Goal: Task Accomplishment & Management: Manage account settings

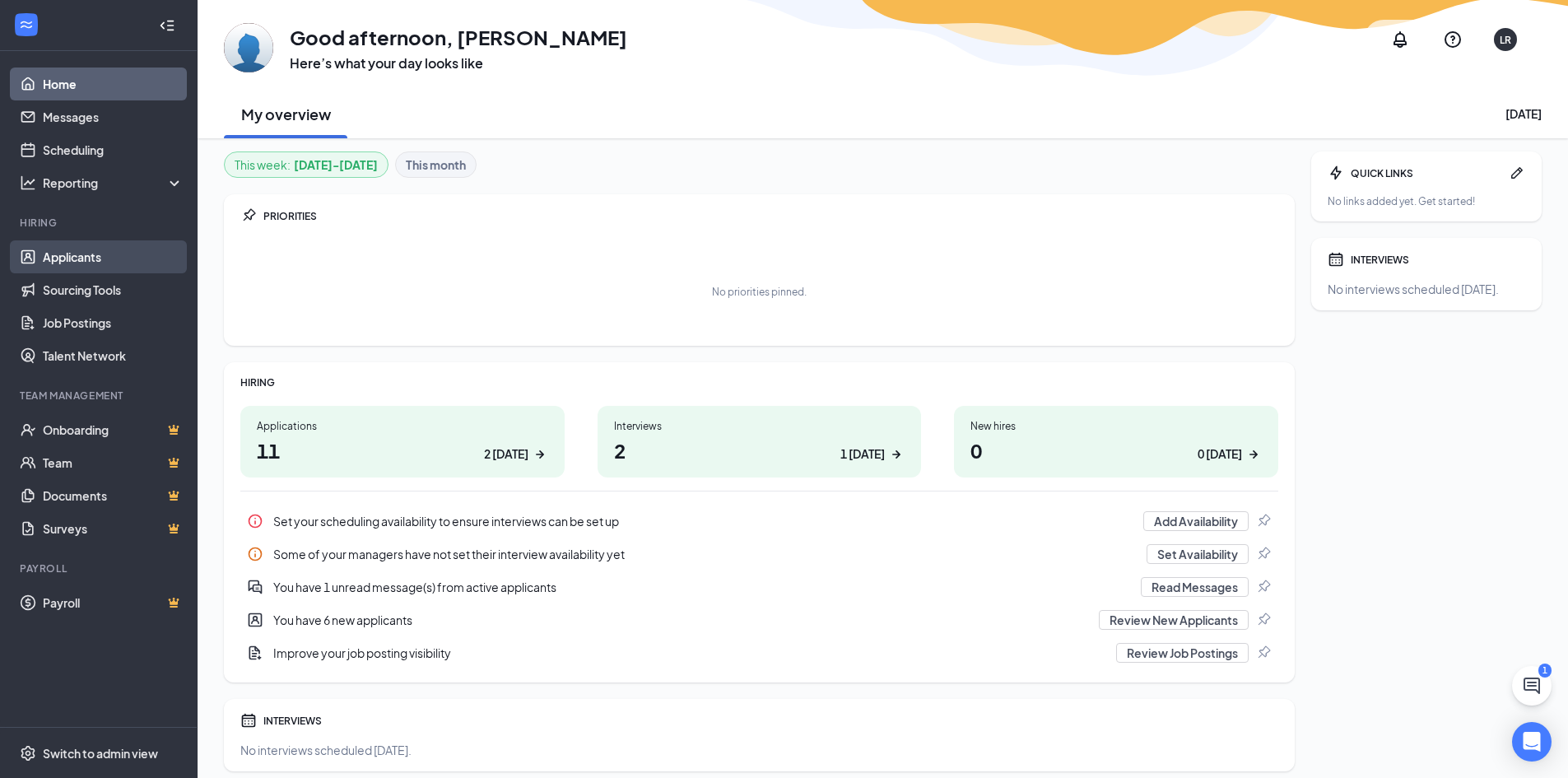
click at [78, 260] on link "Applicants" at bounding box center [113, 257] width 140 height 33
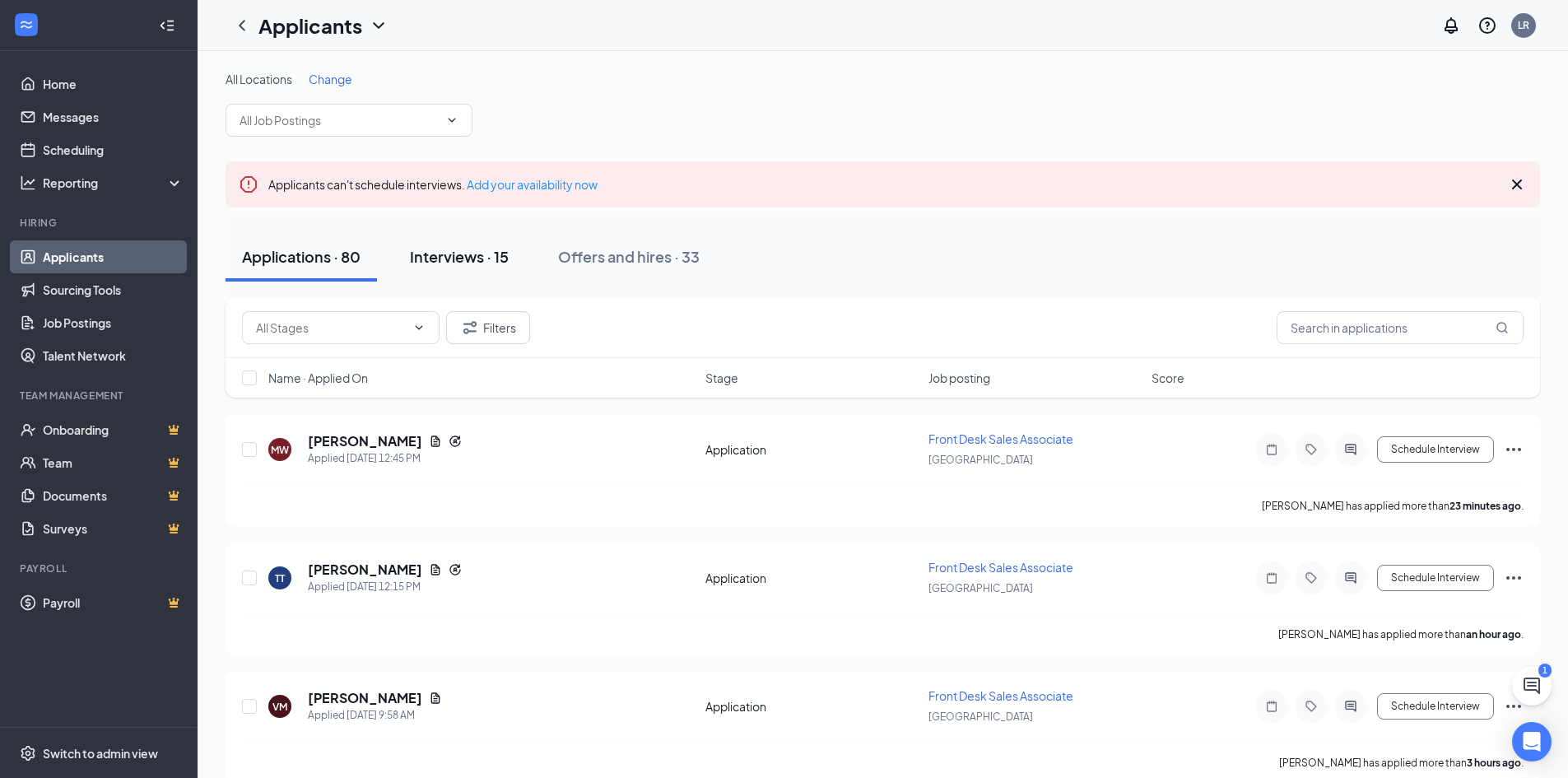
click at [442, 255] on div "Interviews · 15" at bounding box center [458, 257] width 98 height 20
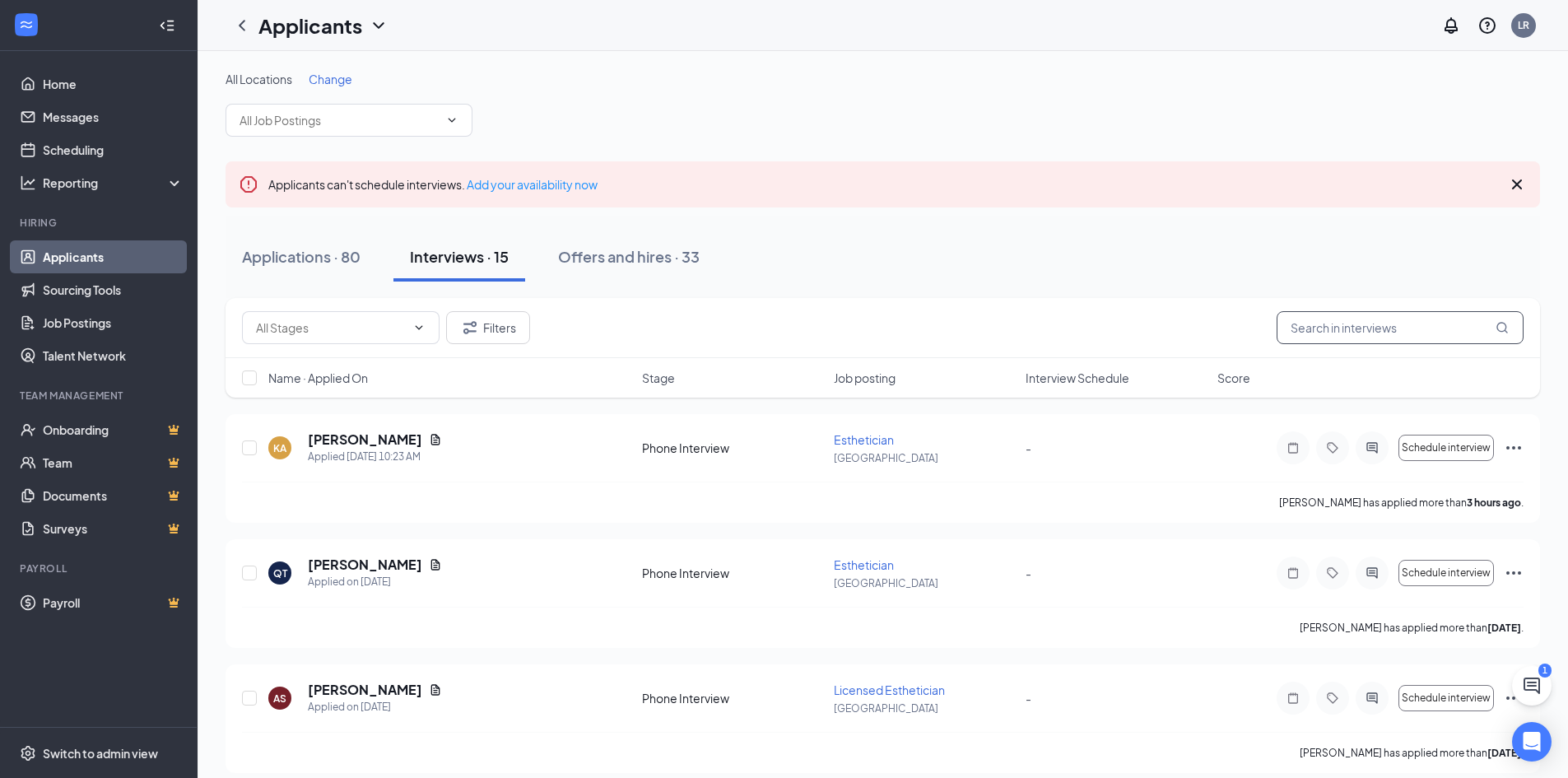
click at [1298, 332] on input "text" at bounding box center [1401, 327] width 247 height 33
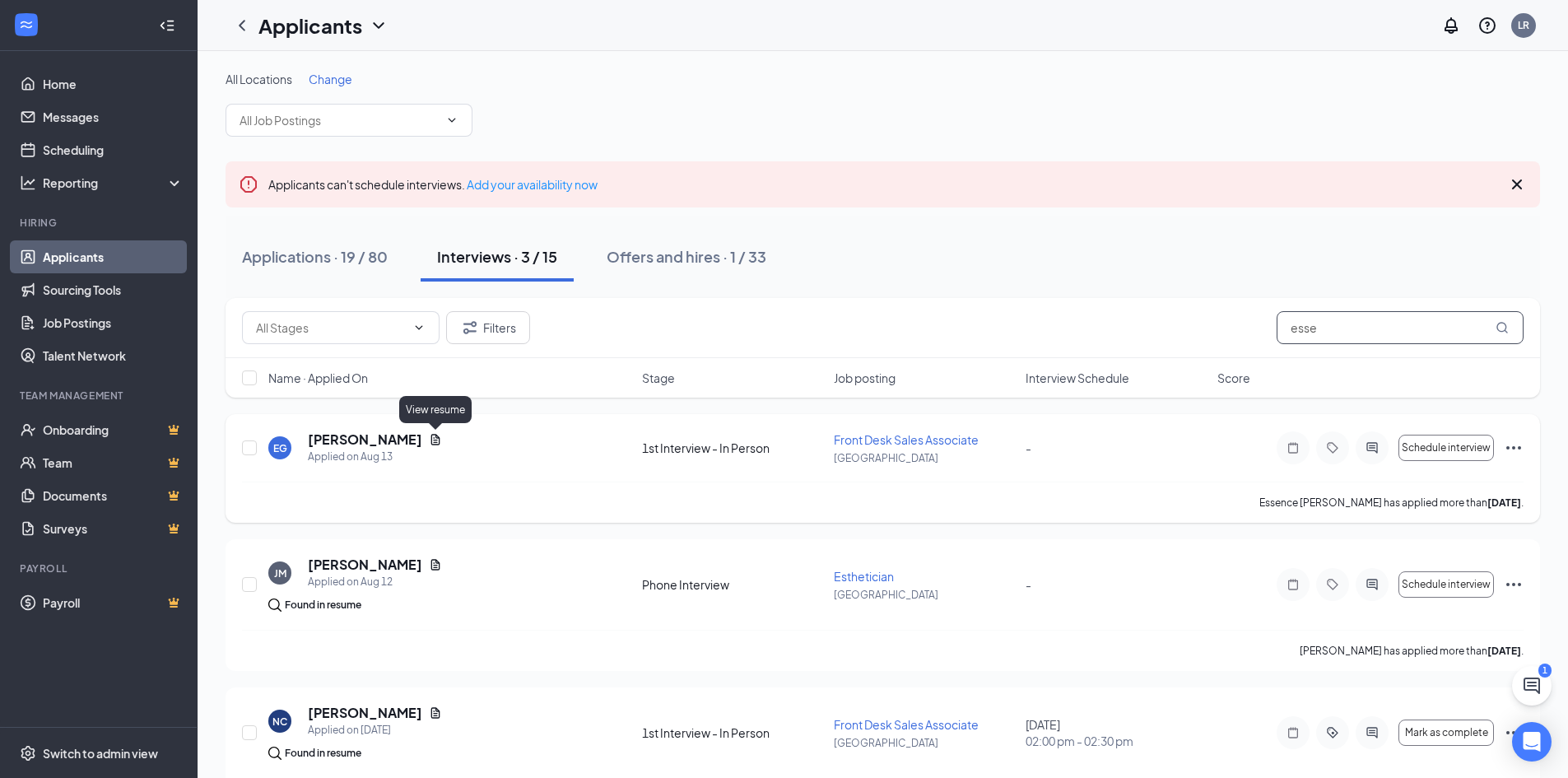
type input "esse"
click at [437, 443] on icon "Document" at bounding box center [436, 440] width 13 height 13
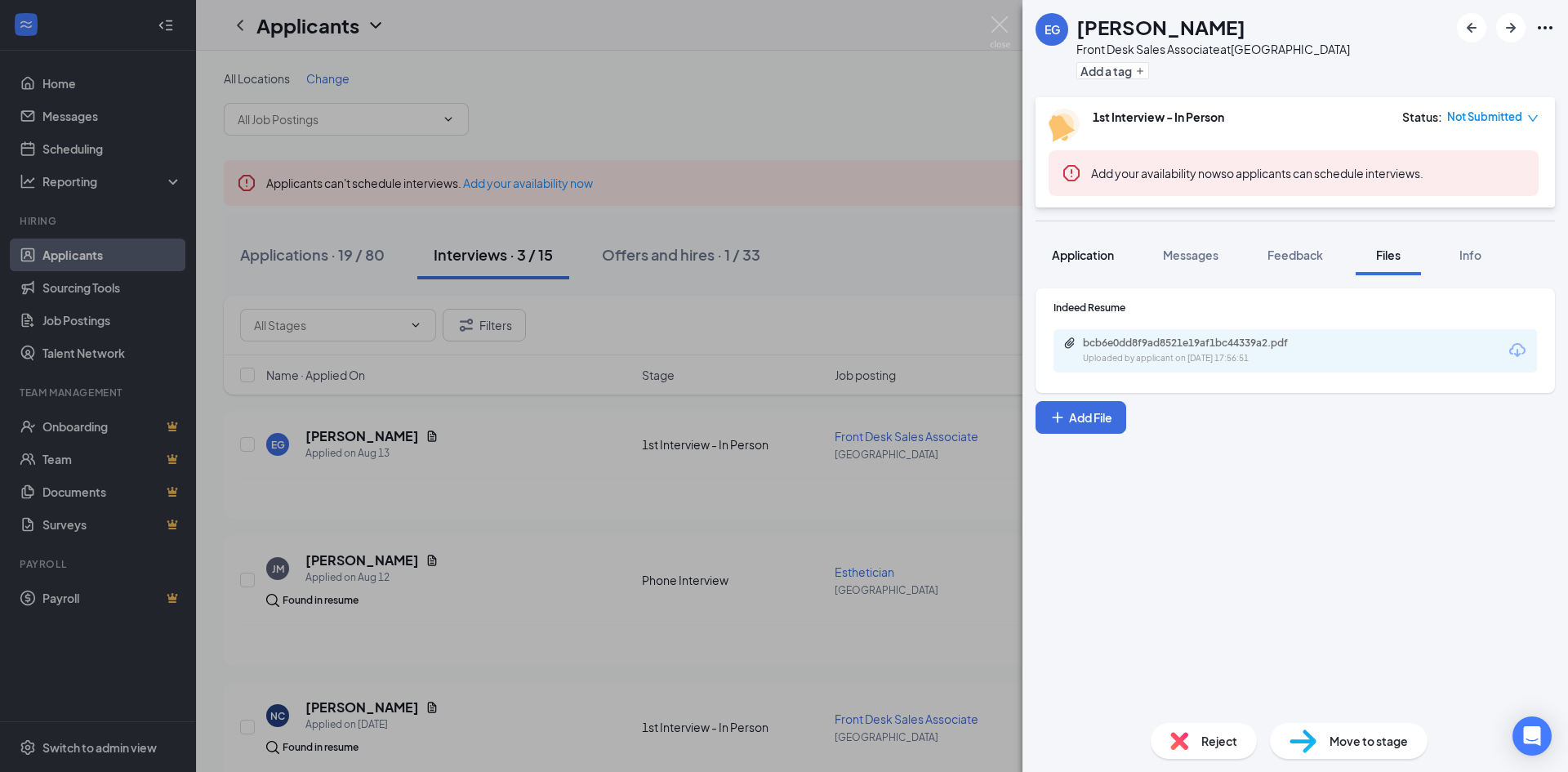
click at [1107, 260] on span "Application" at bounding box center [1082, 255] width 62 height 15
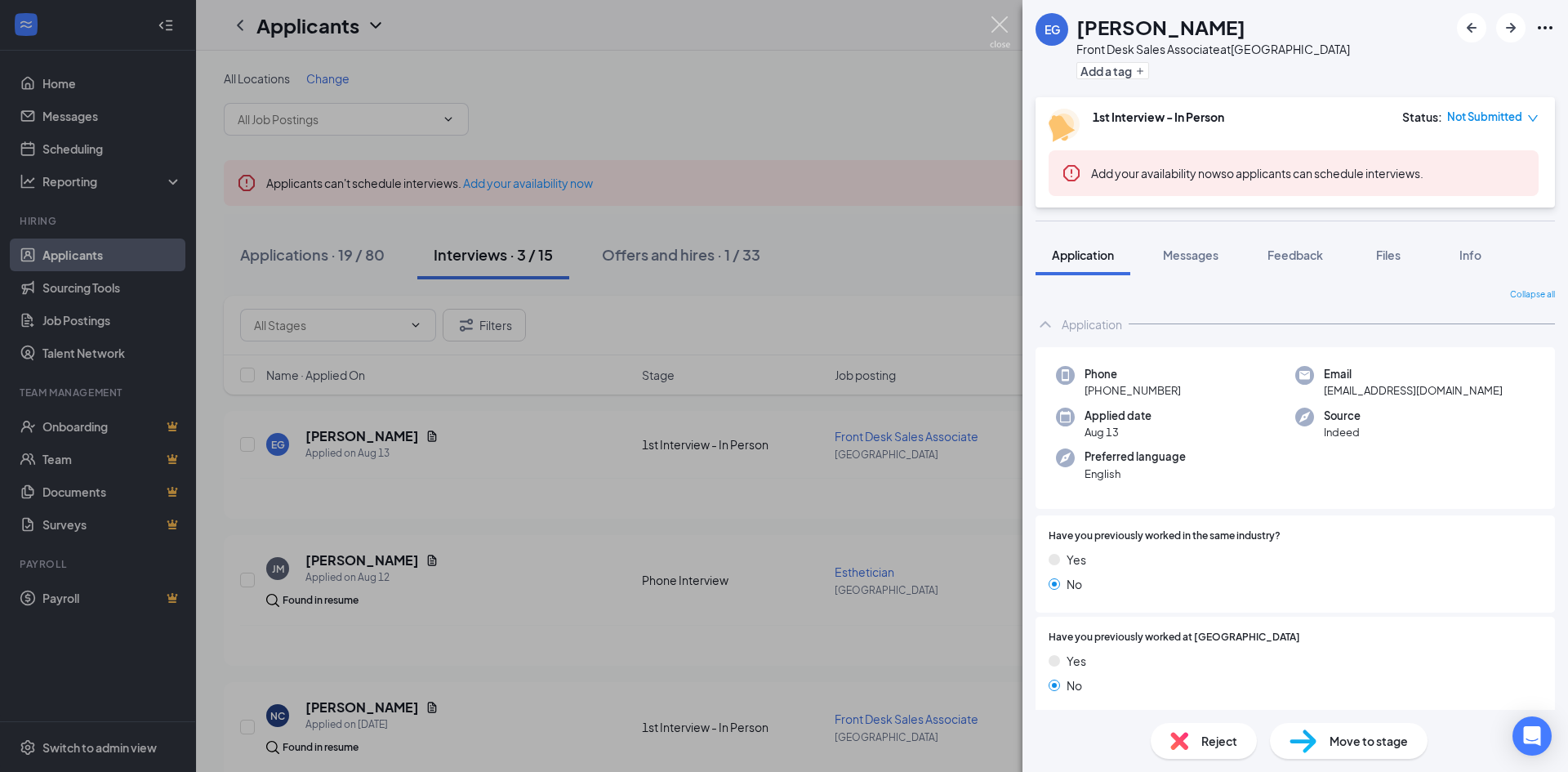
click at [997, 16] on div "EG Essence [PERSON_NAME] Front Desk Sales Associate at [GEOGRAPHIC_DATA] Add a …" at bounding box center [784, 386] width 1568 height 772
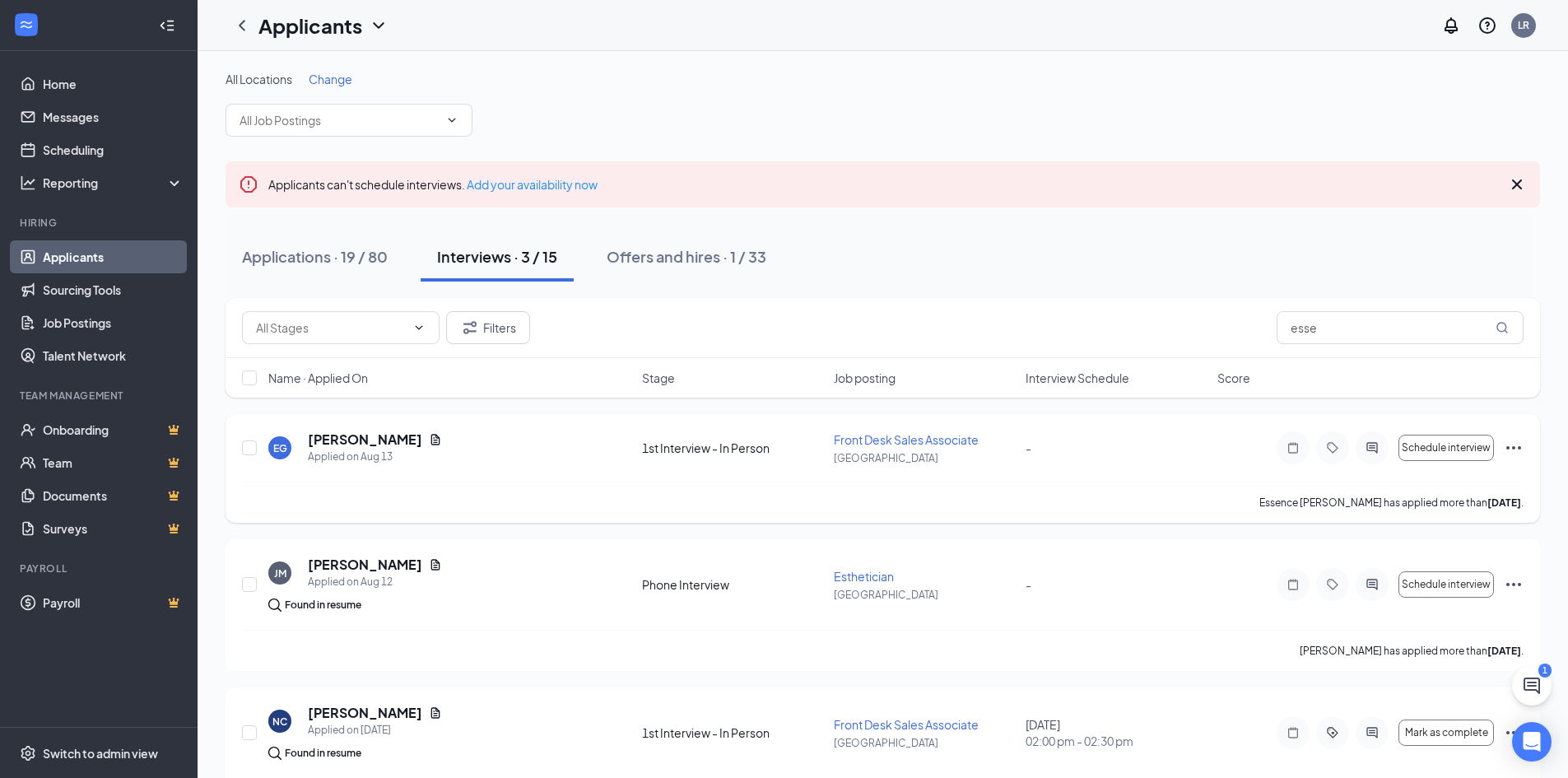
click at [1510, 447] on icon "Ellipses" at bounding box center [1514, 447] width 15 height 3
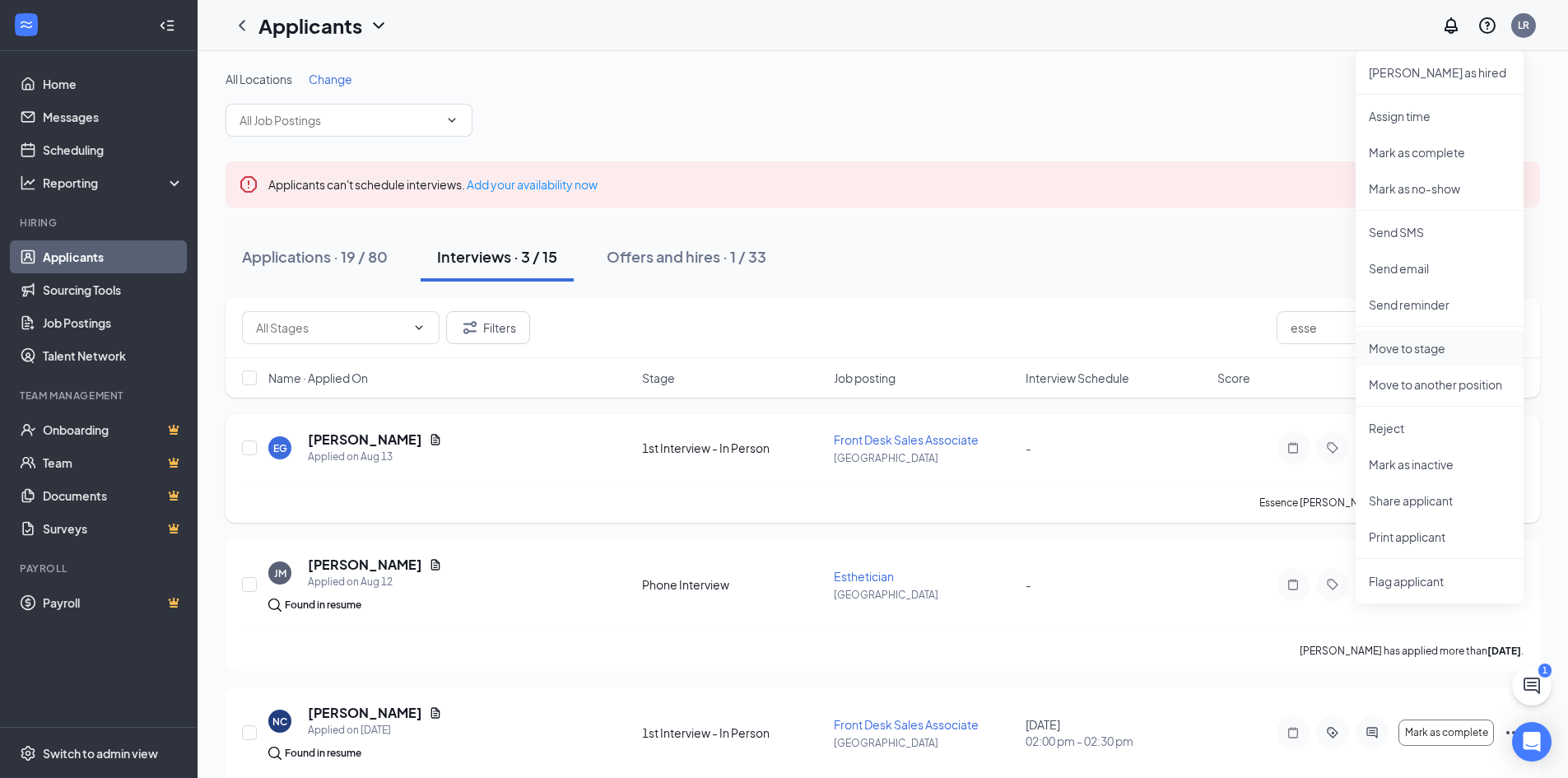
click at [1420, 350] on p "Move to stage" at bounding box center [1439, 348] width 141 height 17
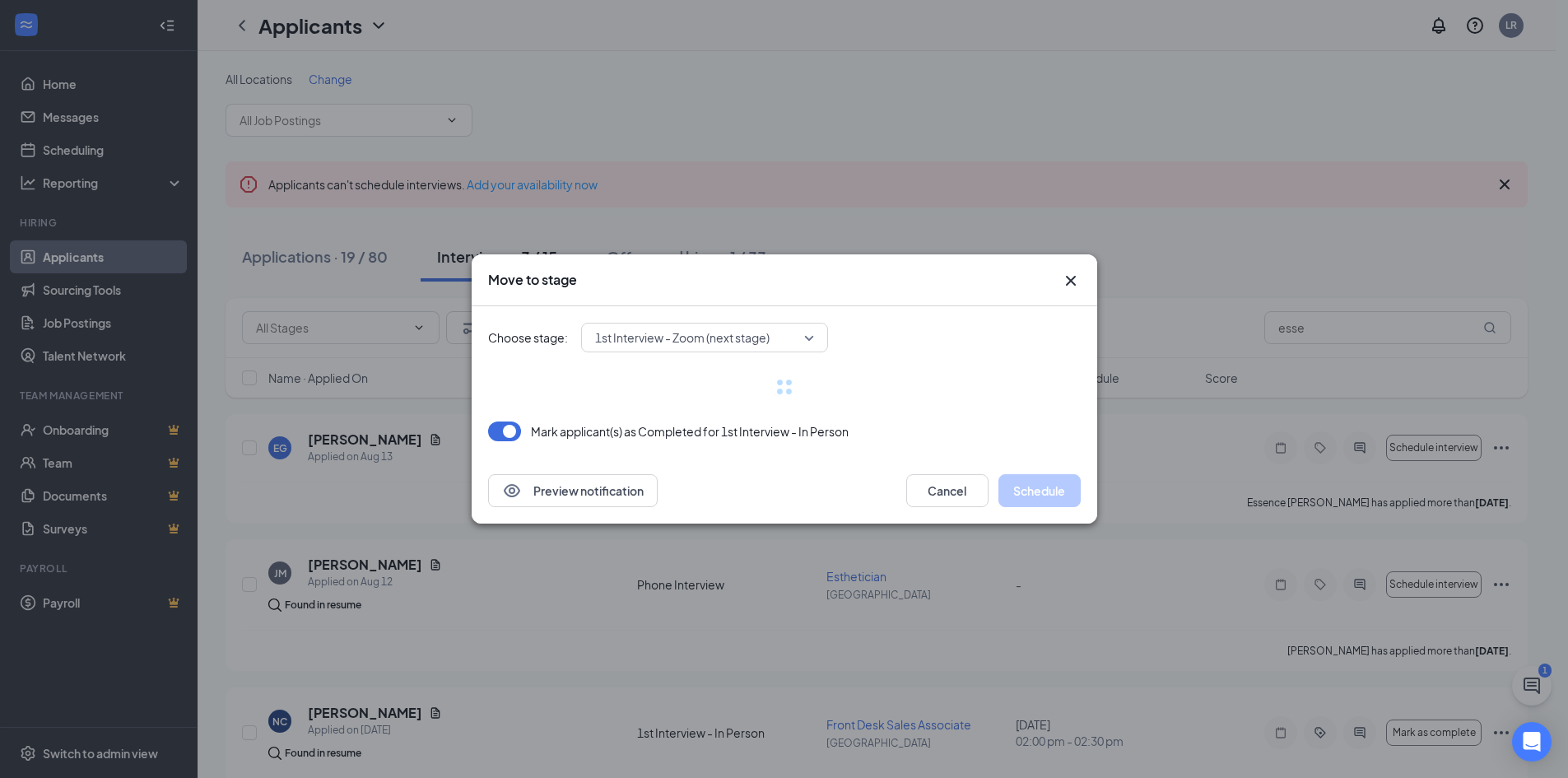
click at [809, 340] on div "1st Interview - Zoom (next stage)" at bounding box center [705, 337] width 247 height 29
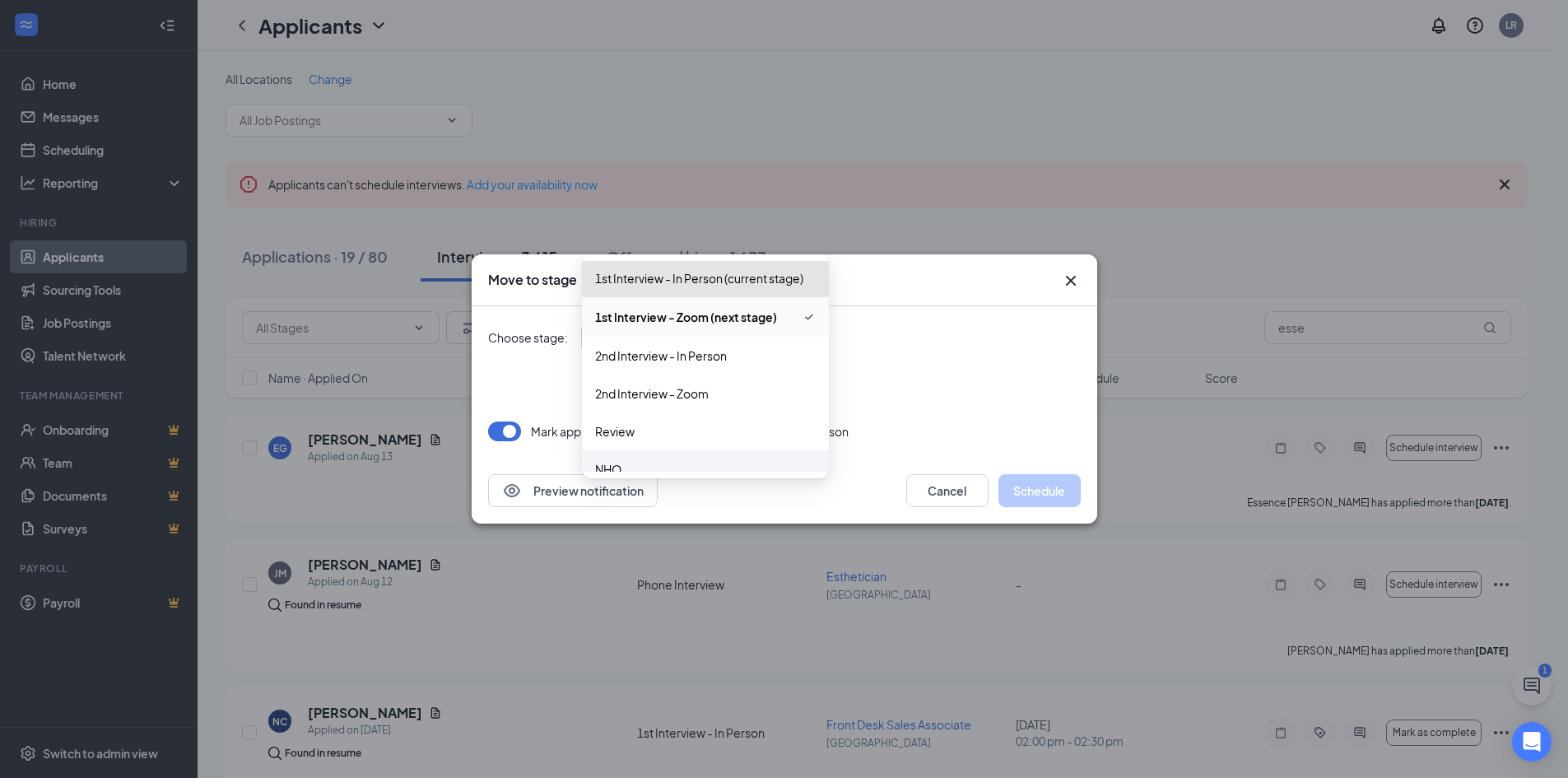
scroll to position [132, 0]
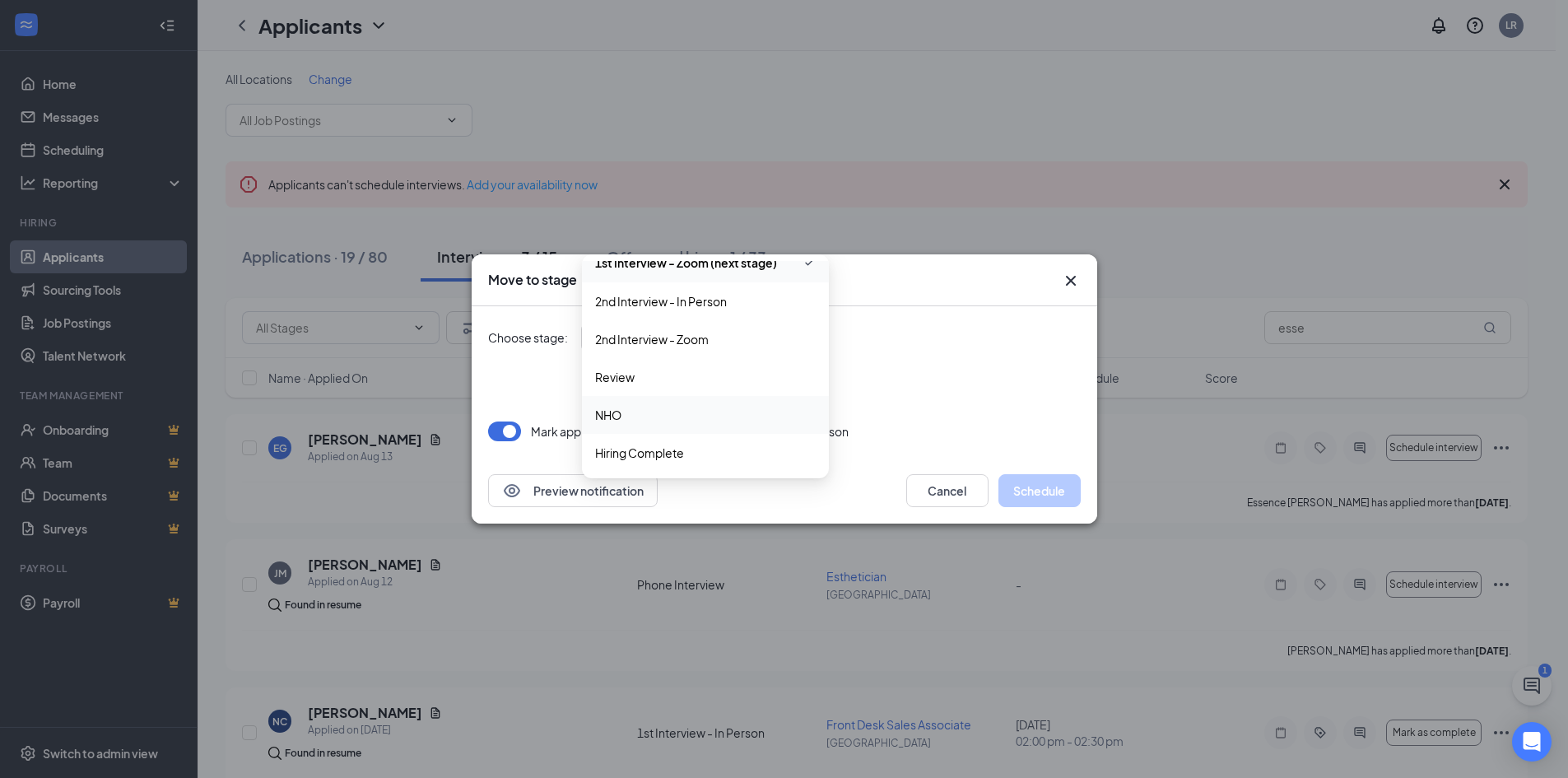
click at [649, 415] on span "NHO" at bounding box center [705, 415] width 220 height 19
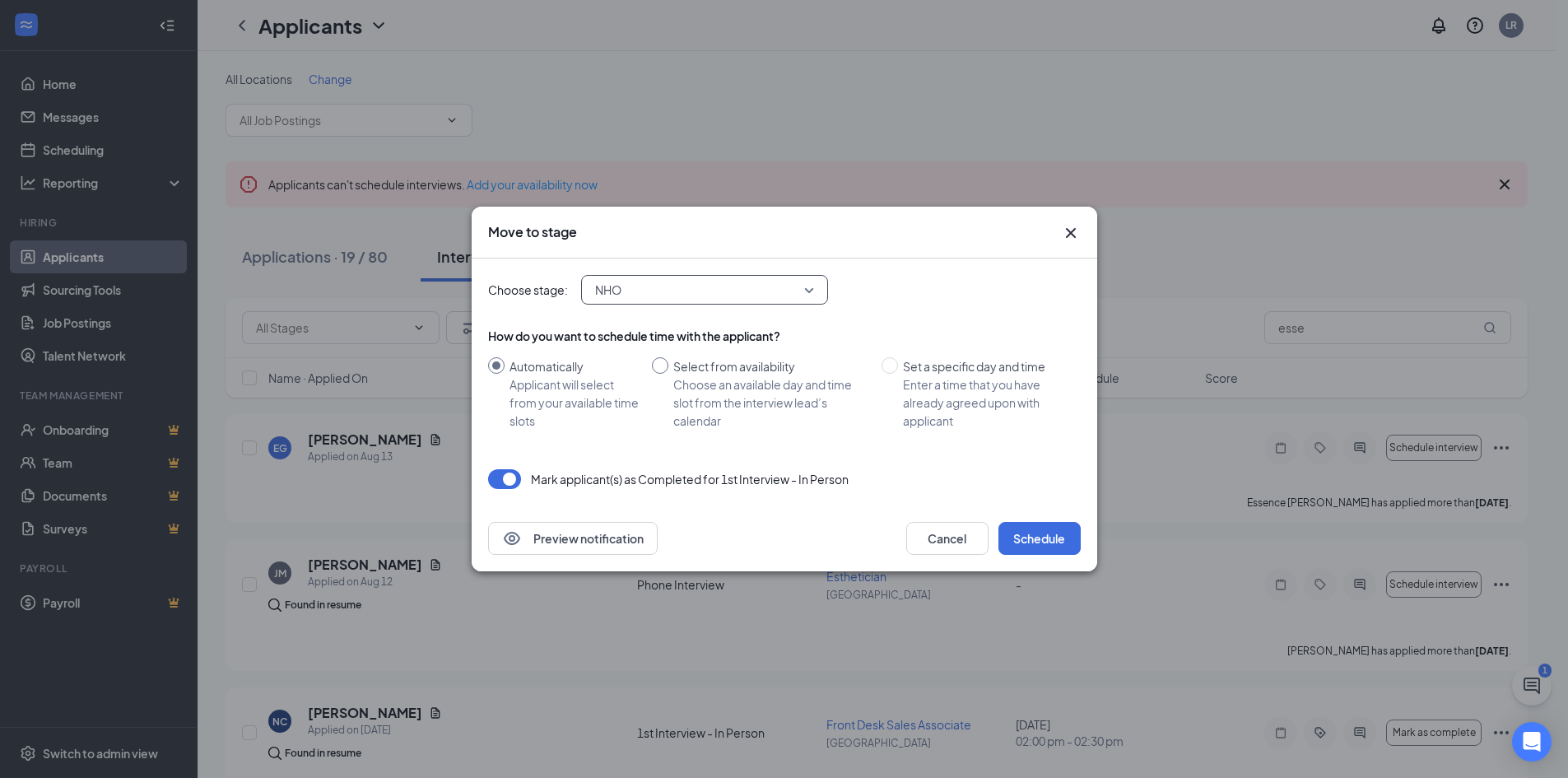
click at [664, 367] on input "Select from availability Choose an available day and time slot from the intervi…" at bounding box center [660, 366] width 17 height 17
radio input "true"
radio input "false"
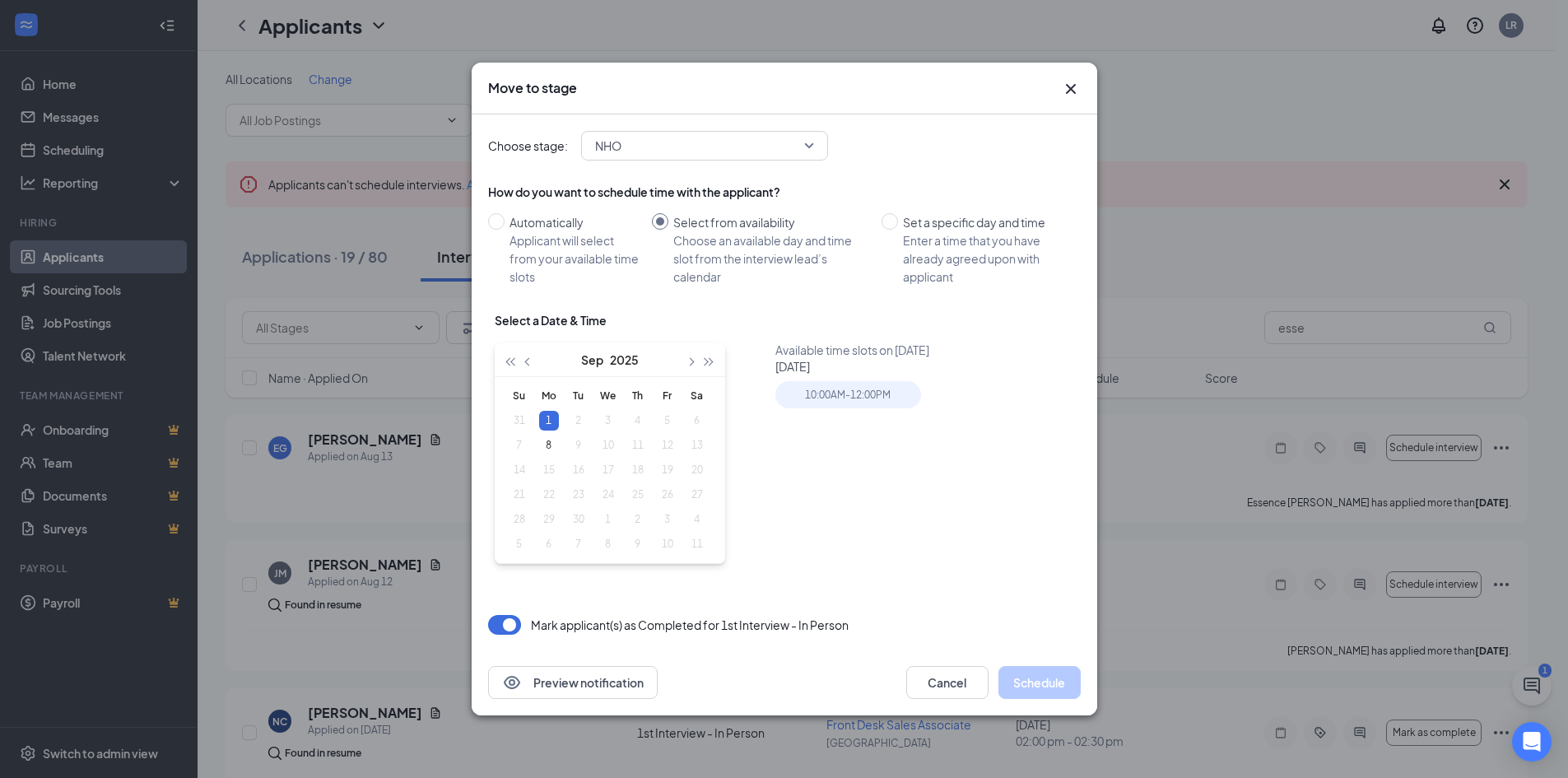
click at [545, 468] on table "Su Mo Tu We Th Fr Sa 31 1 2 3 4 5 6 7 8 9 10 11 12 13 14 15 16 17 18 19 20 21 2…" at bounding box center [608, 469] width 208 height 172
click at [551, 443] on div "8" at bounding box center [548, 445] width 19 height 19
type input "[DATE]"
click at [548, 422] on div "1" at bounding box center [548, 420] width 19 height 19
click at [882, 222] on input "Set a specific day and time Enter a time that you have already agreed upon with…" at bounding box center [890, 221] width 17 height 17
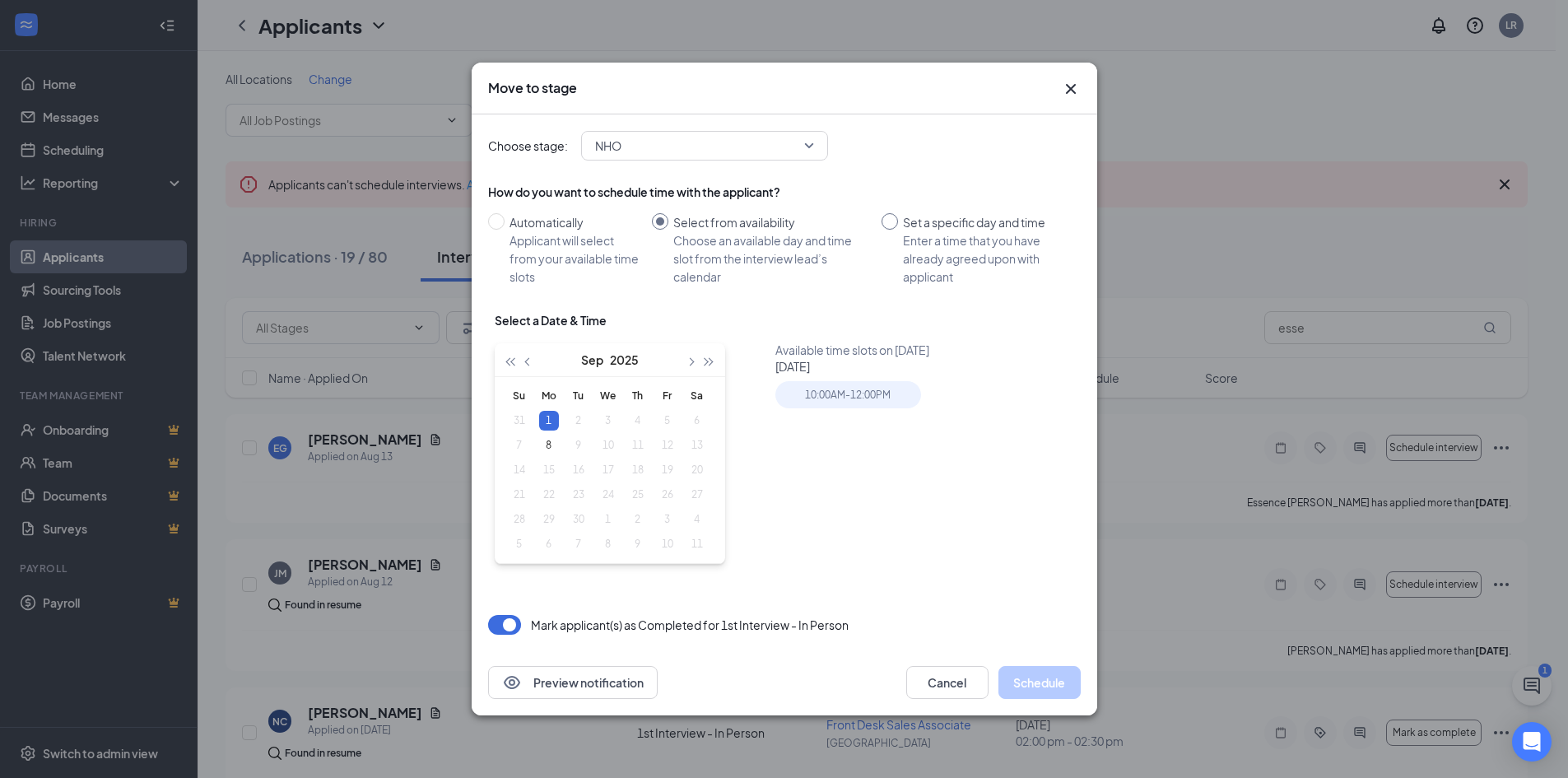
radio input "true"
radio input "false"
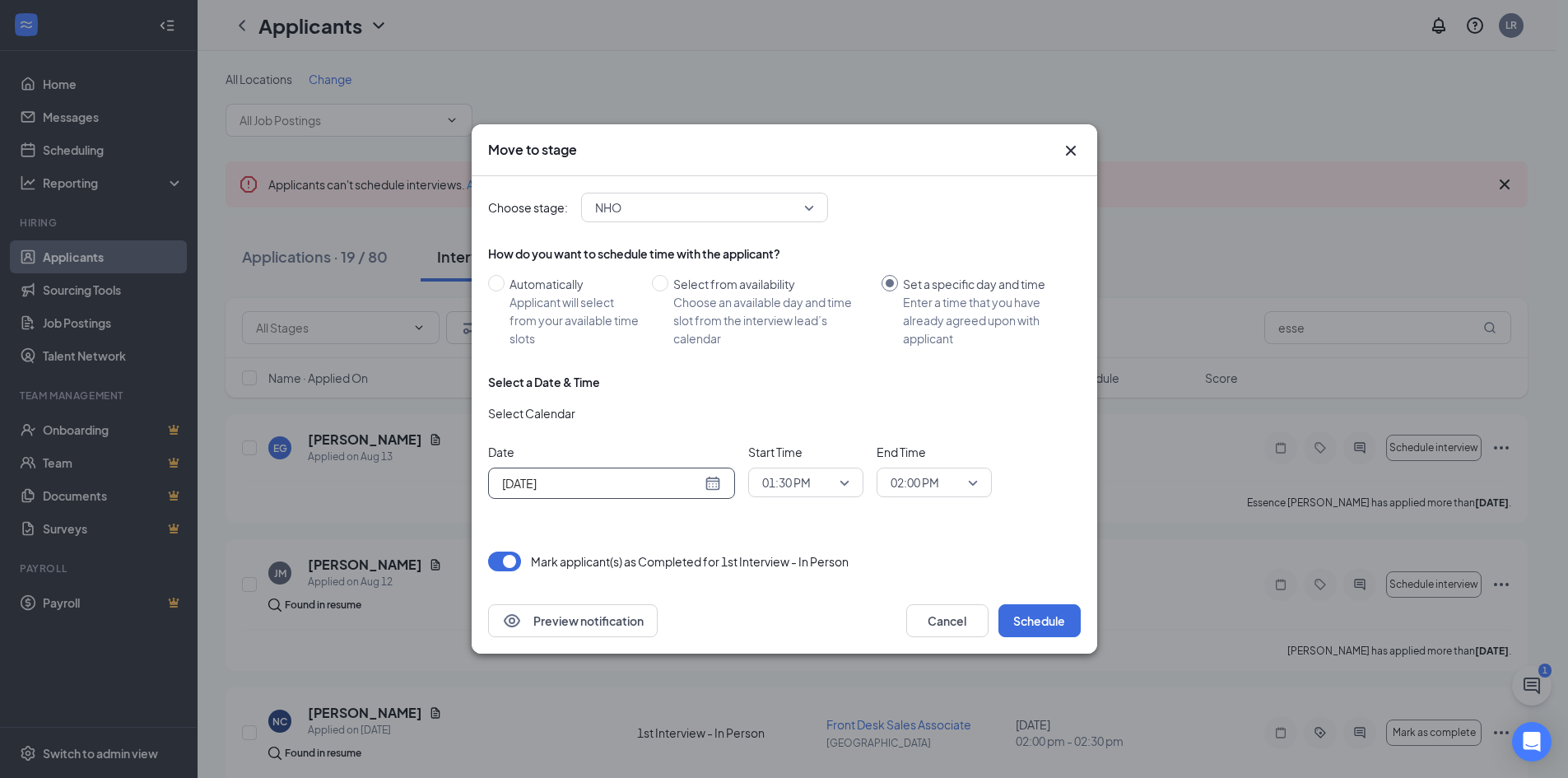
click at [711, 483] on div "[DATE]" at bounding box center [612, 484] width 219 height 19
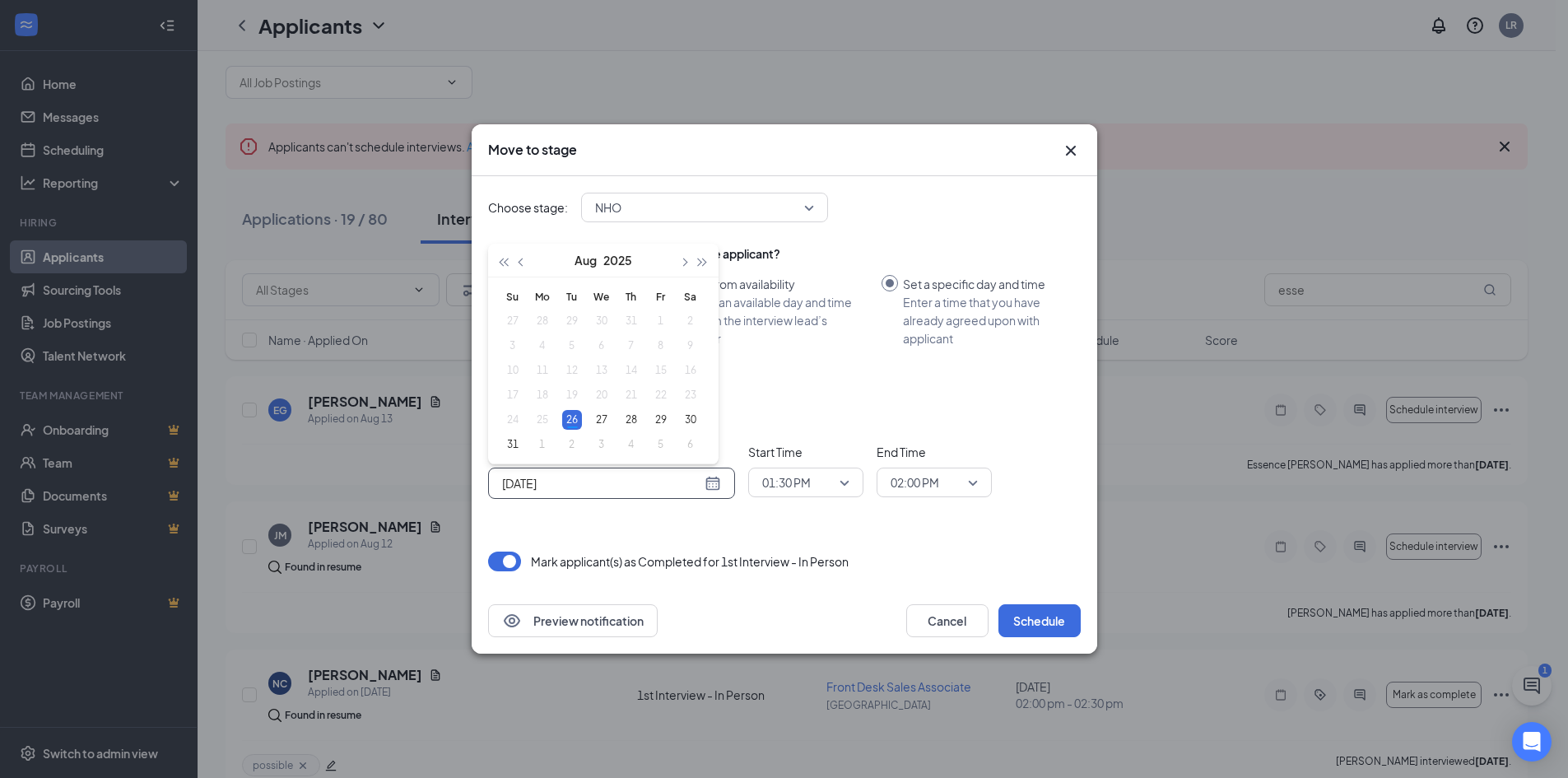
scroll to position [69, 0]
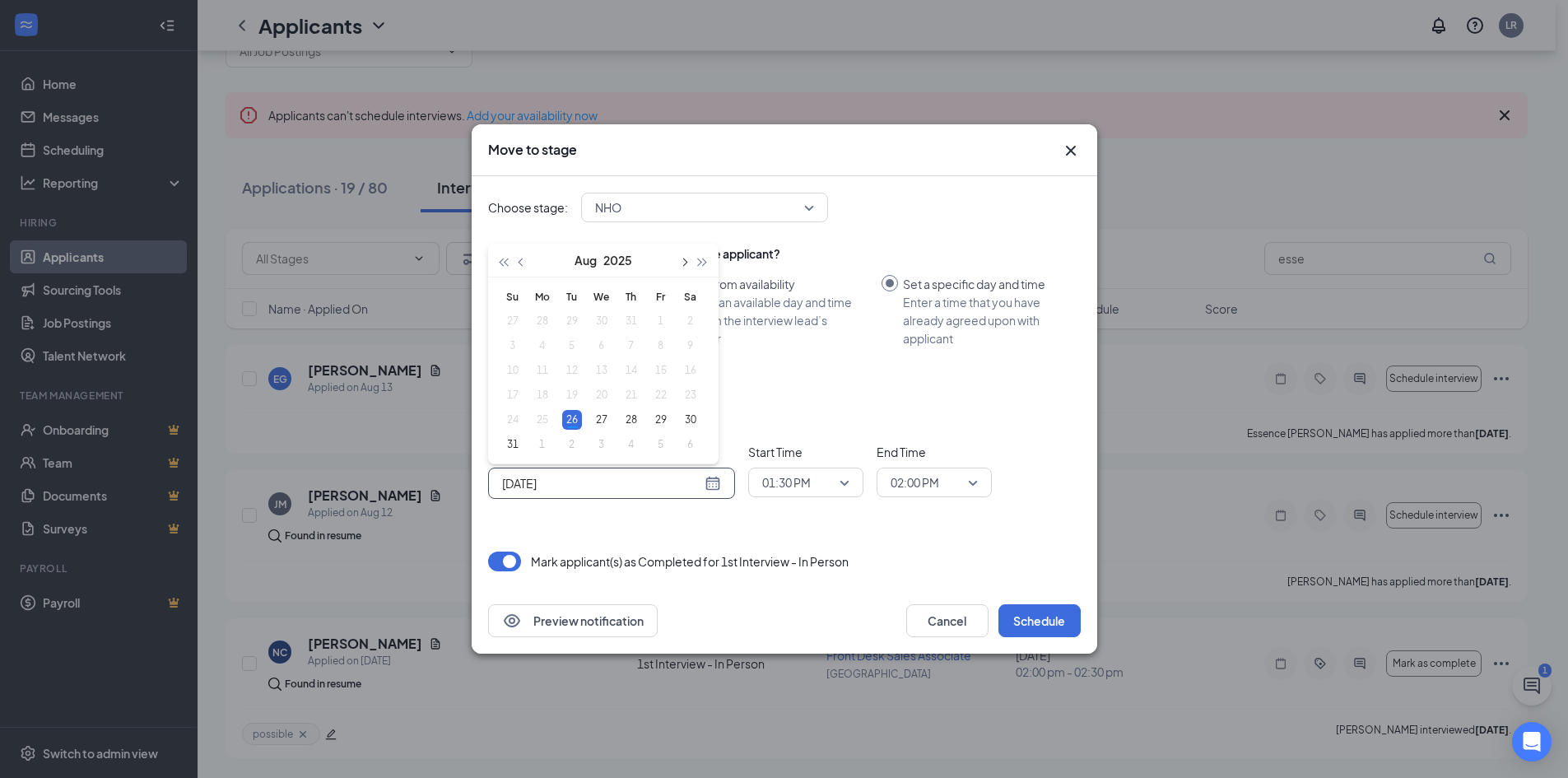
click at [682, 254] on button "button" at bounding box center [684, 260] width 19 height 33
type input "[DATE]"
click at [544, 367] on div "15" at bounding box center [542, 370] width 19 height 19
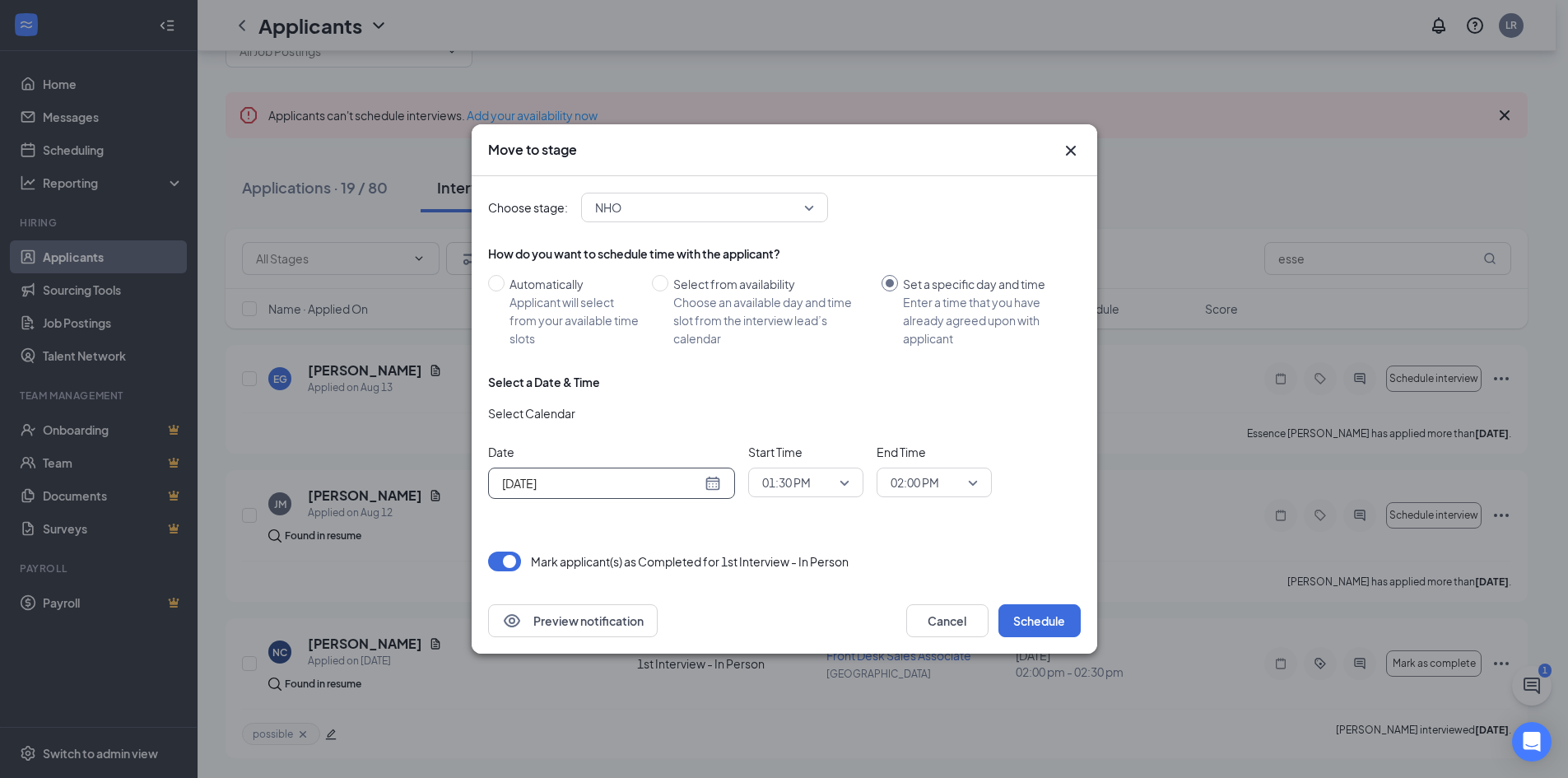
click at [808, 486] on span "01:30 PM" at bounding box center [787, 482] width 49 height 24
click at [787, 313] on span "10:00 AM" at bounding box center [786, 319] width 49 height 19
click at [911, 479] on span "02:00 PM" at bounding box center [915, 482] width 49 height 24
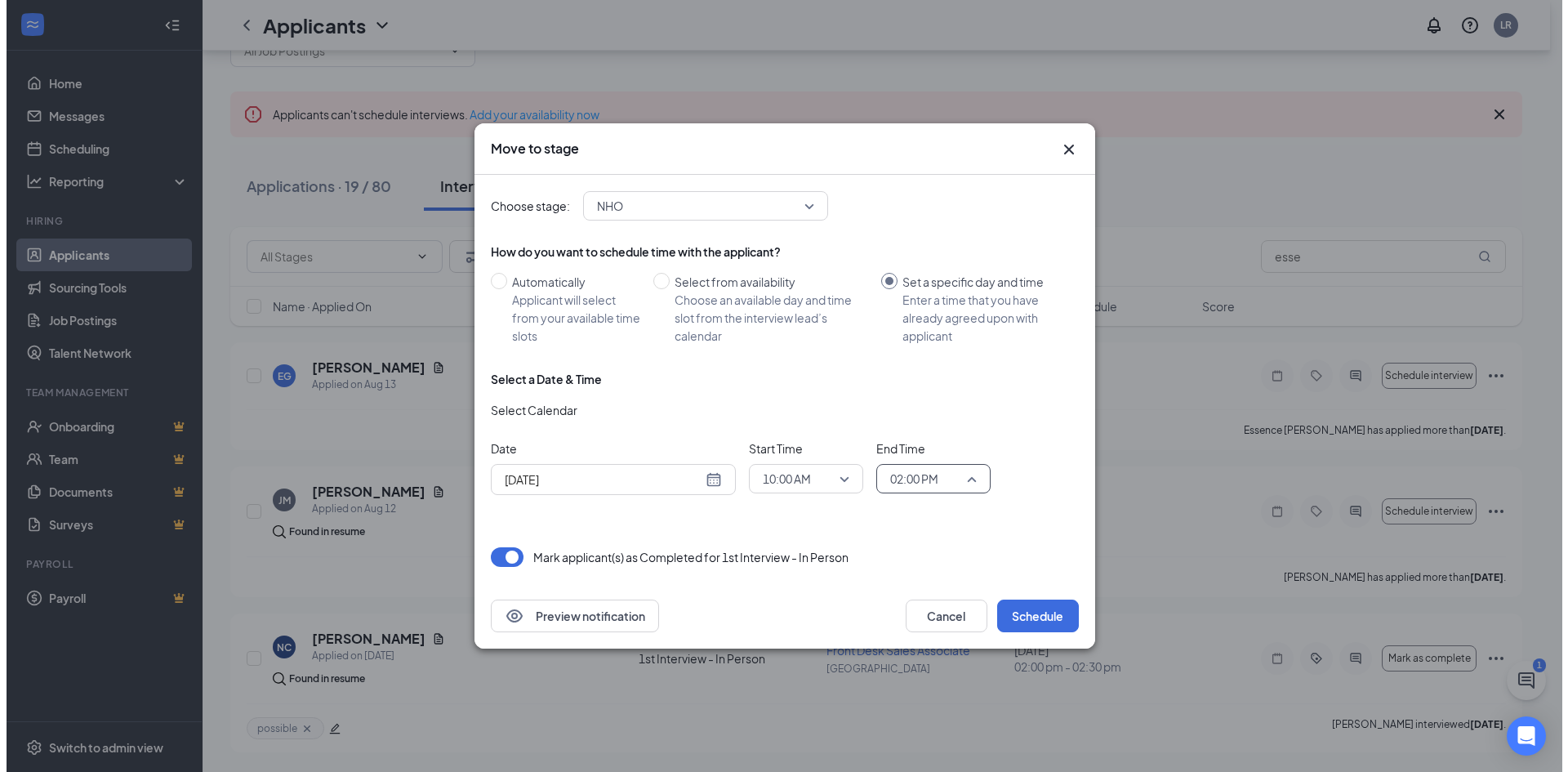
scroll to position [1934, 0]
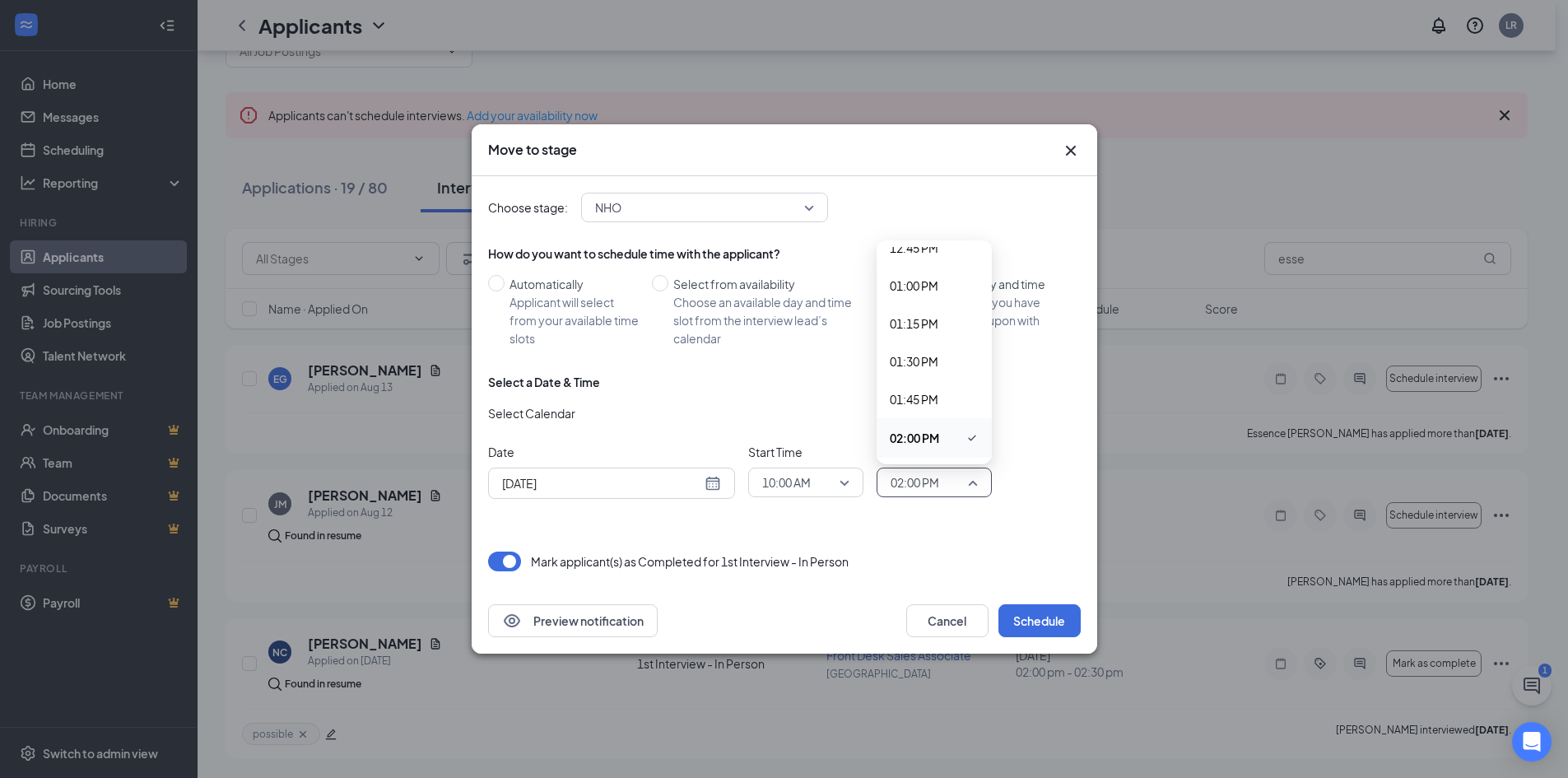
click at [869, 530] on div "Choose stage: NHO 4048591 4048593 4048594 Application Phone Interview 1st Inter…" at bounding box center [784, 381] width 593 height 411
click at [656, 285] on input "Select from availability Choose an available day and time slot from the intervi…" at bounding box center [660, 283] width 17 height 17
radio input "true"
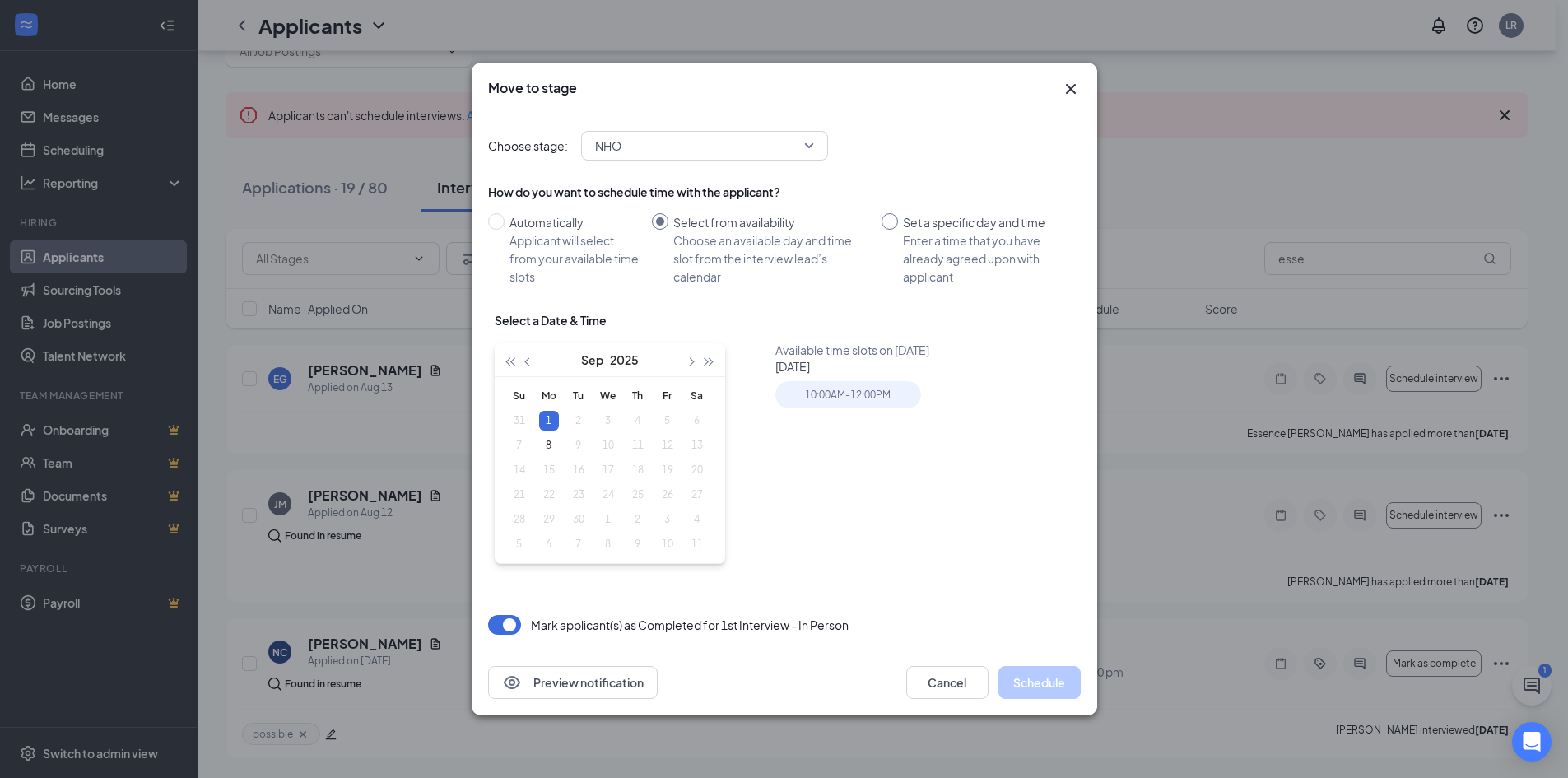
click at [882, 222] on input "Set a specific day and time Enter a time that you have already agreed upon with…" at bounding box center [890, 221] width 17 height 17
radio input "true"
radio input "false"
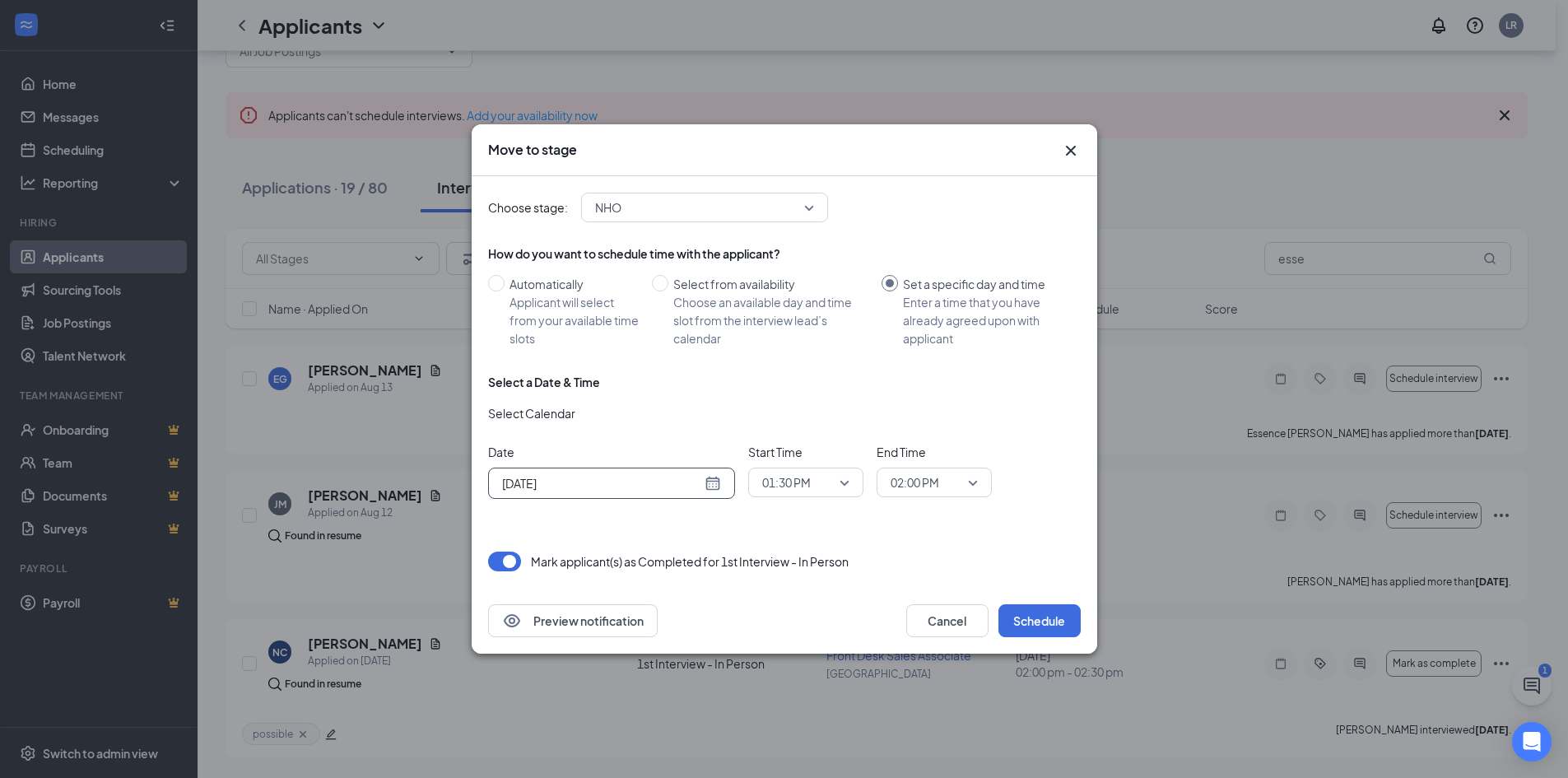
click at [716, 484] on div "[DATE]" at bounding box center [612, 484] width 219 height 19
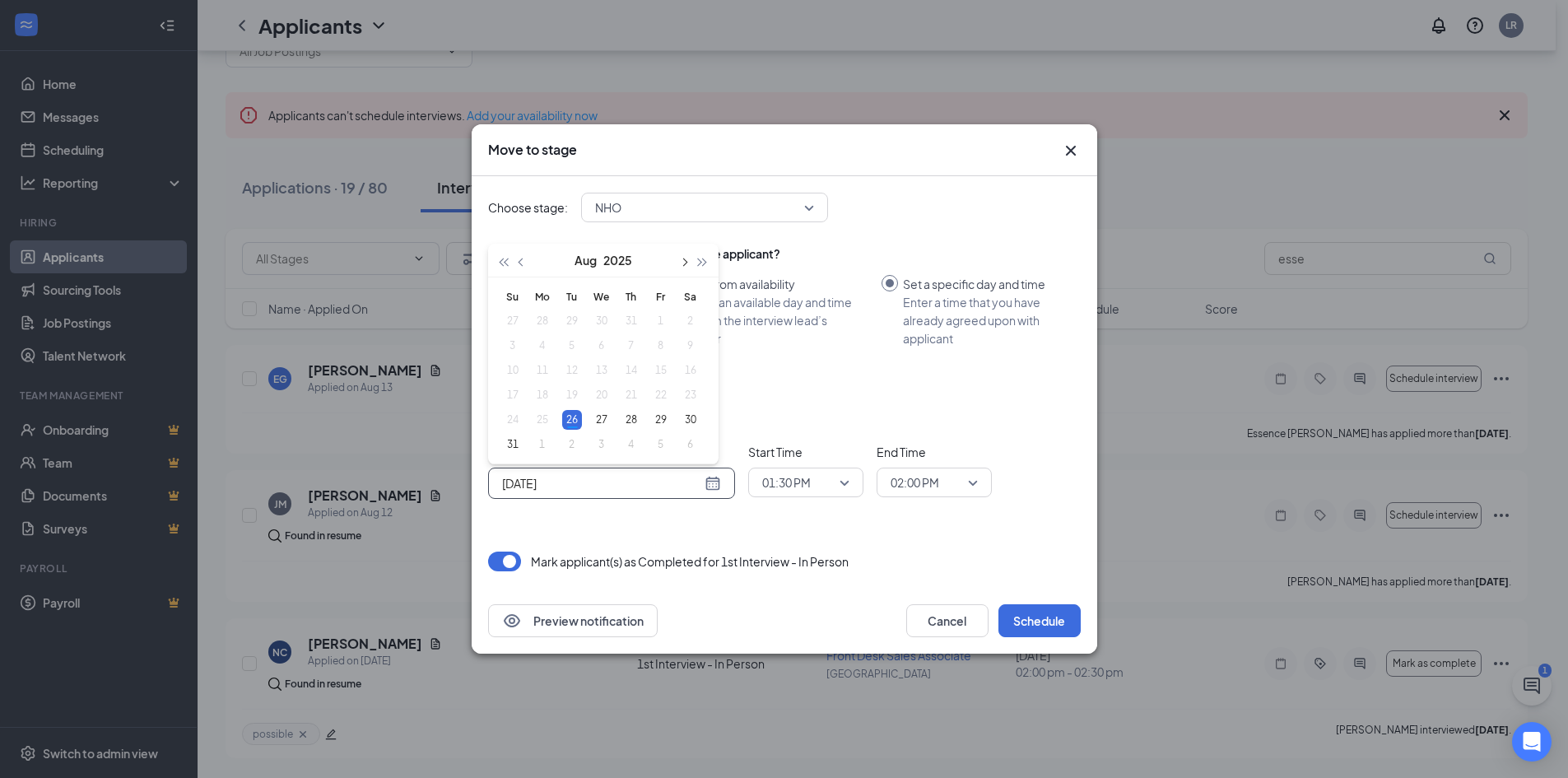
click at [683, 259] on span "button" at bounding box center [684, 262] width 8 height 8
type input "[DATE]"
click at [547, 368] on div "15" at bounding box center [542, 370] width 19 height 19
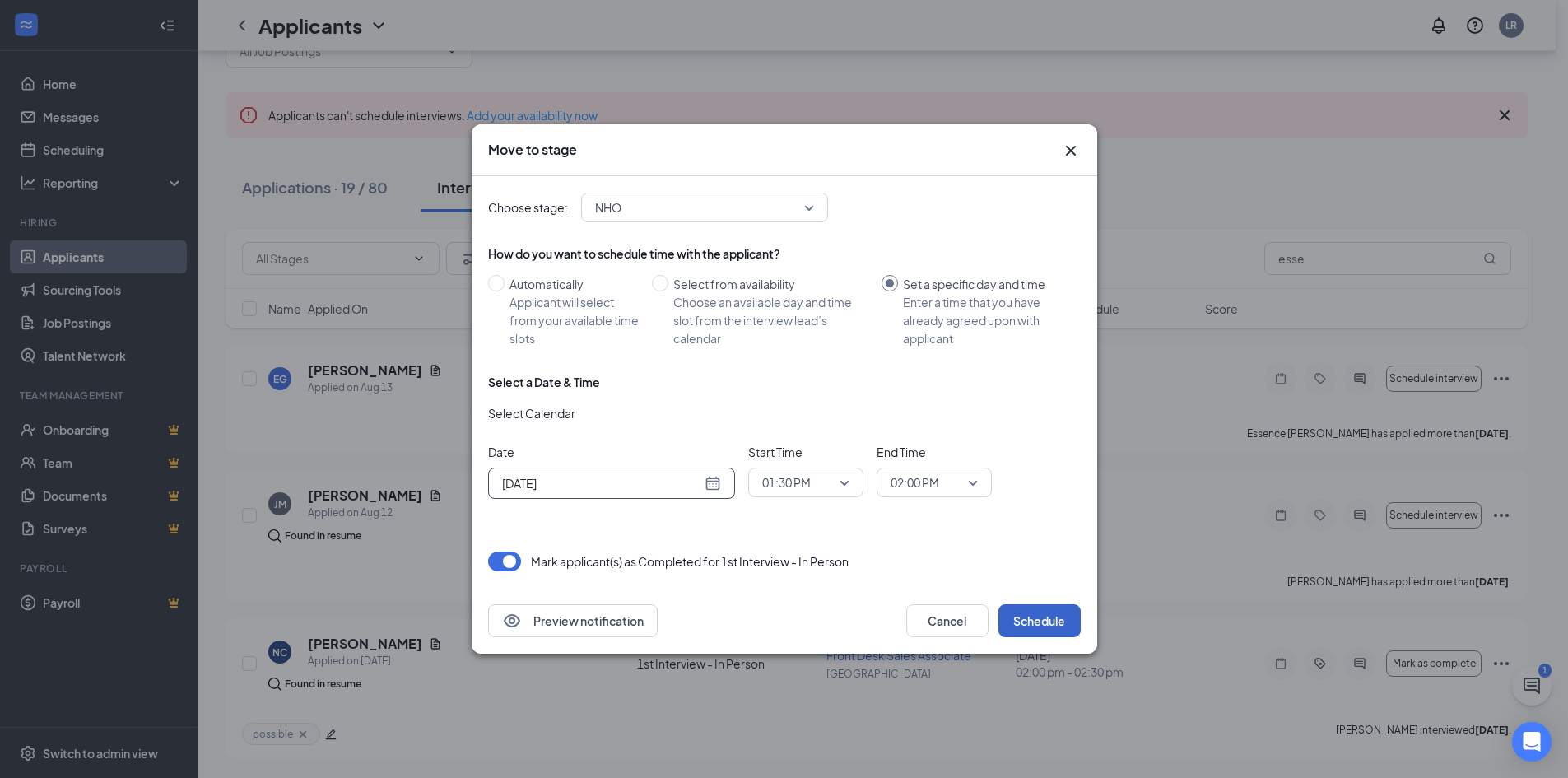
click at [1026, 622] on button "Schedule" at bounding box center [1040, 620] width 82 height 33
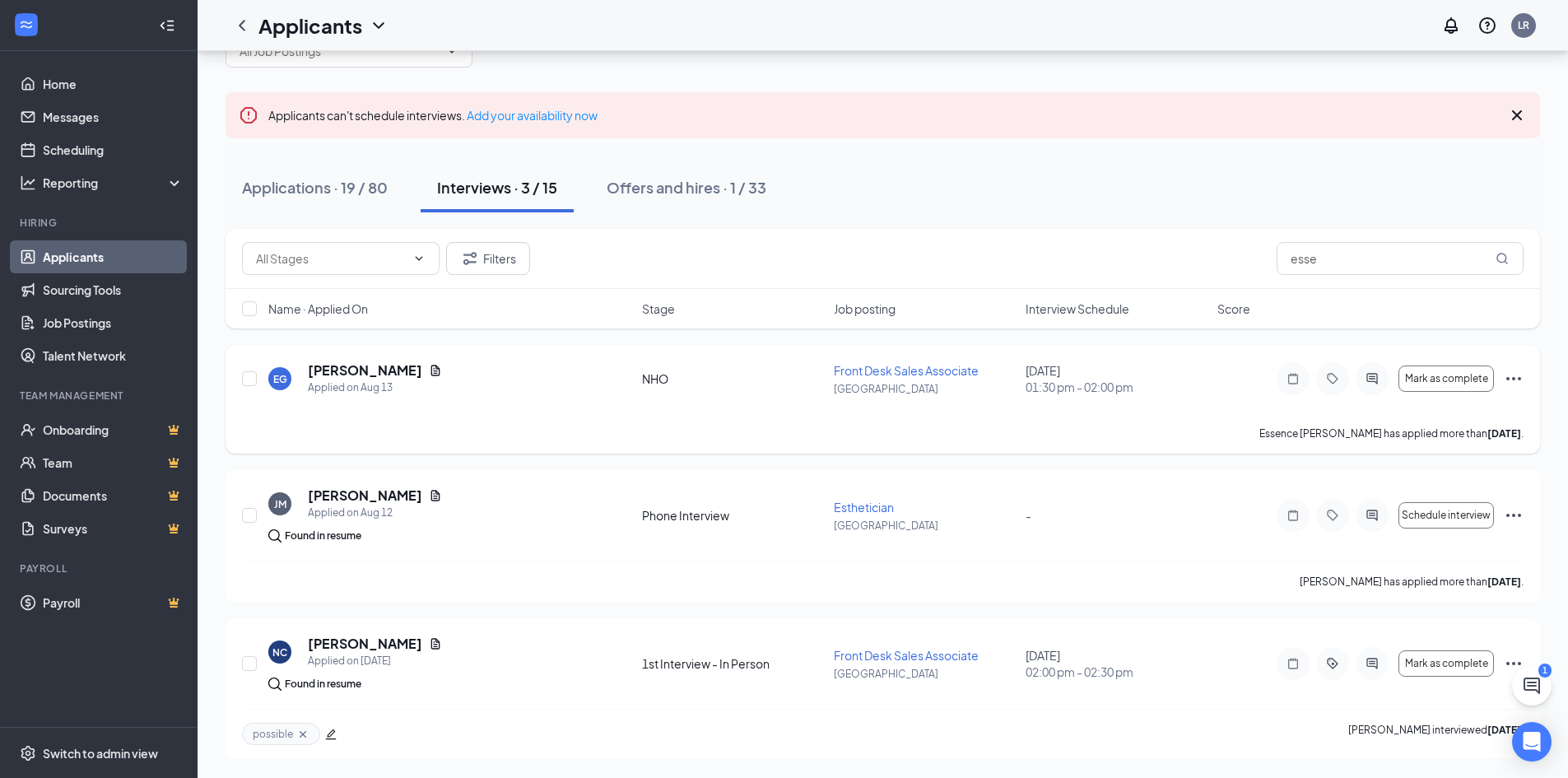
click at [1509, 376] on icon "Ellipses" at bounding box center [1513, 378] width 19 height 19
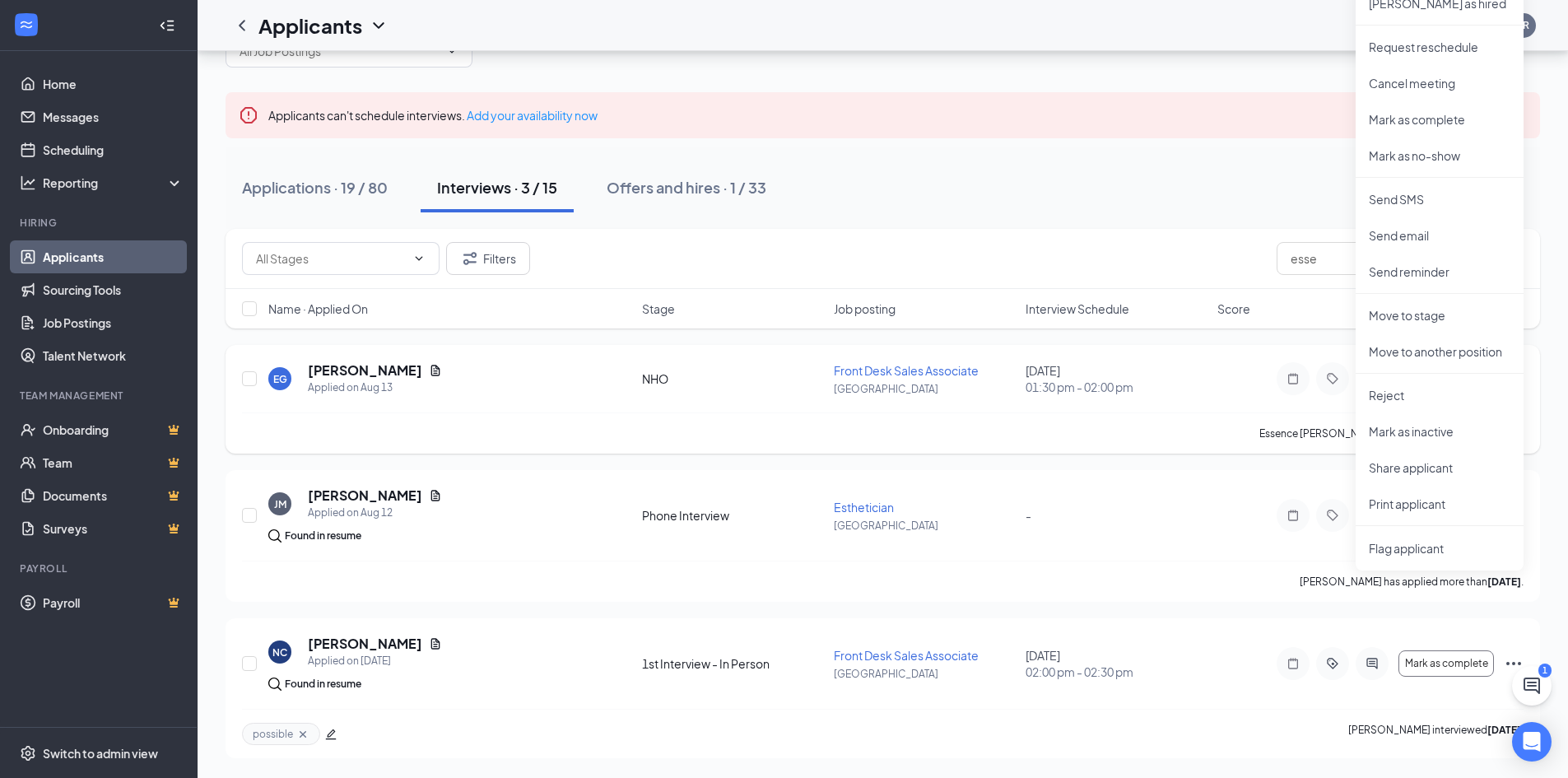
drag, startPoint x: 971, startPoint y: 405, endPoint x: 938, endPoint y: 406, distance: 33.0
click at [961, 410] on div "EG Essence [PERSON_NAME] Applied on [DATE] NHO Front Desk Sales Associate [GEOG…" at bounding box center [883, 387] width 1282 height 51
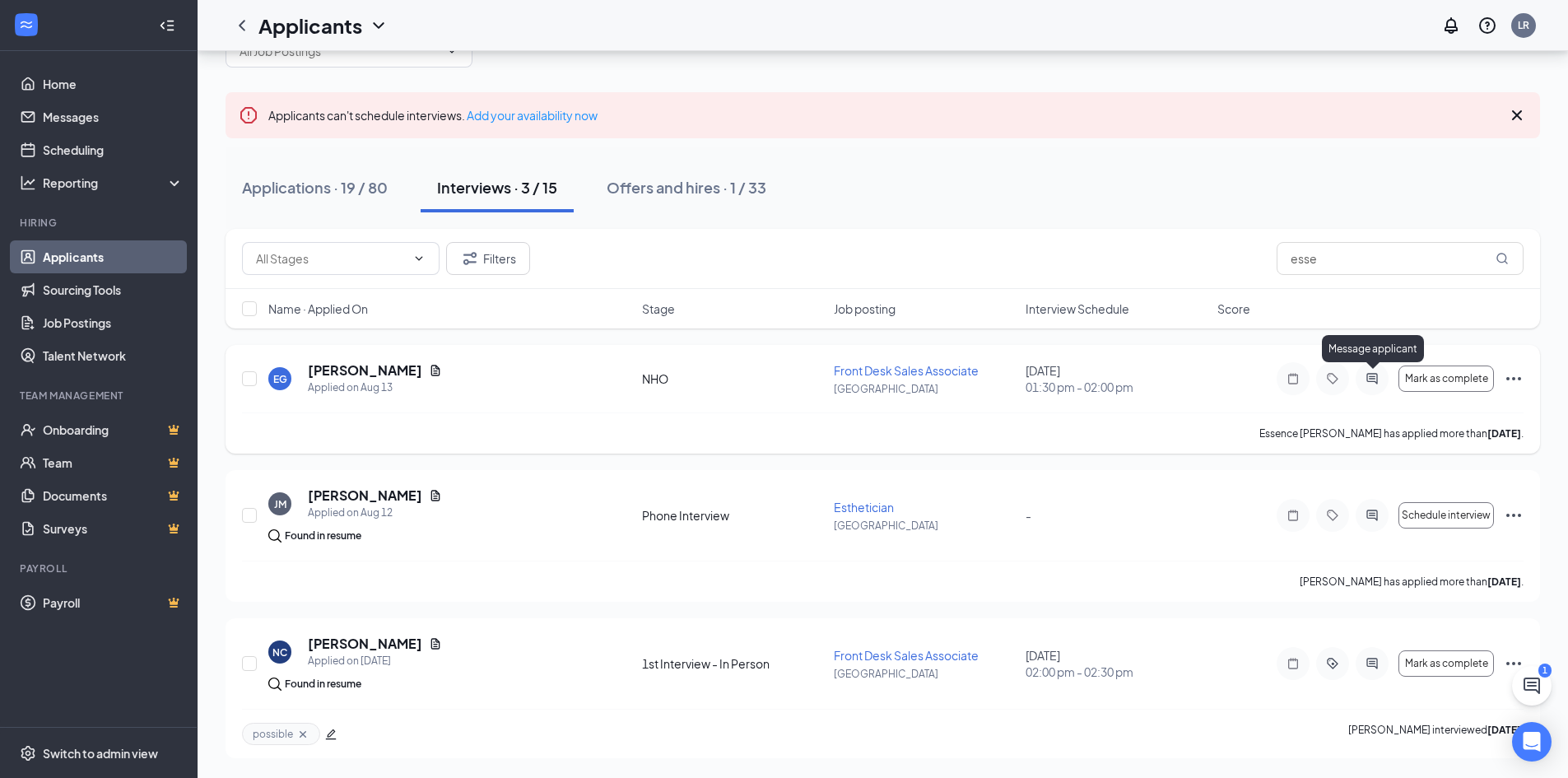
click at [1369, 376] on icon "ActiveChat" at bounding box center [1371, 378] width 19 height 13
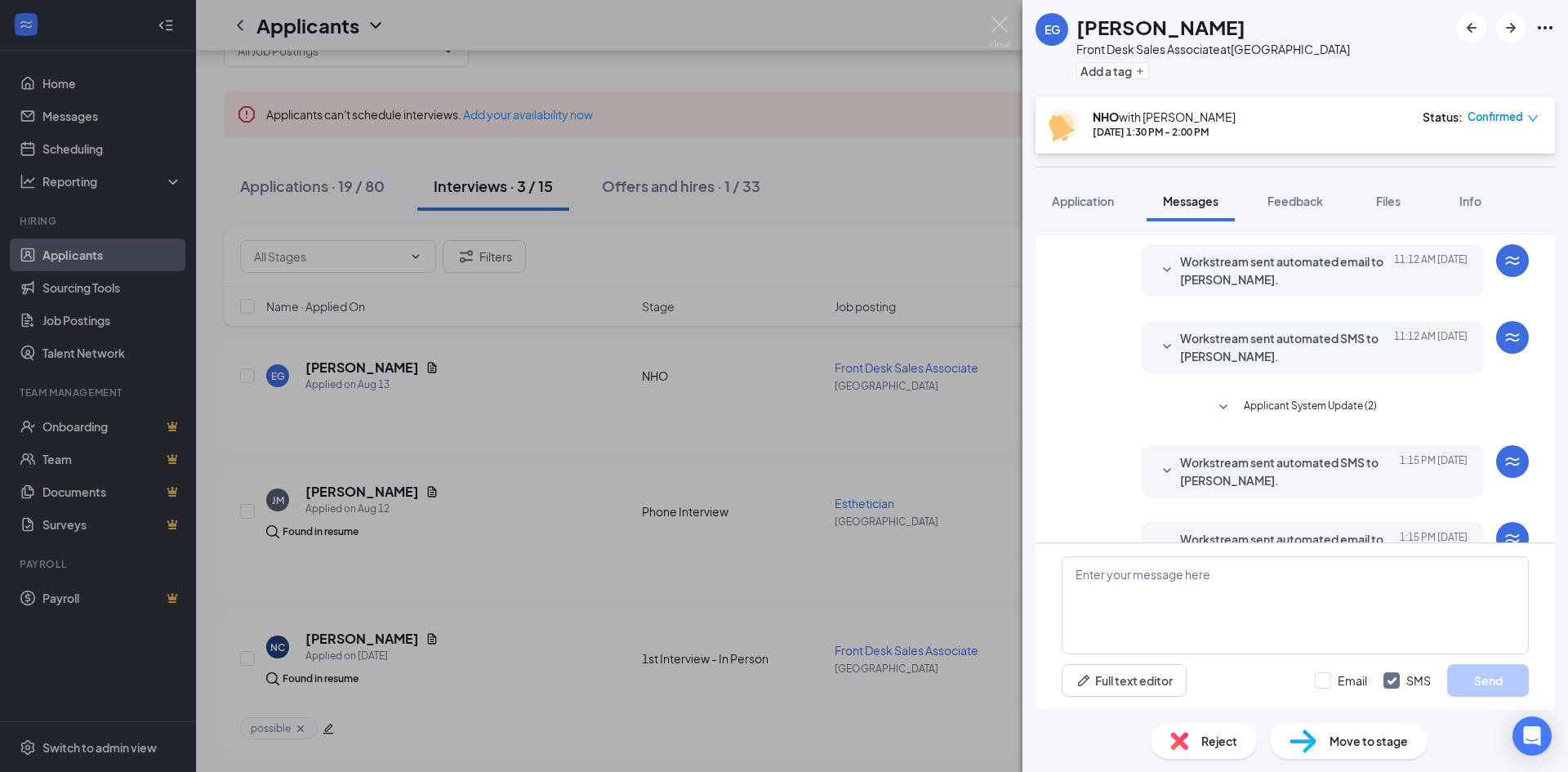
scroll to position [406, 0]
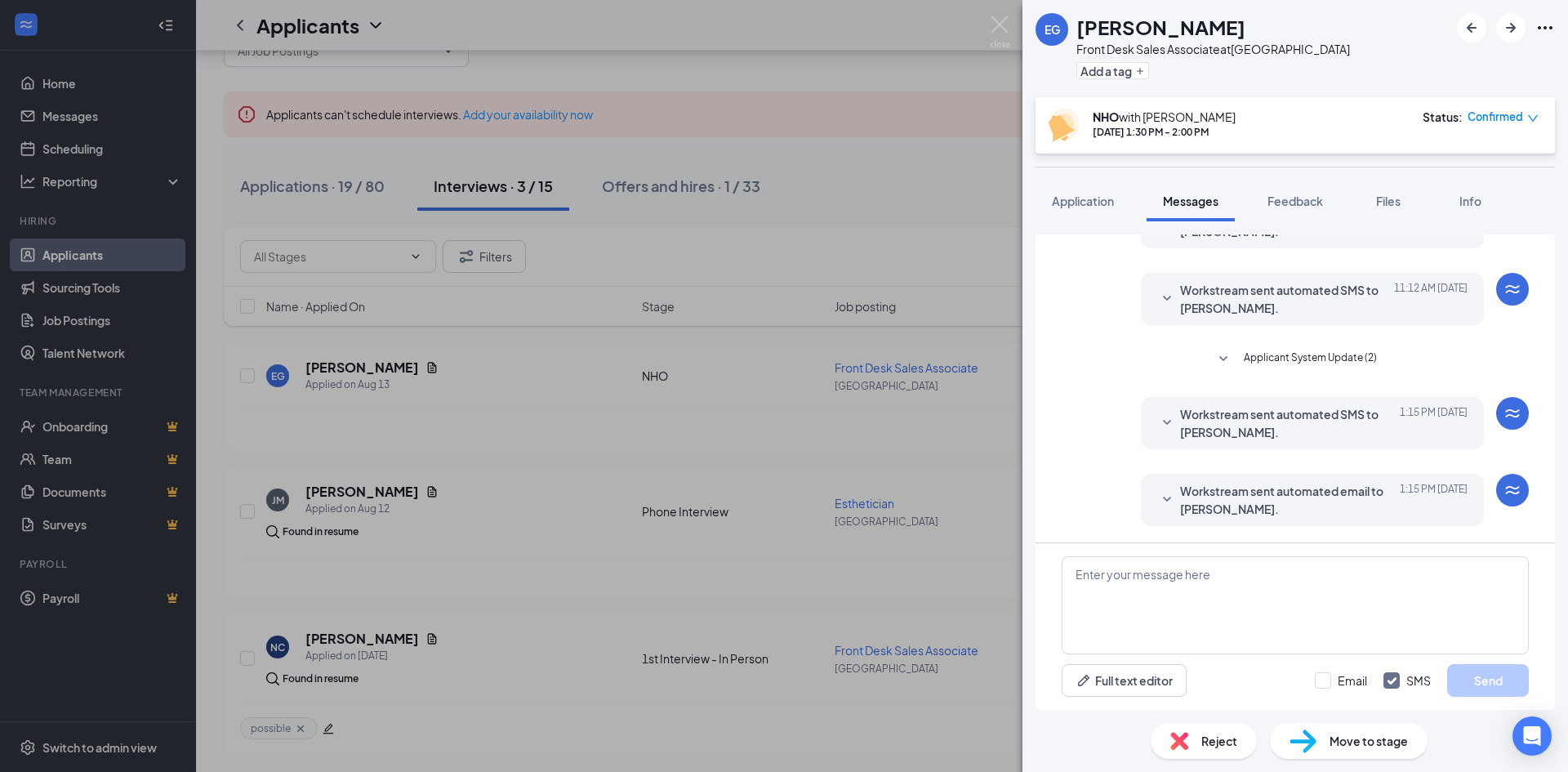
click at [1191, 507] on span "Workstream sent automated email to [PERSON_NAME]." at bounding box center [1287, 499] width 214 height 36
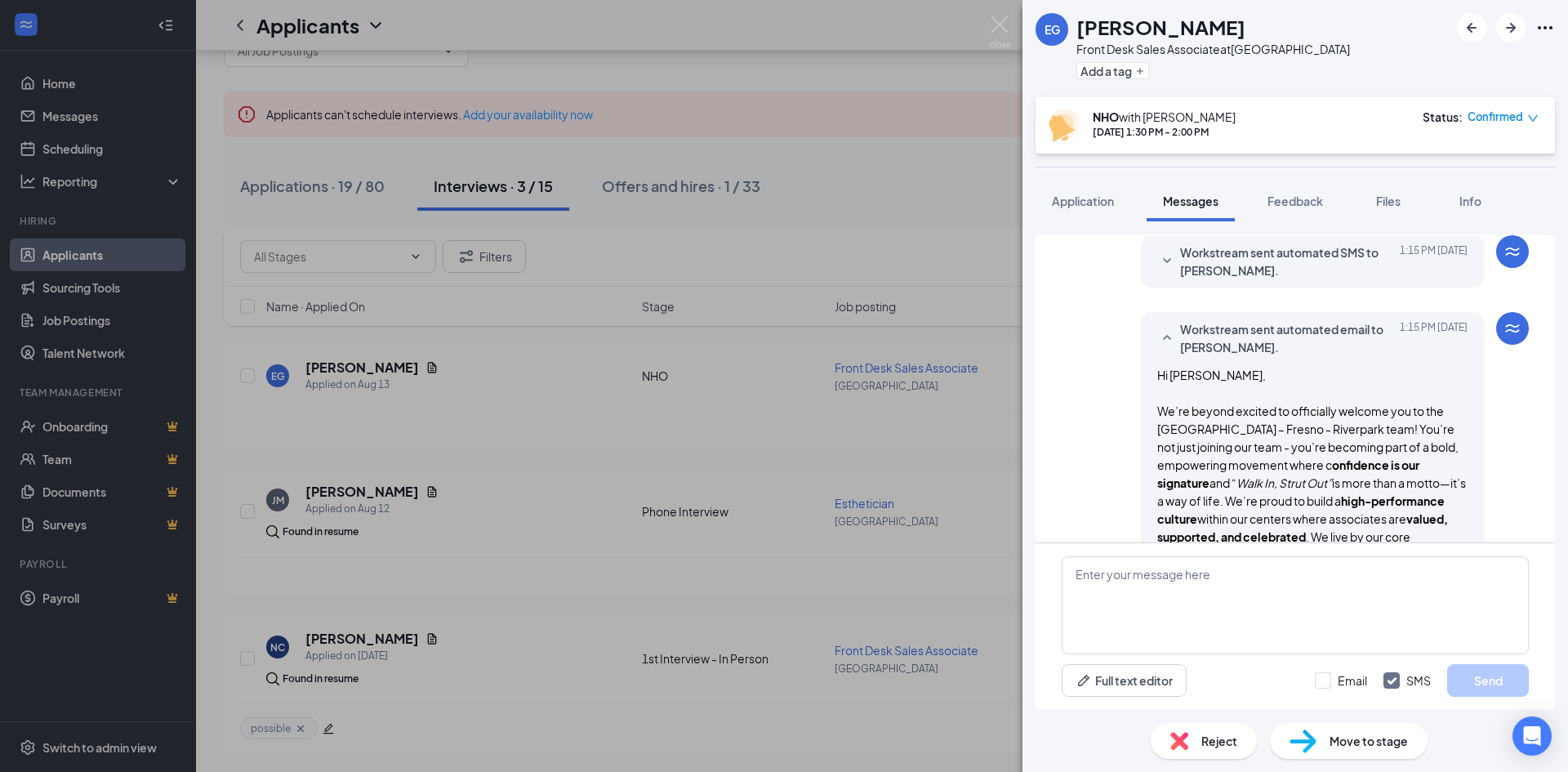
scroll to position [569, 0]
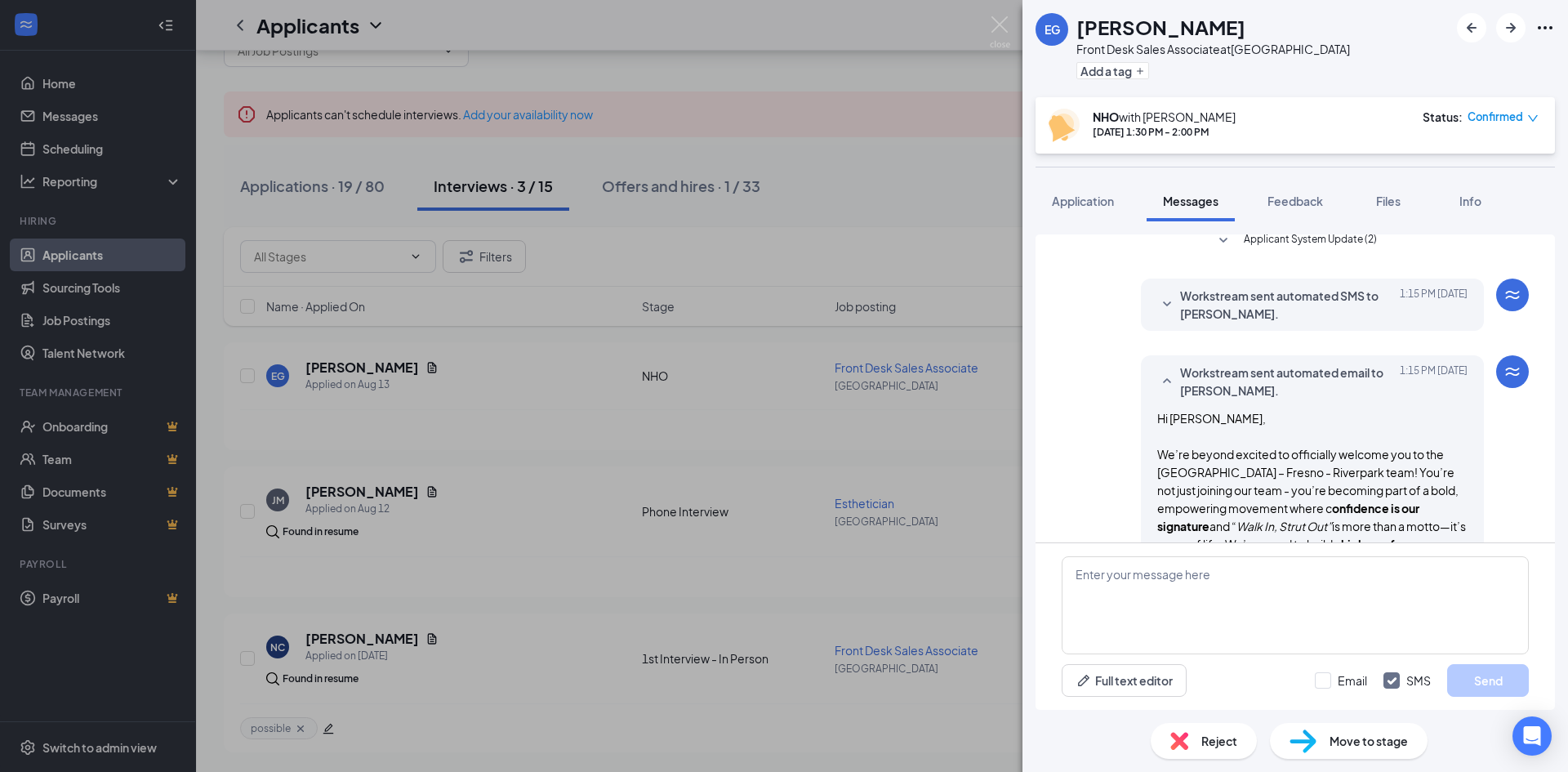
scroll to position [487, 0]
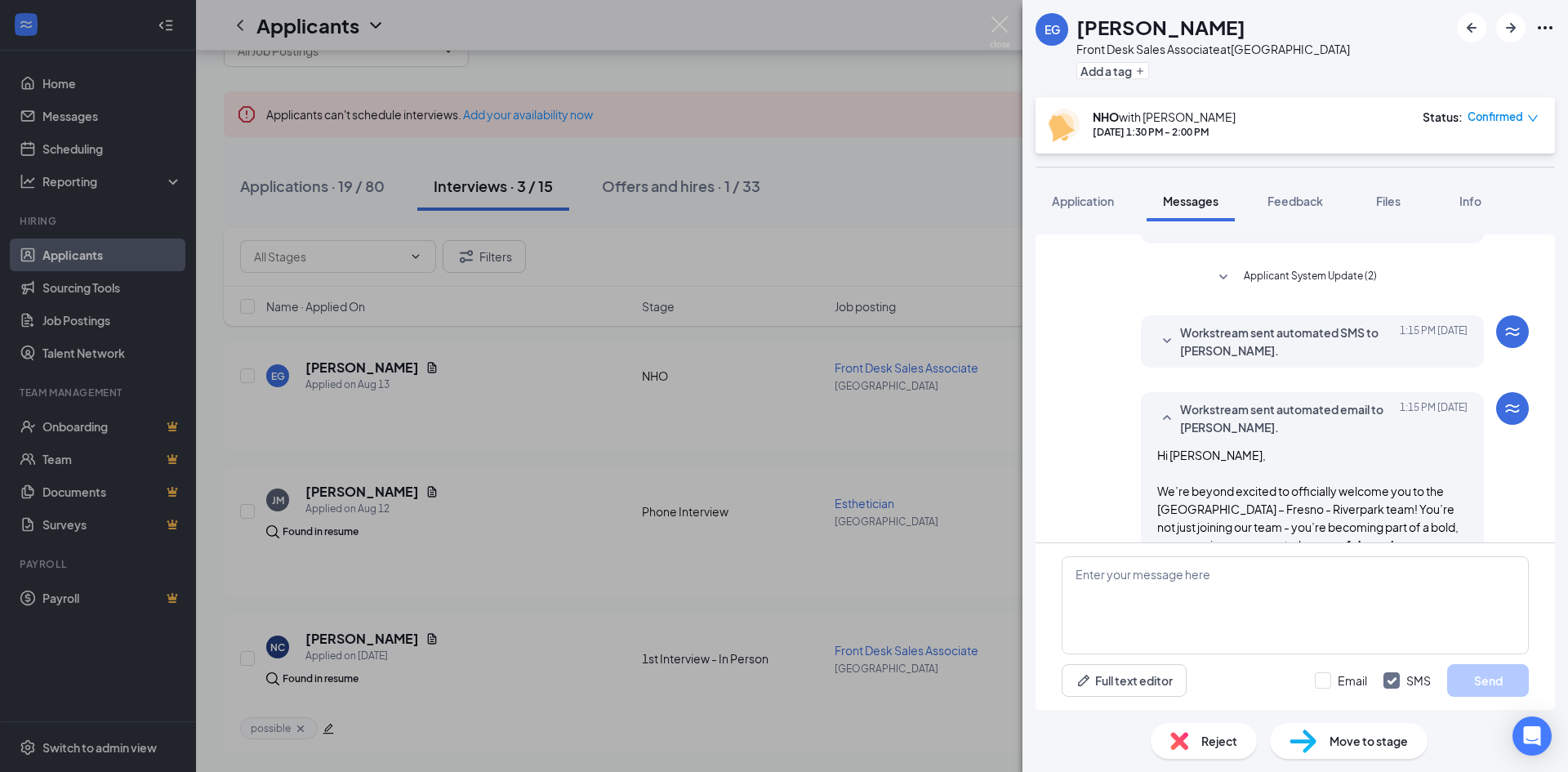
click at [1165, 346] on div "Workstream sent automated SMS to [PERSON_NAME]. [DATE] 1:15 PM" at bounding box center [1313, 341] width 310 height 36
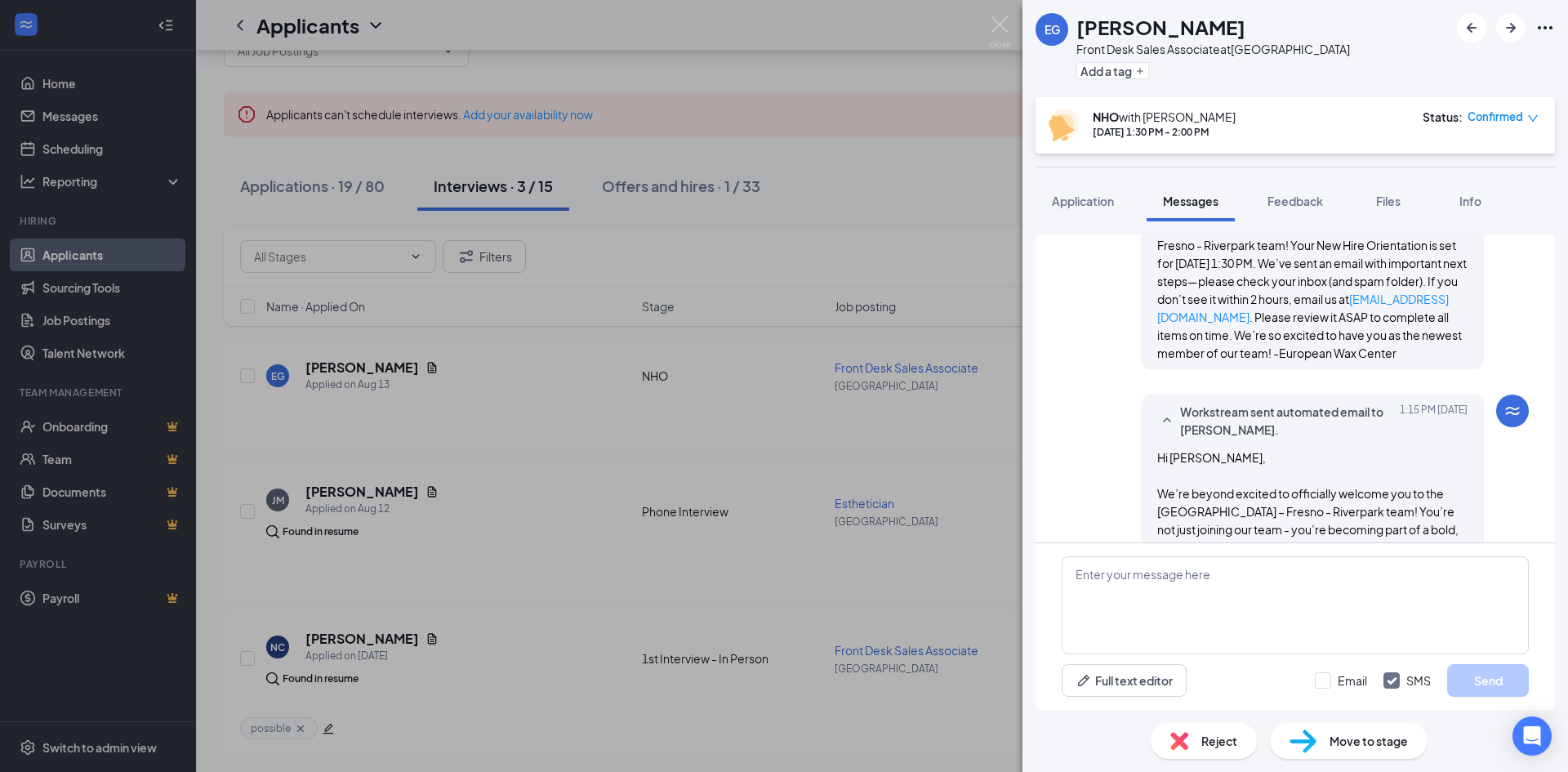
scroll to position [406, 0]
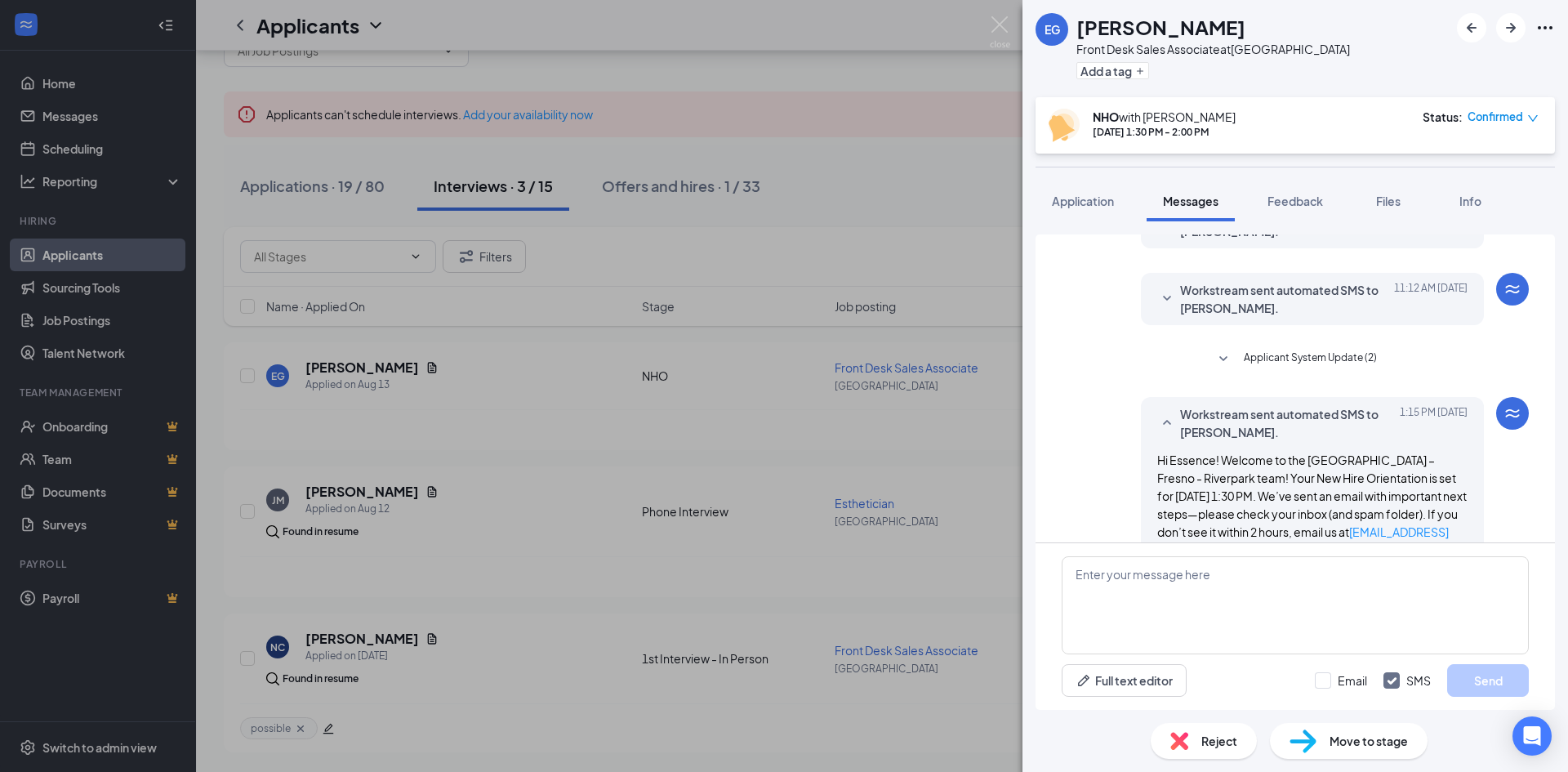
click at [1525, 117] on div "Confirmed" at bounding box center [1502, 117] width 71 height 17
click at [1432, 165] on span "Request Reschedule" at bounding box center [1470, 164] width 112 height 18
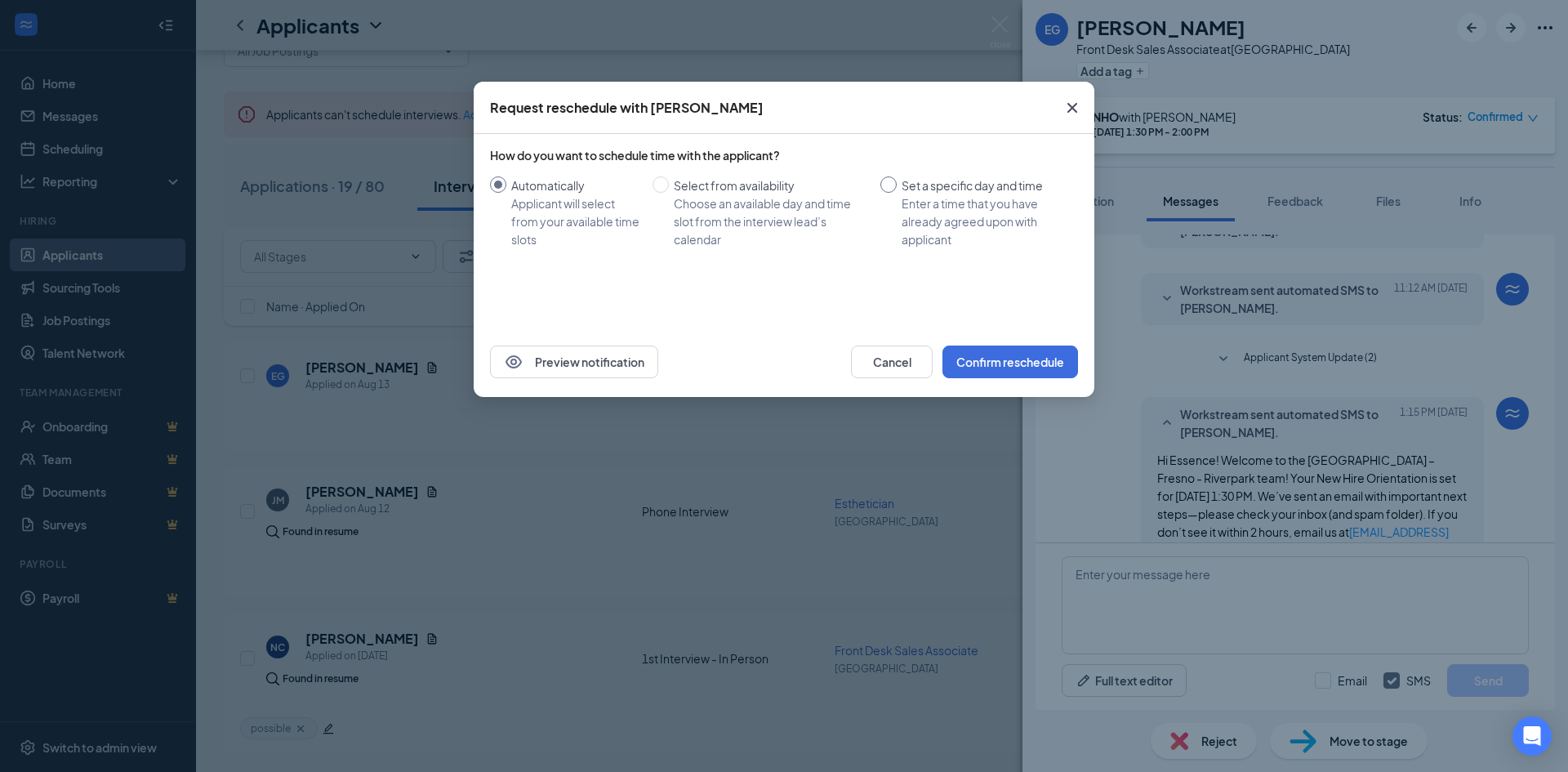
click at [887, 182] on input "Set a specific day and time Enter a time that you have already agreed upon with…" at bounding box center [889, 184] width 17 height 17
radio input "true"
radio input "false"
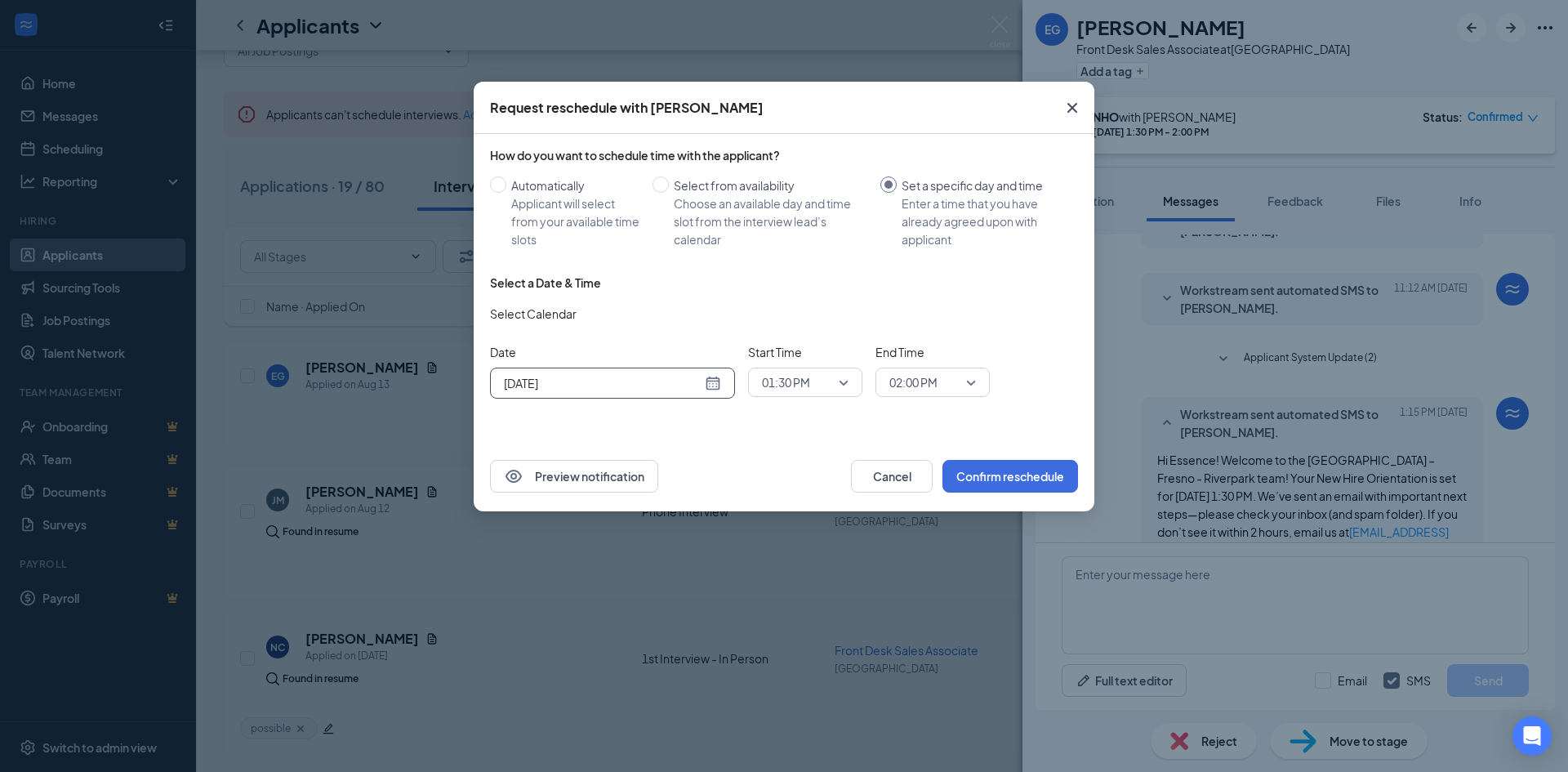
click at [719, 388] on div "[DATE]" at bounding box center [613, 383] width 217 height 18
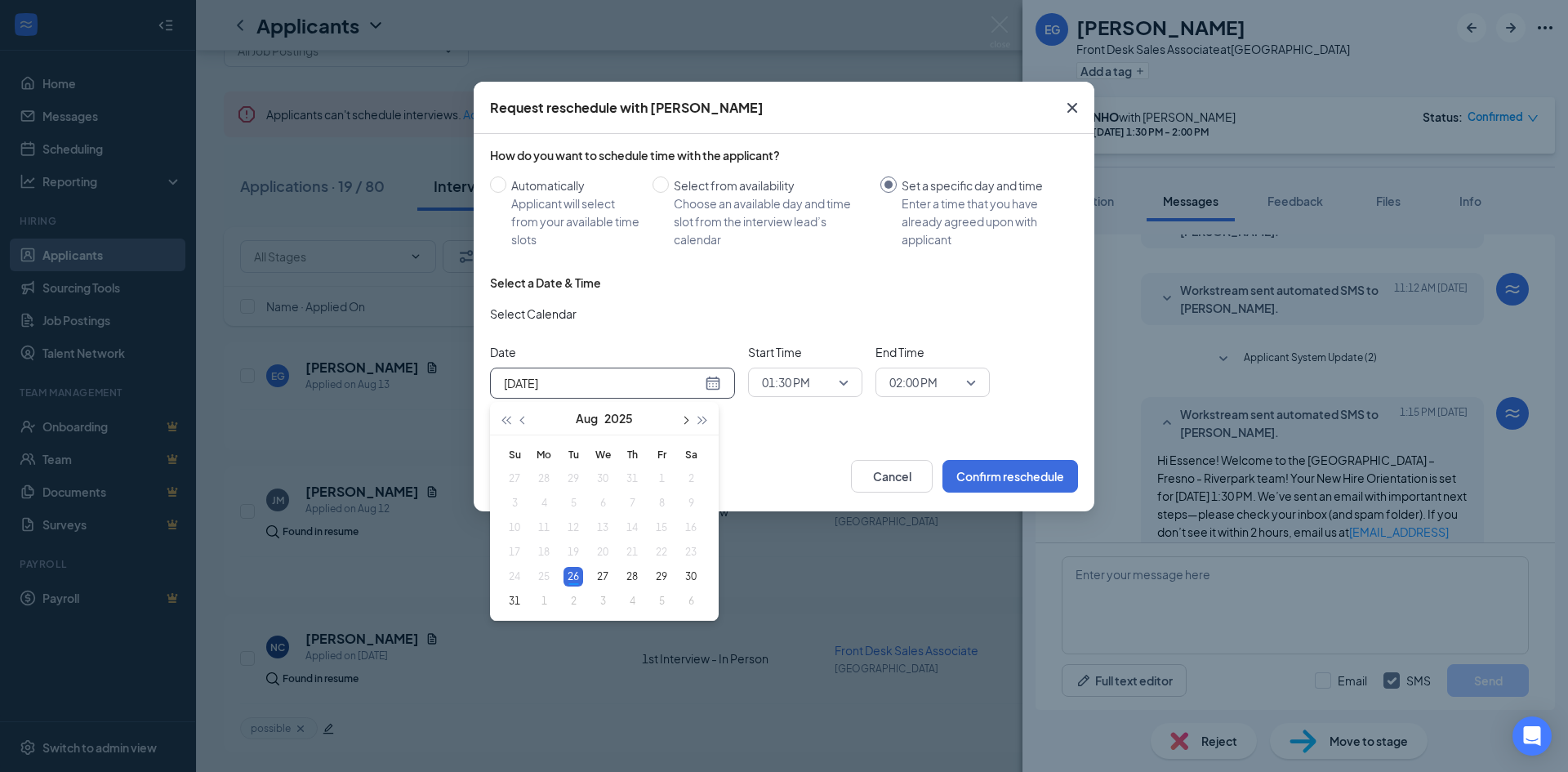
click at [686, 421] on span "button" at bounding box center [684, 421] width 8 height 8
type input "[DATE]"
click at [537, 524] on div "15" at bounding box center [543, 527] width 19 height 19
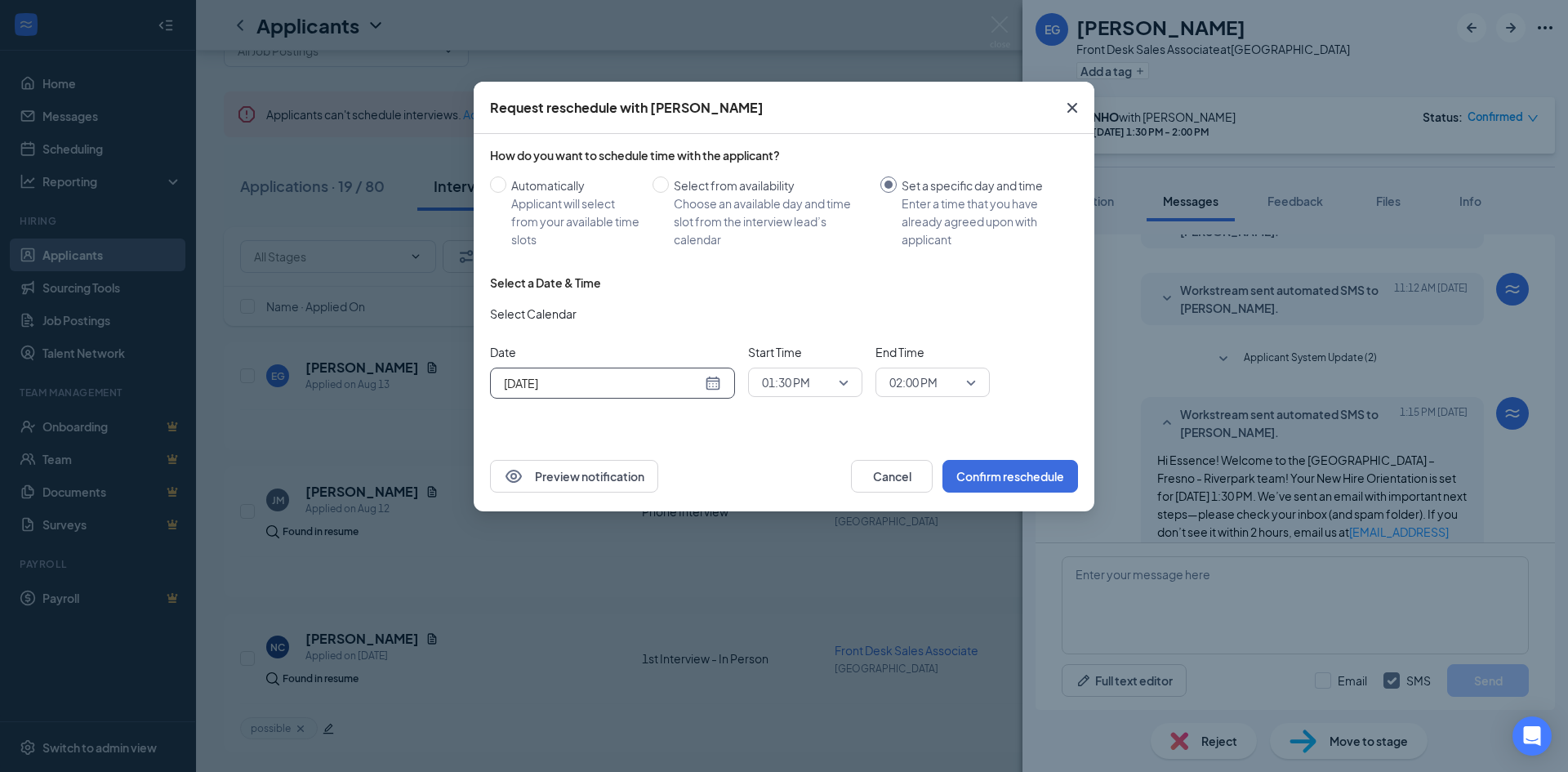
click at [814, 380] on span "01:30 PM" at bounding box center [798, 381] width 72 height 24
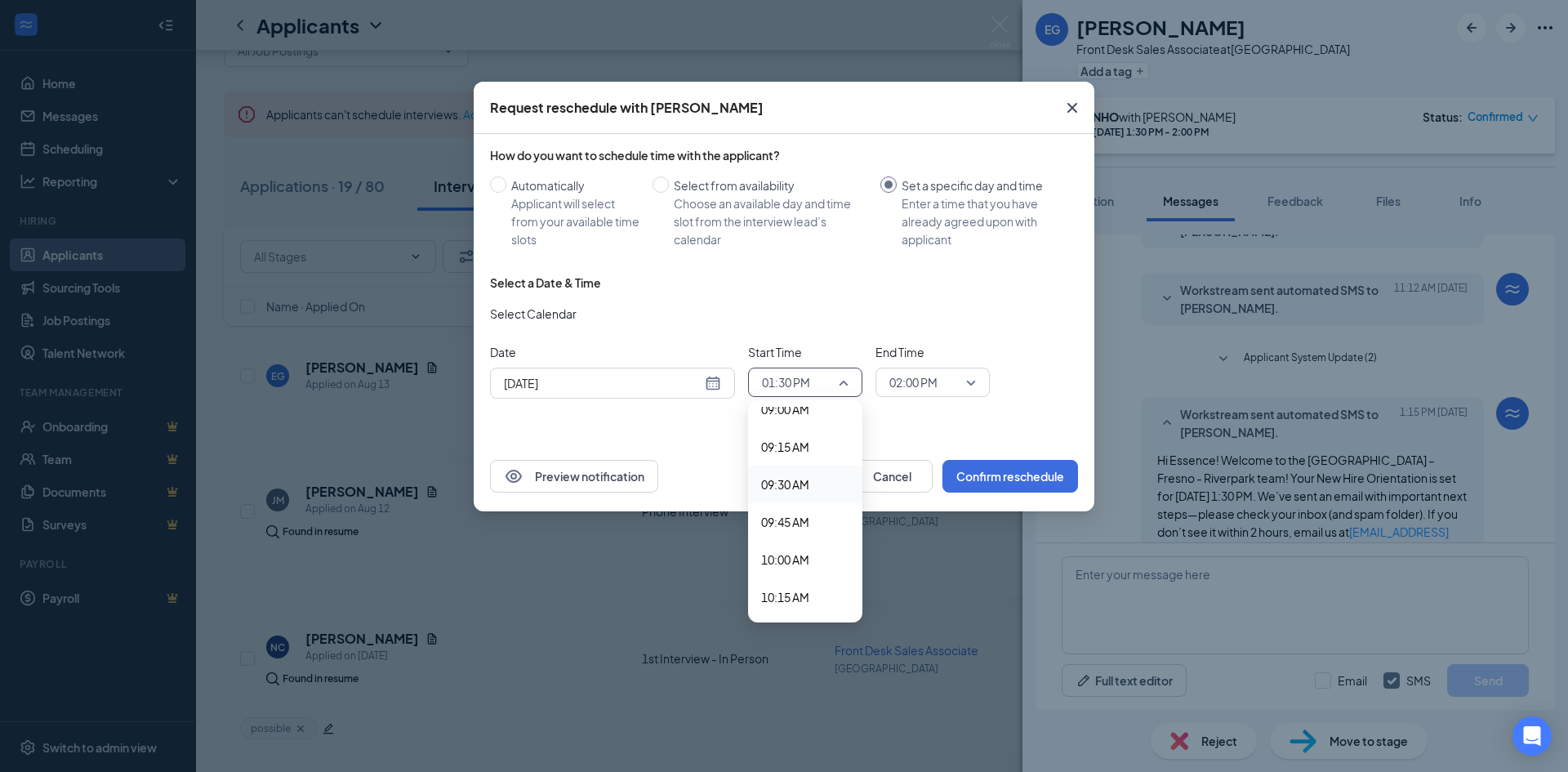
scroll to position [1451, 0]
click at [785, 479] on span "10:00 AM" at bounding box center [785, 478] width 48 height 18
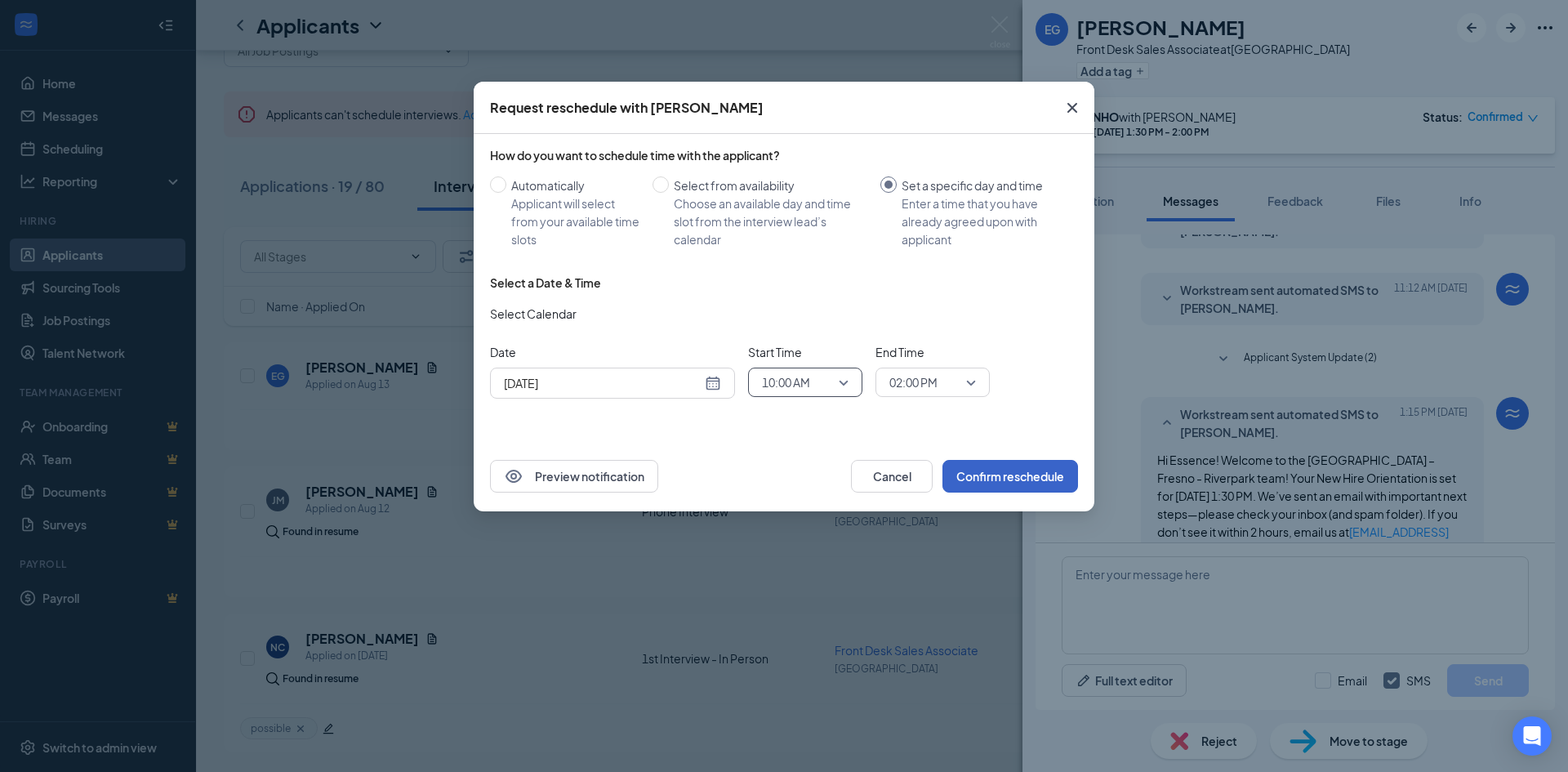
click at [1009, 476] on button "Confirm reschedule" at bounding box center [1010, 476] width 135 height 33
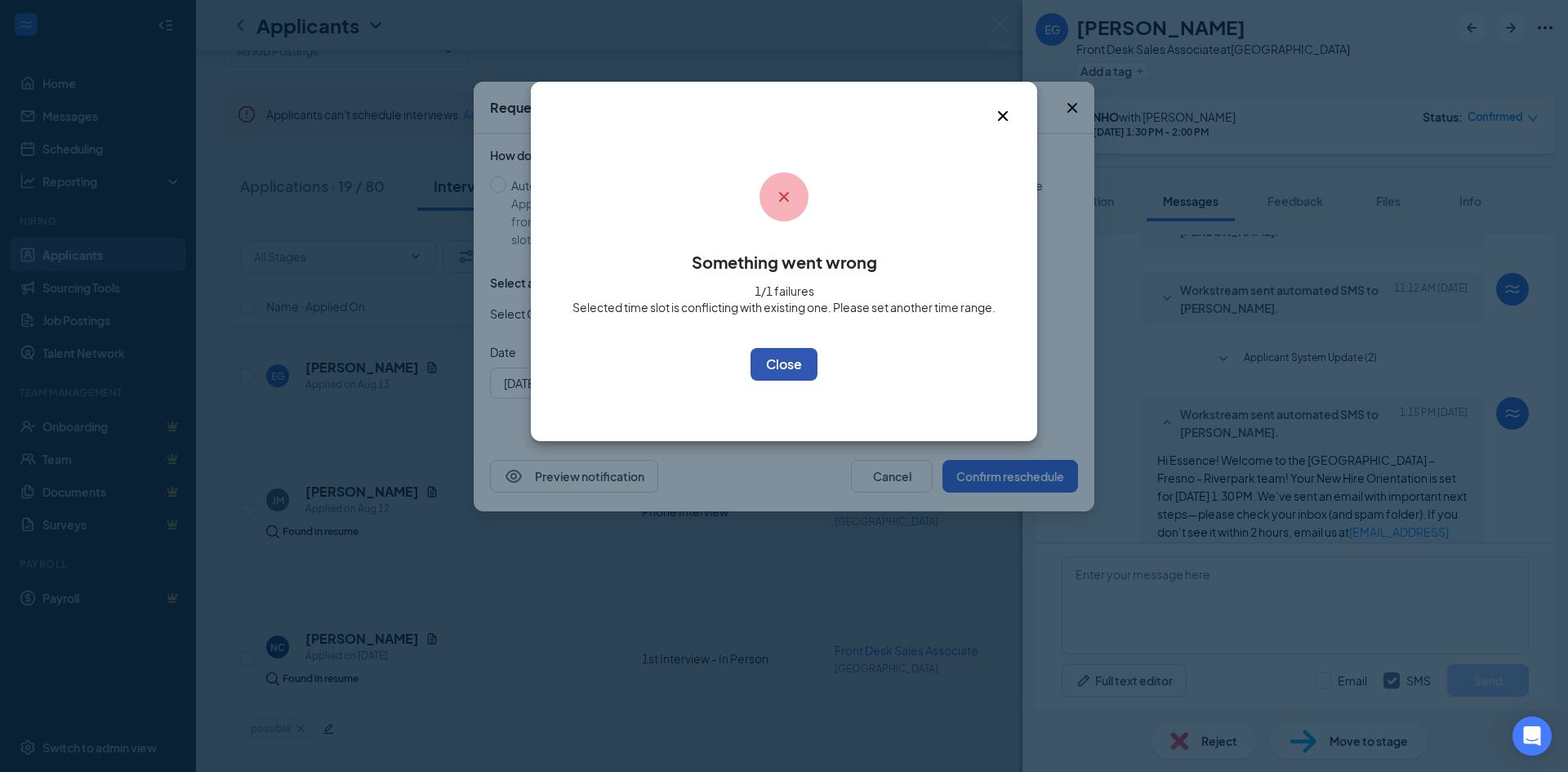
click at [779, 366] on button "OK" at bounding box center [784, 364] width 67 height 33
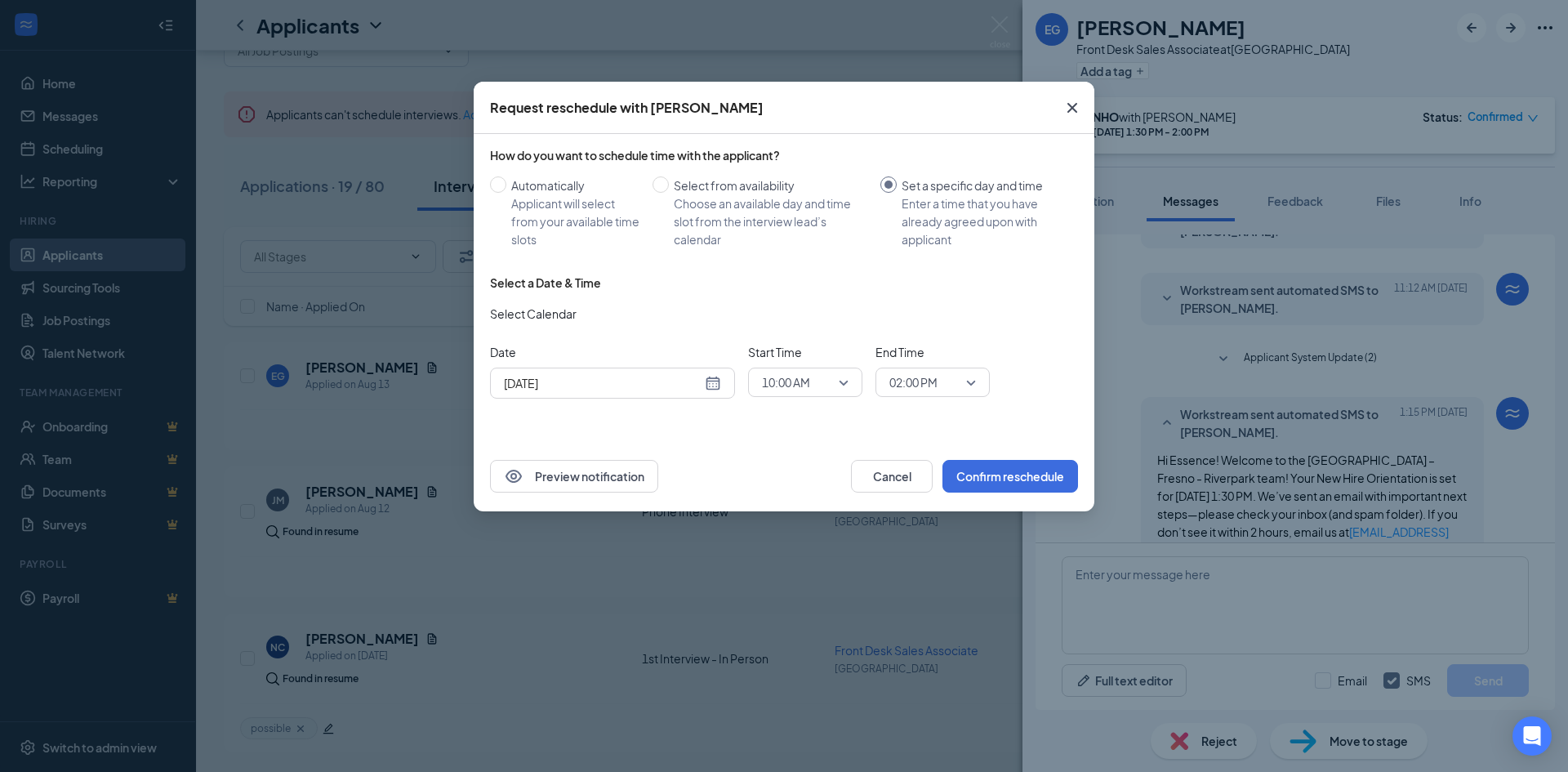
click at [1070, 111] on icon "Cross" at bounding box center [1072, 108] width 10 height 10
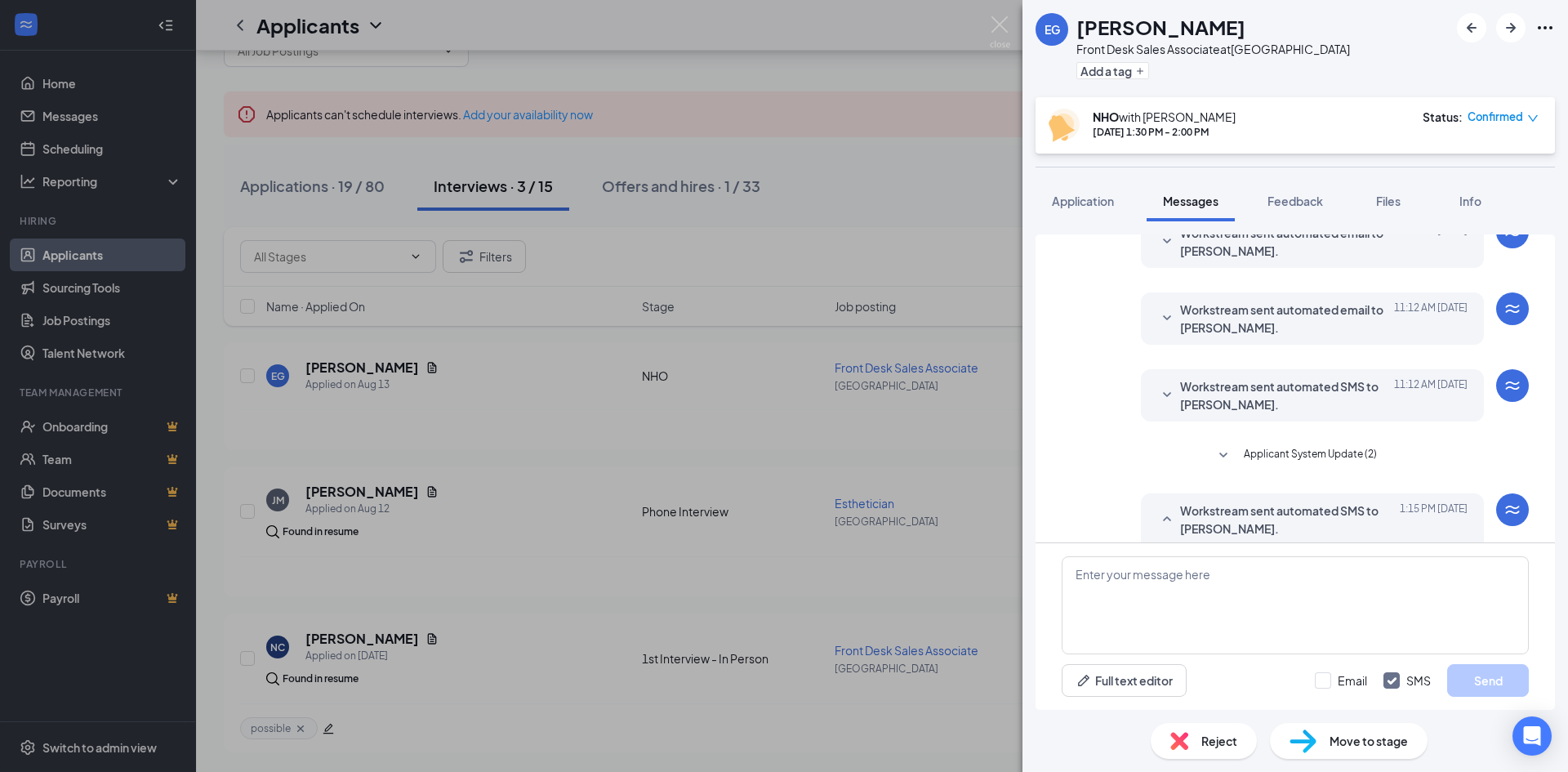
scroll to position [161, 0]
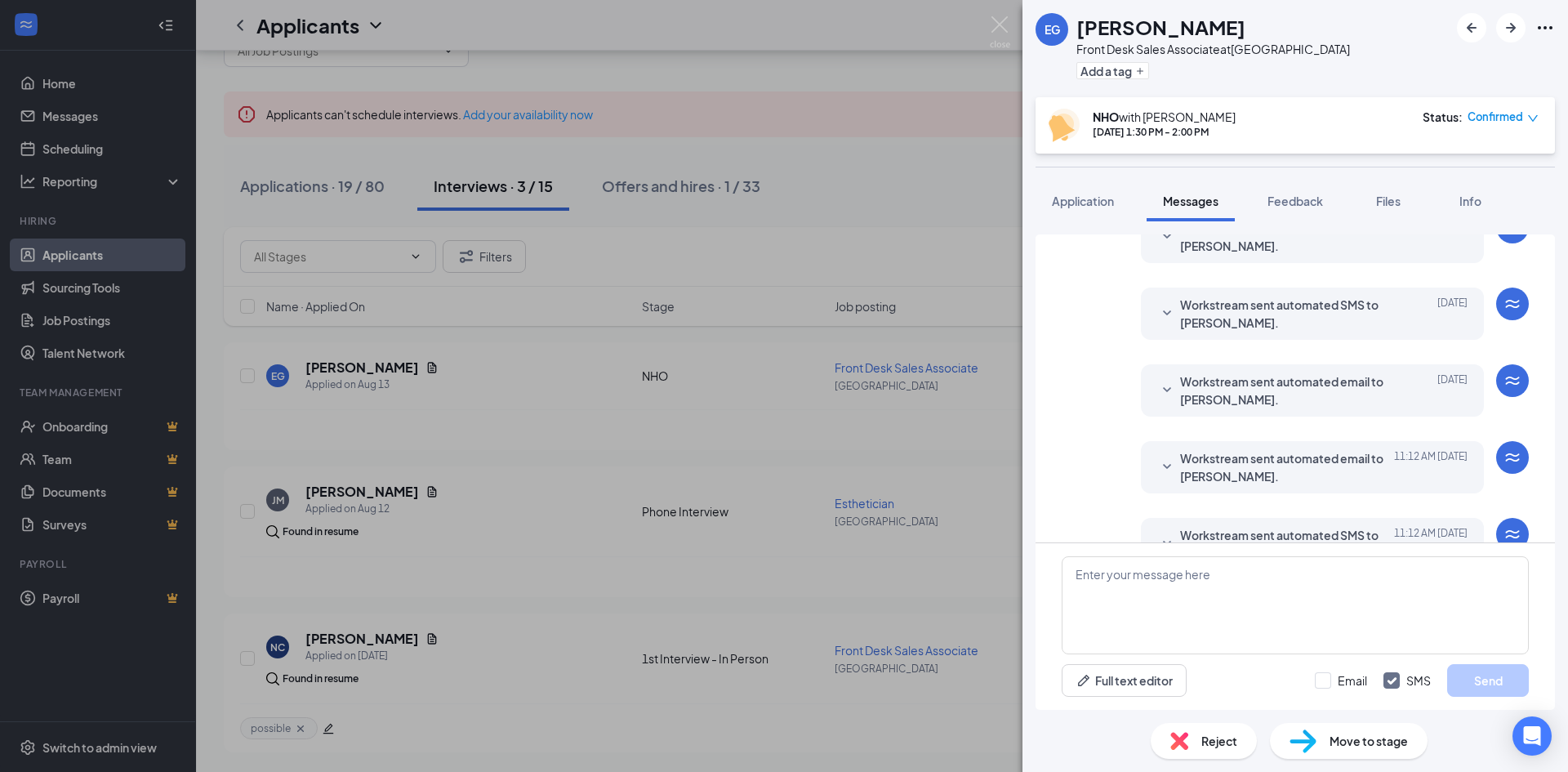
click at [1521, 116] on span "Confirmed" at bounding box center [1495, 117] width 56 height 17
click at [1475, 163] on span "Request Reschedule" at bounding box center [1470, 164] width 112 height 18
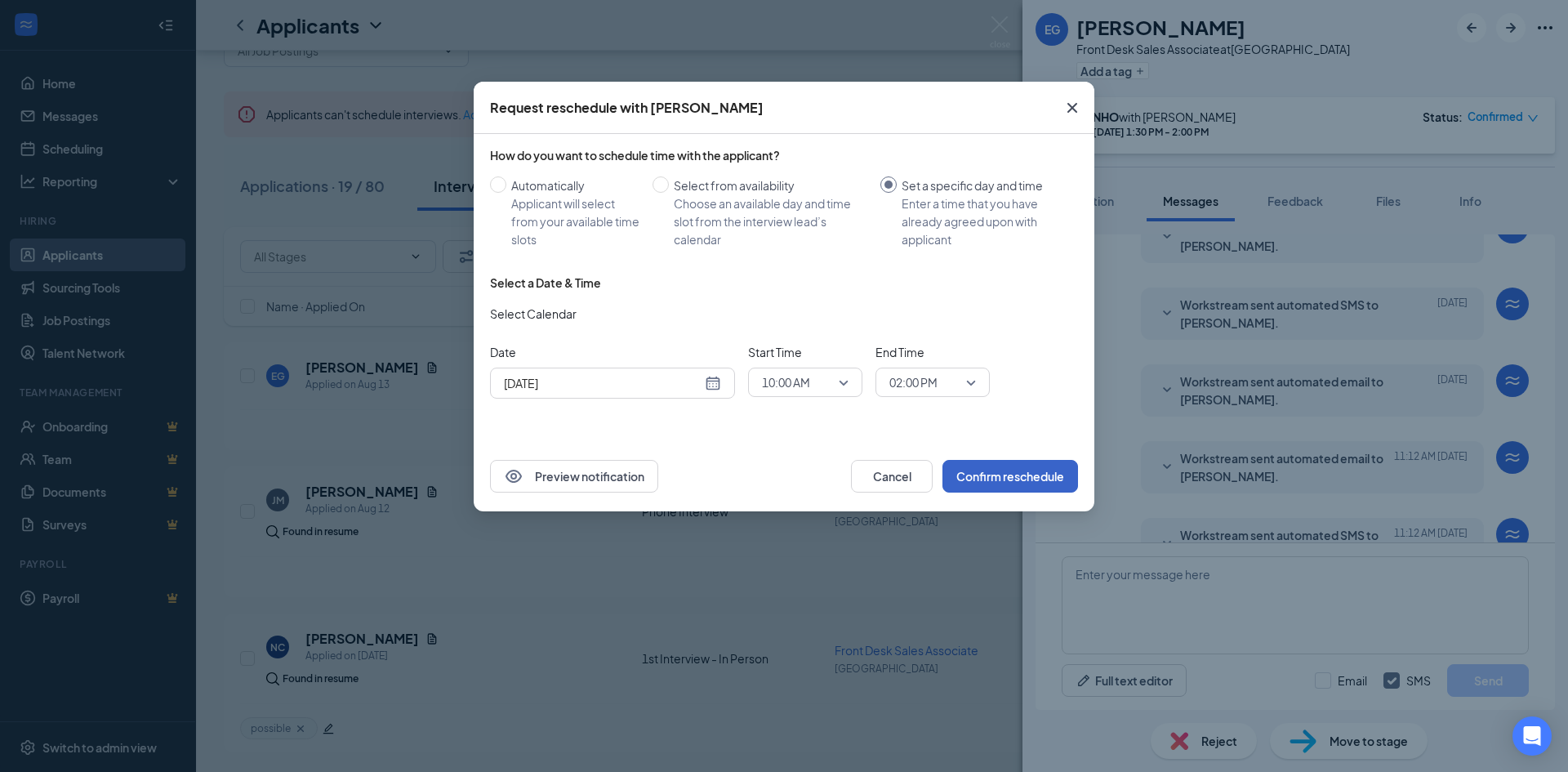
click at [1006, 469] on button "Confirm reschedule" at bounding box center [1010, 476] width 135 height 33
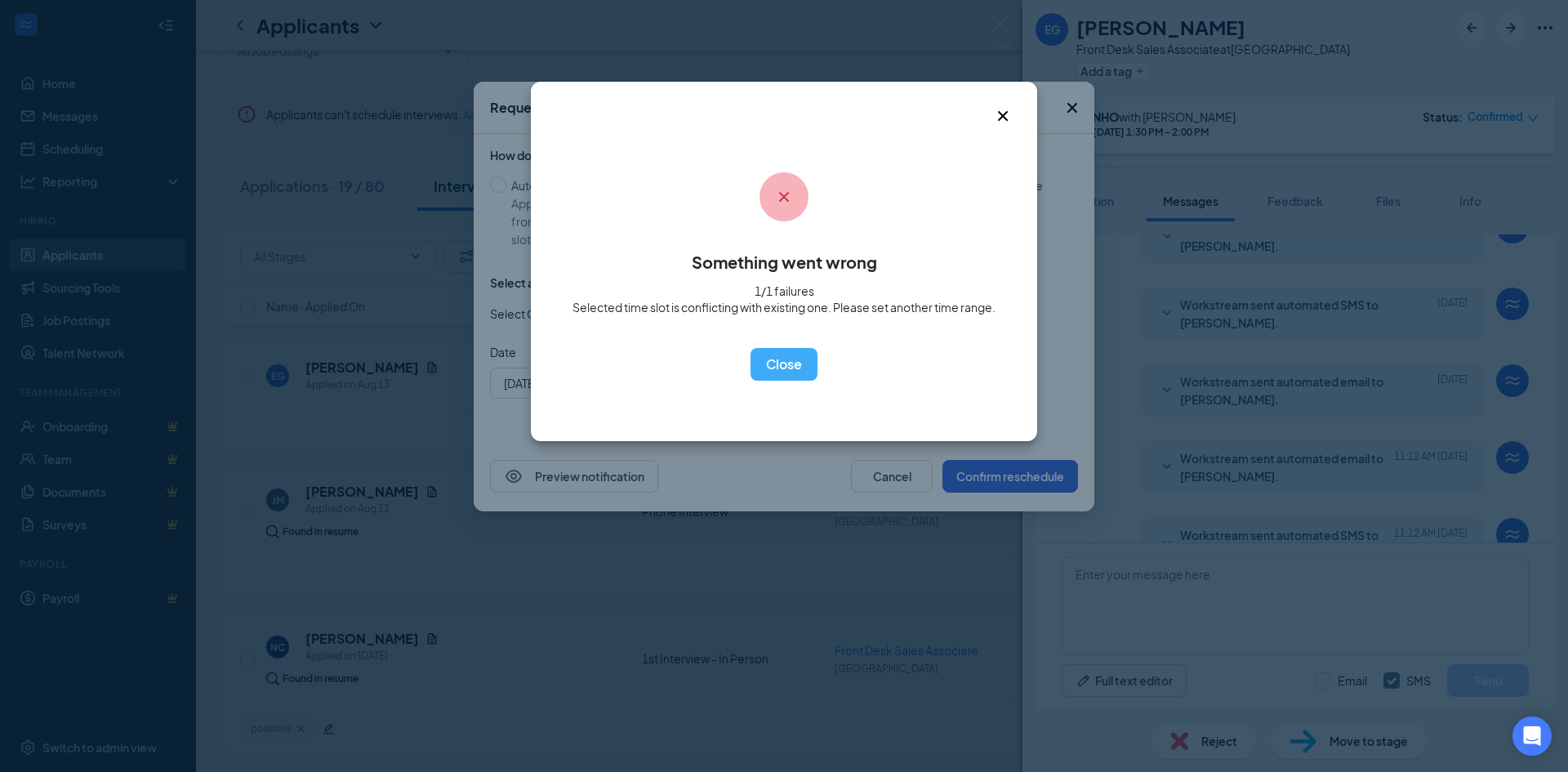
click at [996, 114] on icon "Cross" at bounding box center [1002, 115] width 19 height 19
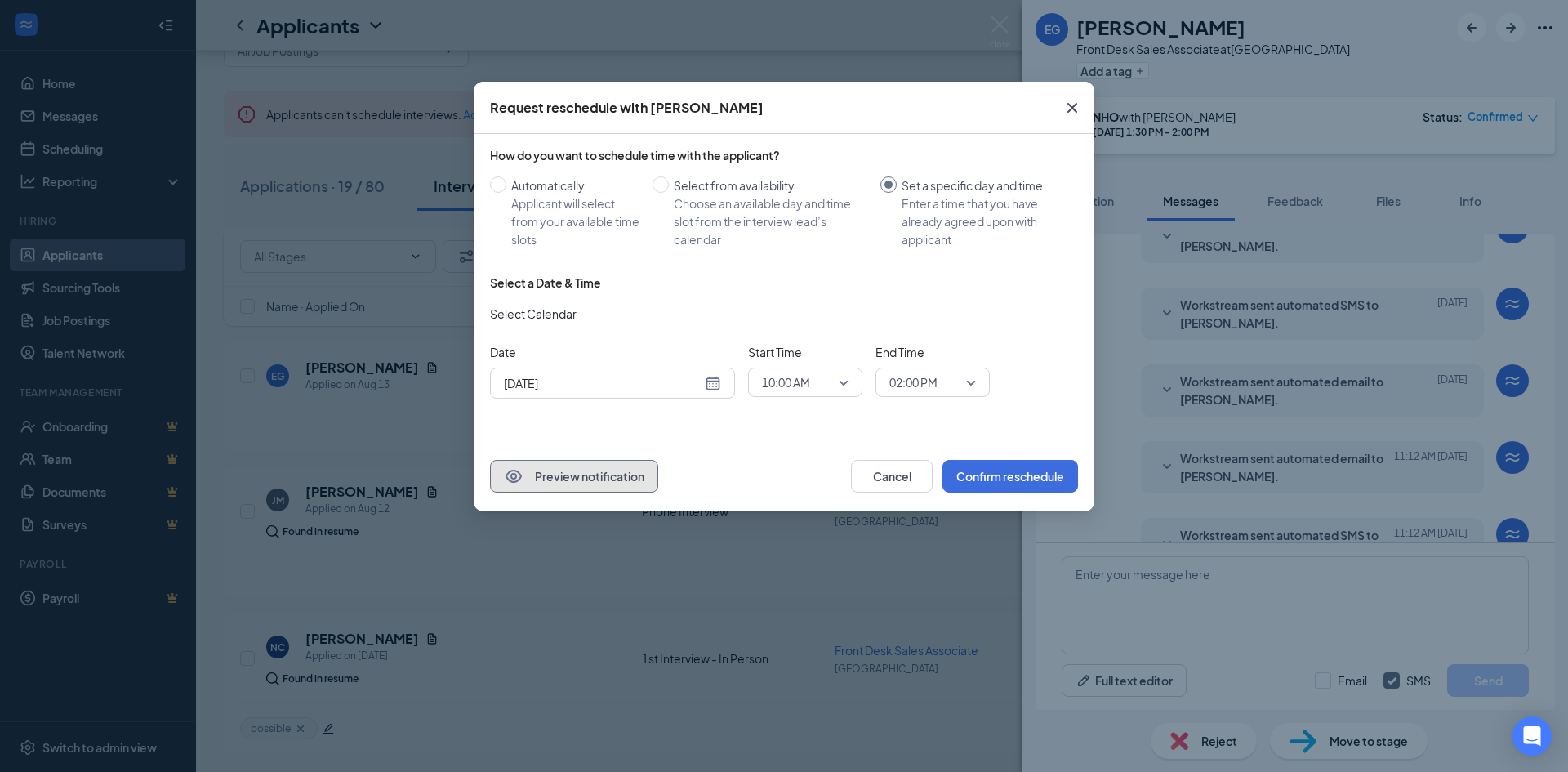
click at [578, 465] on button "Preview notification" at bounding box center [574, 476] width 169 height 33
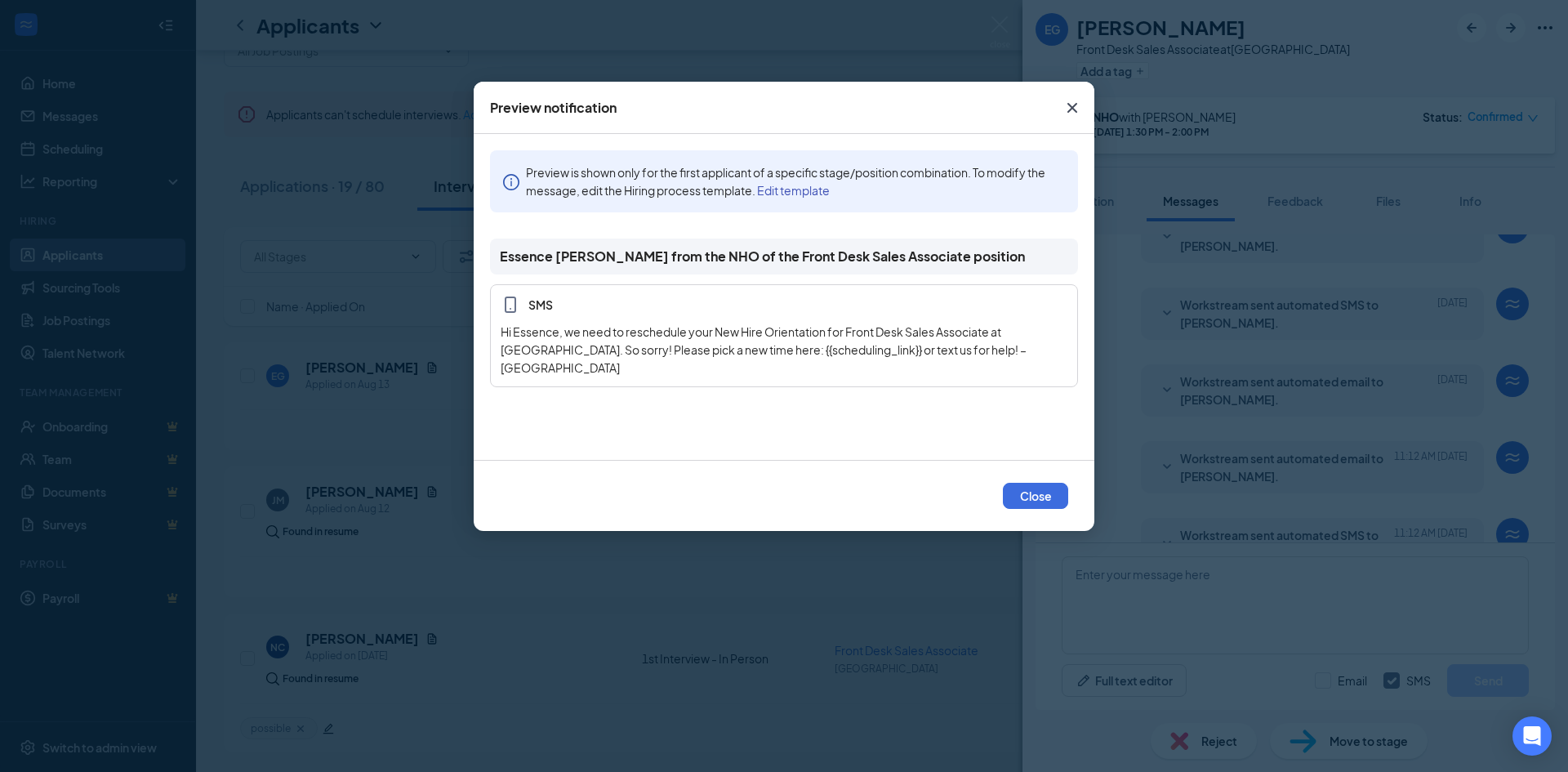
click at [1069, 105] on icon "Cross" at bounding box center [1072, 108] width 10 height 10
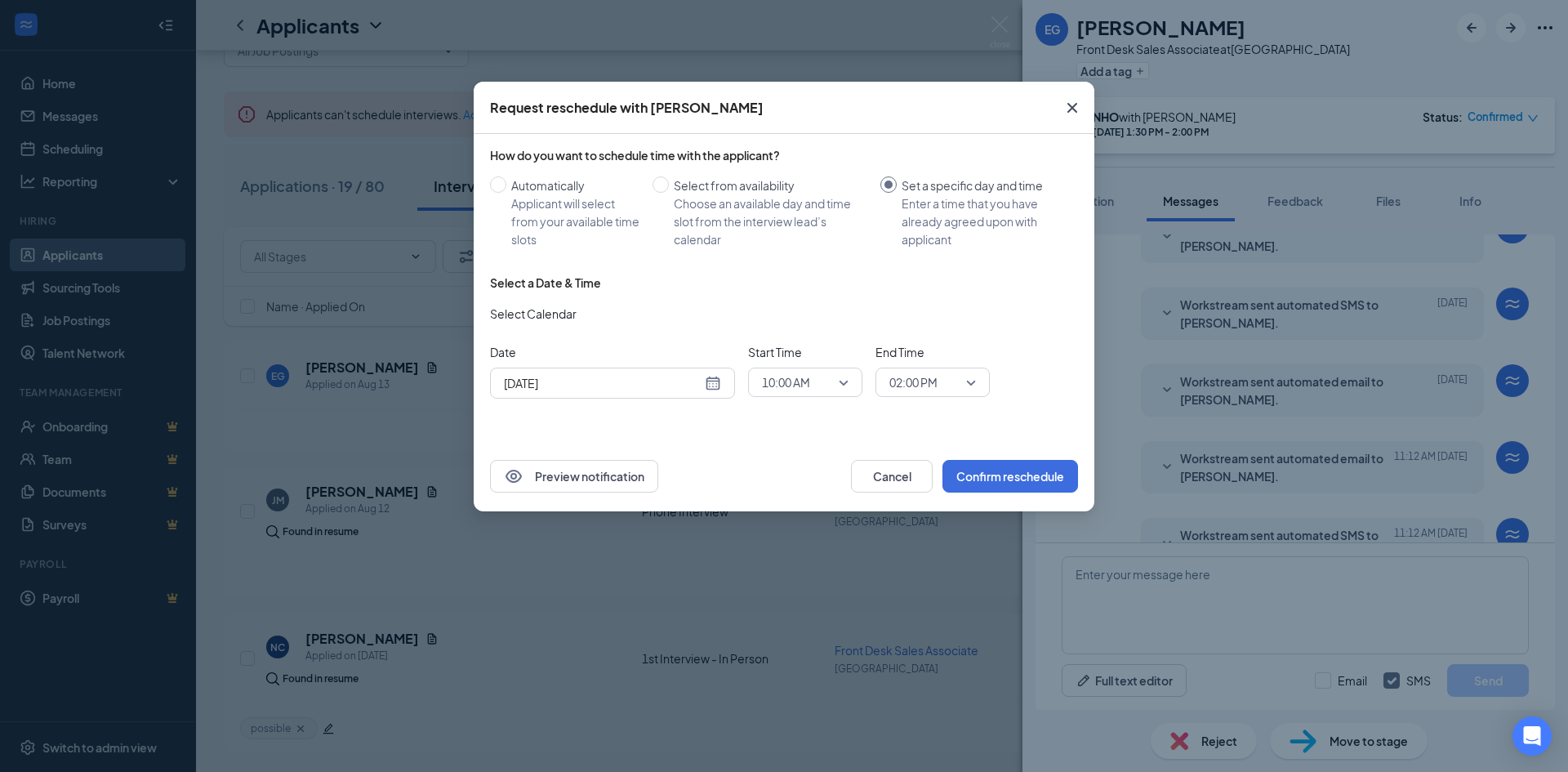
click at [1076, 107] on icon "Cross" at bounding box center [1071, 107] width 19 height 19
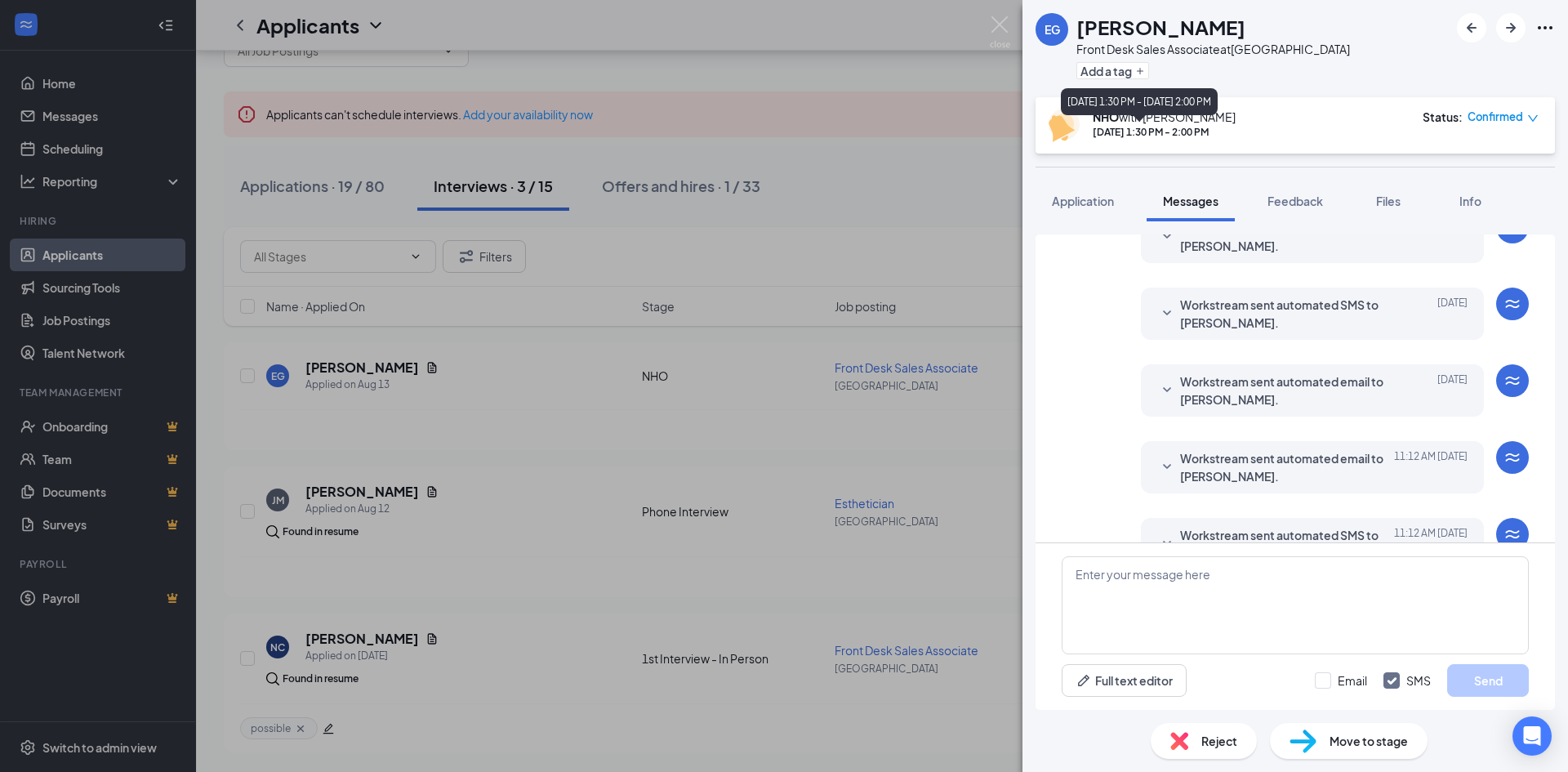
click at [1193, 131] on div "[DATE] 1:30 PM - 2:00 PM" at bounding box center [1163, 132] width 143 height 14
click at [1510, 116] on span "Confirmed" at bounding box center [1495, 117] width 56 height 17
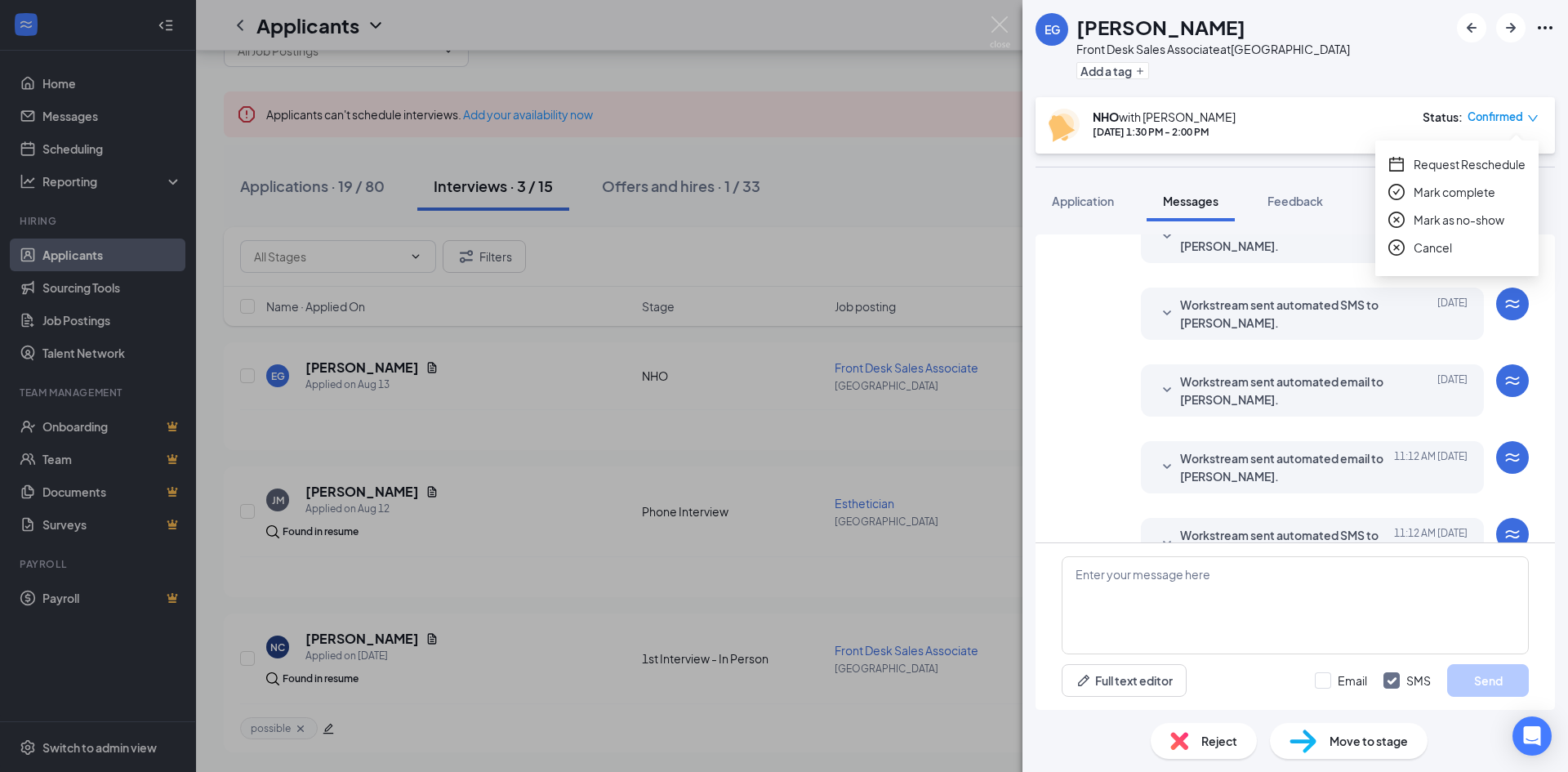
click at [1428, 250] on span "Cancel" at bounding box center [1433, 248] width 38 height 18
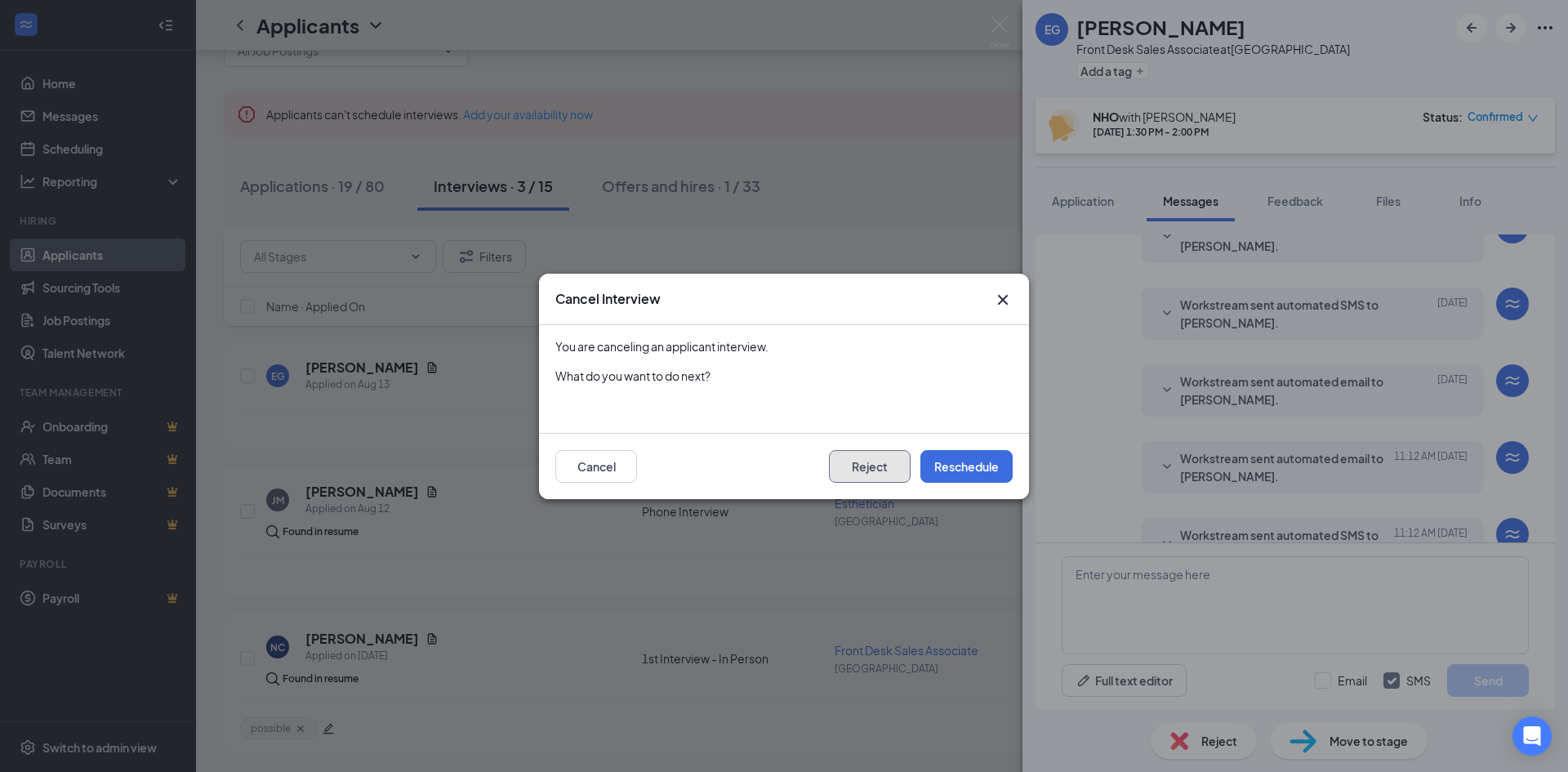
click at [877, 472] on button "Reject" at bounding box center [870, 466] width 82 height 33
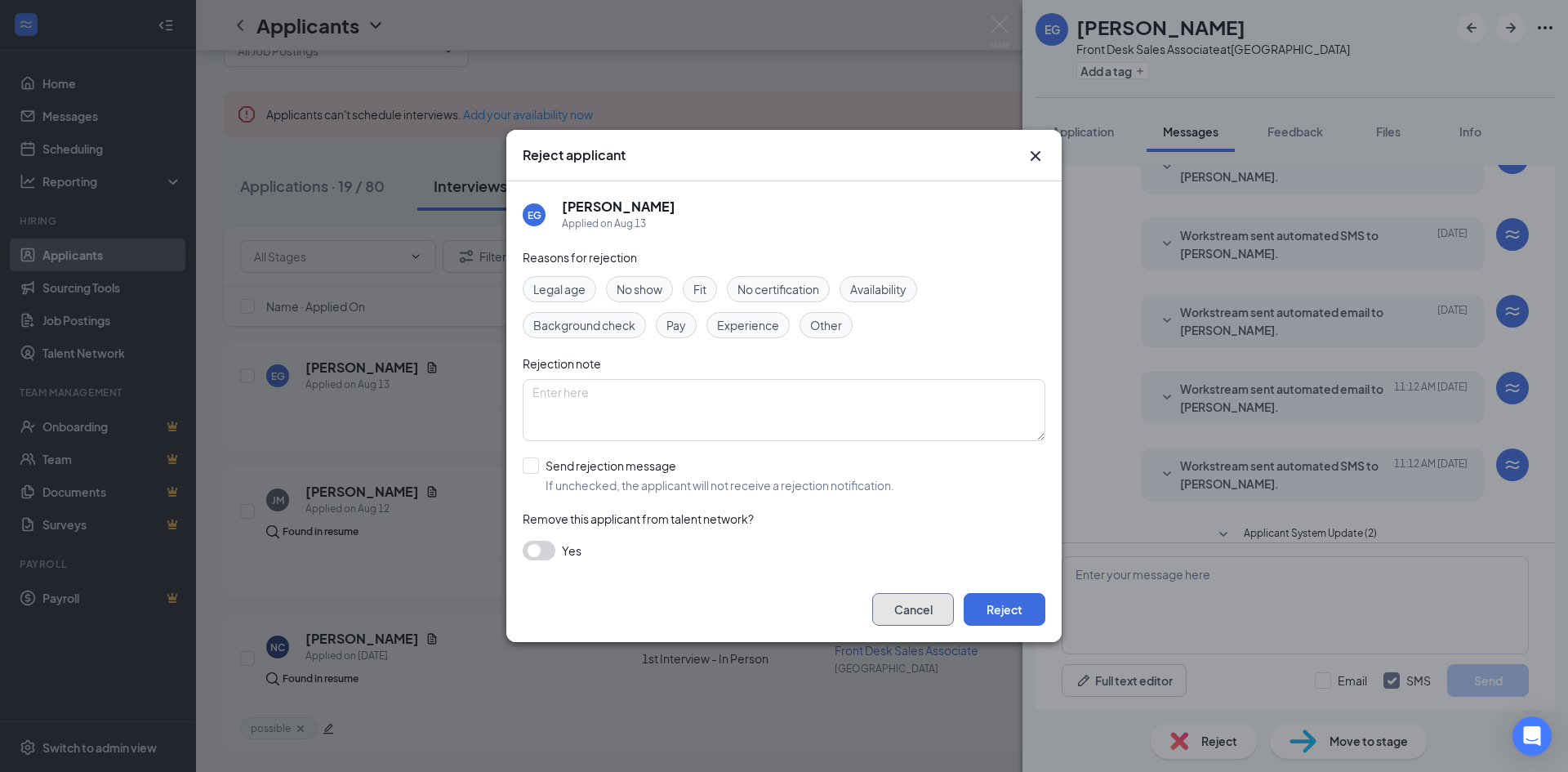
click at [915, 607] on button "Cancel" at bounding box center [913, 608] width 82 height 33
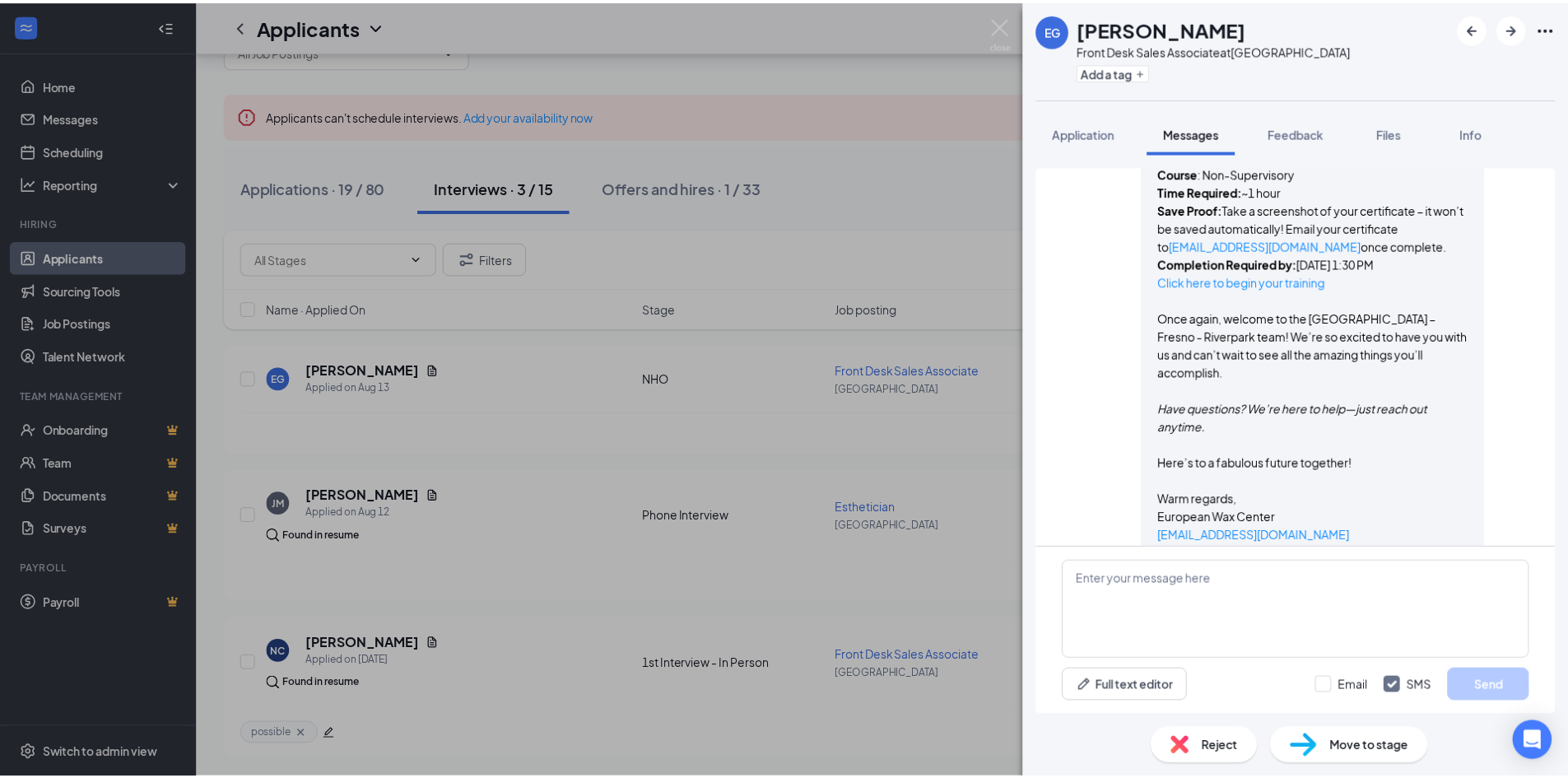
scroll to position [1726, 0]
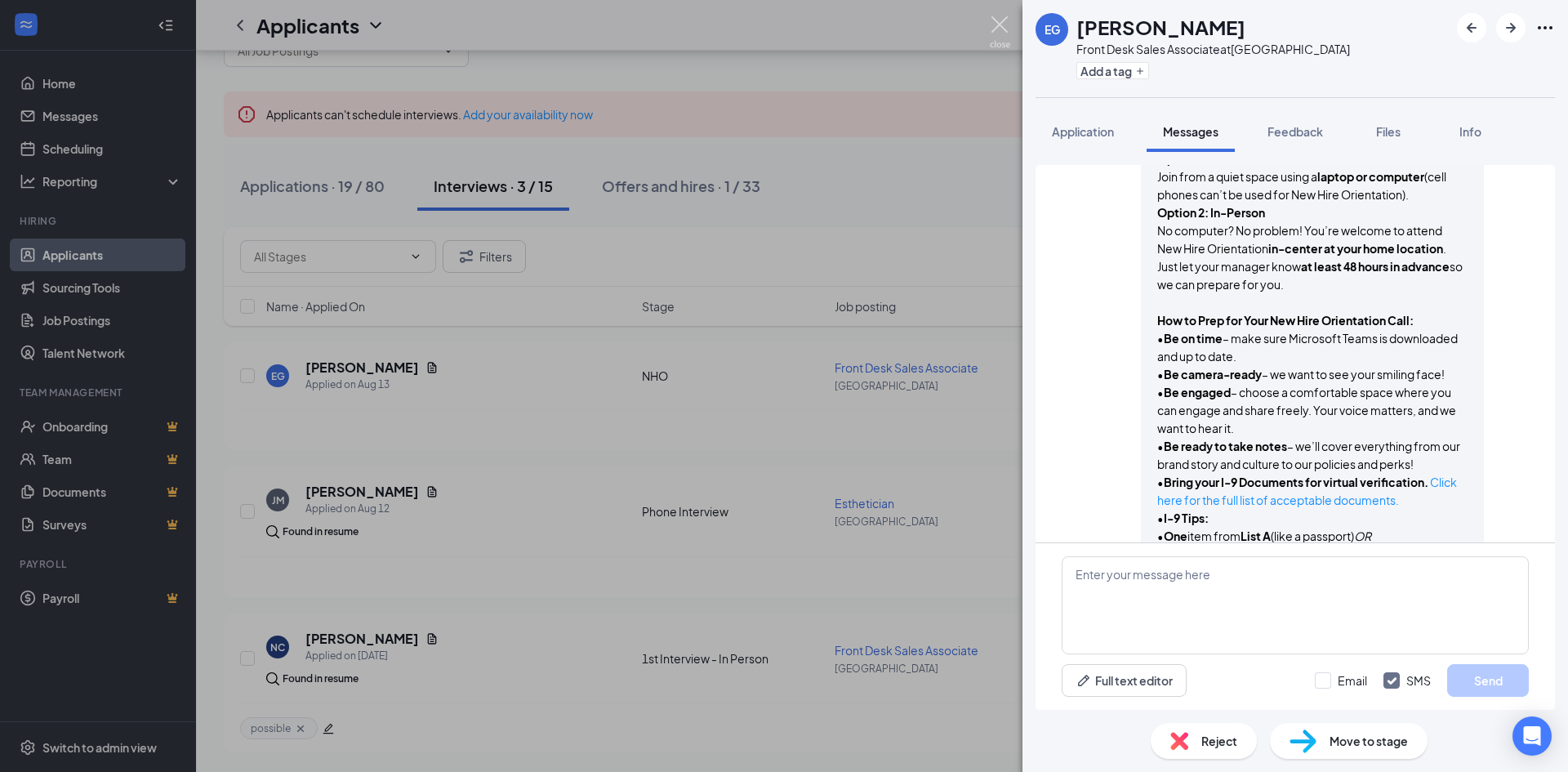
click at [996, 19] on img at bounding box center [1000, 33] width 20 height 32
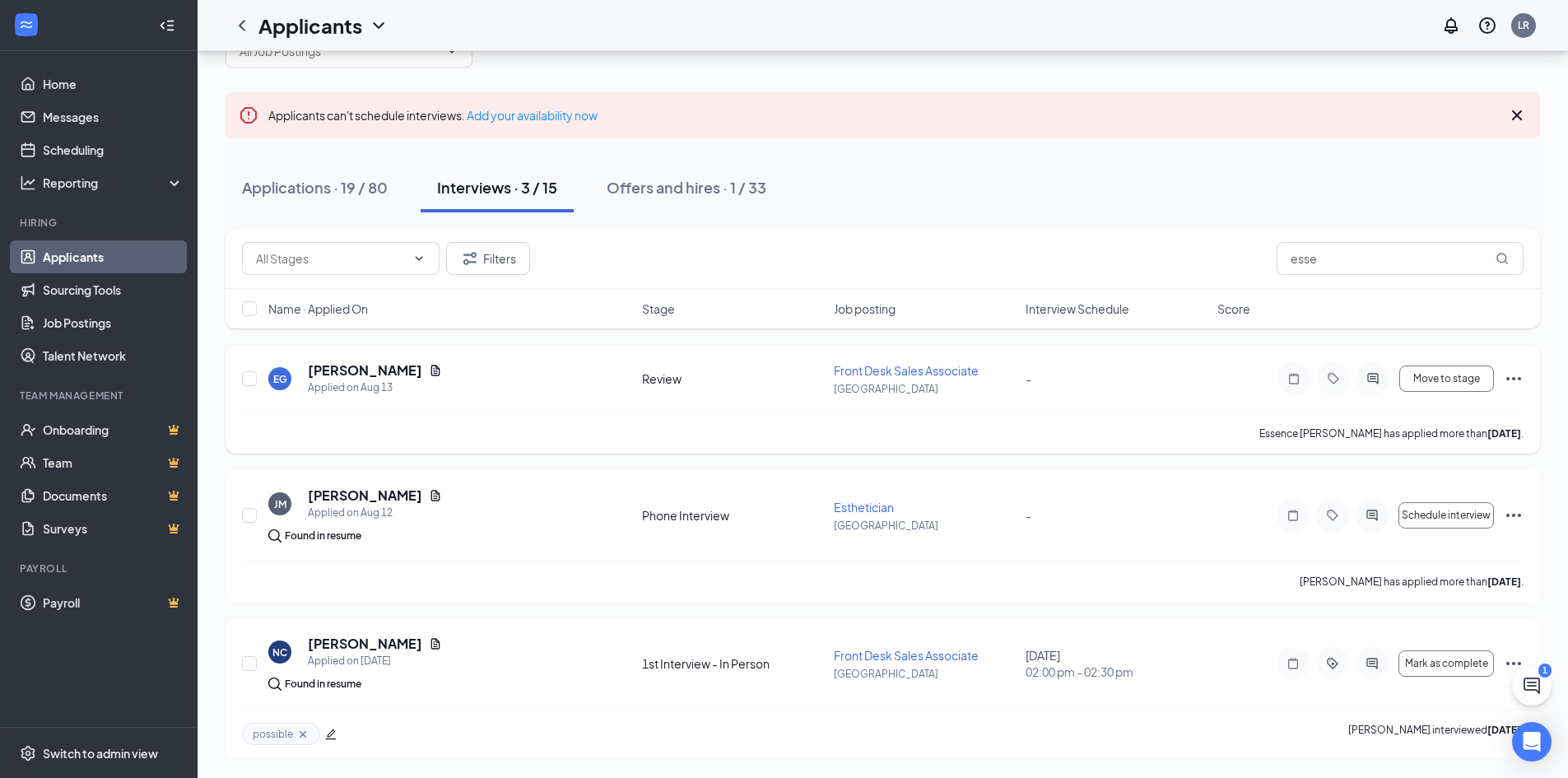
click at [1094, 378] on div "-" at bounding box center [1116, 378] width 182 height 19
click at [1511, 381] on icon "Ellipses" at bounding box center [1513, 378] width 19 height 19
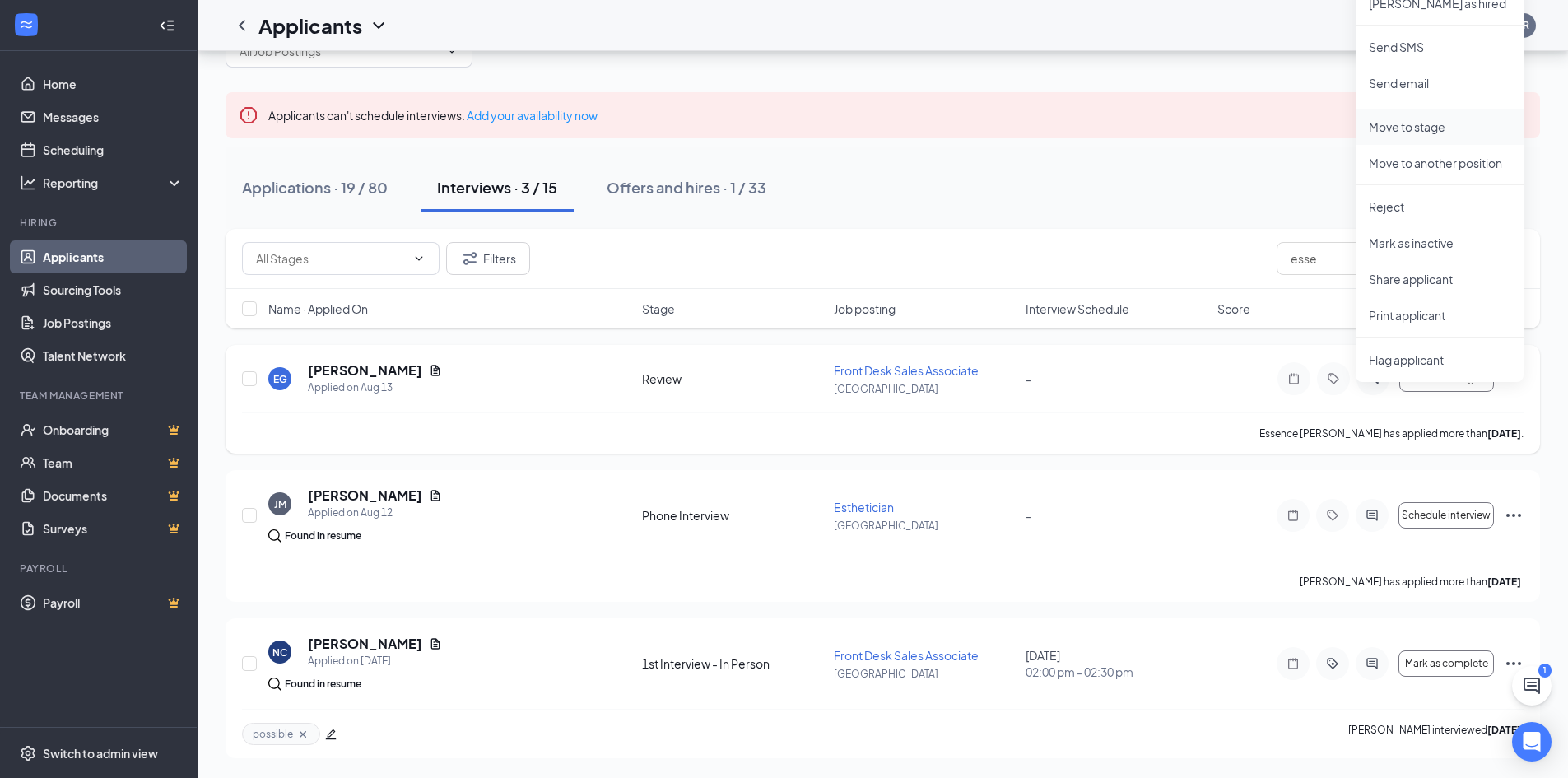
click at [1412, 130] on p "Move to stage" at bounding box center [1439, 127] width 141 height 17
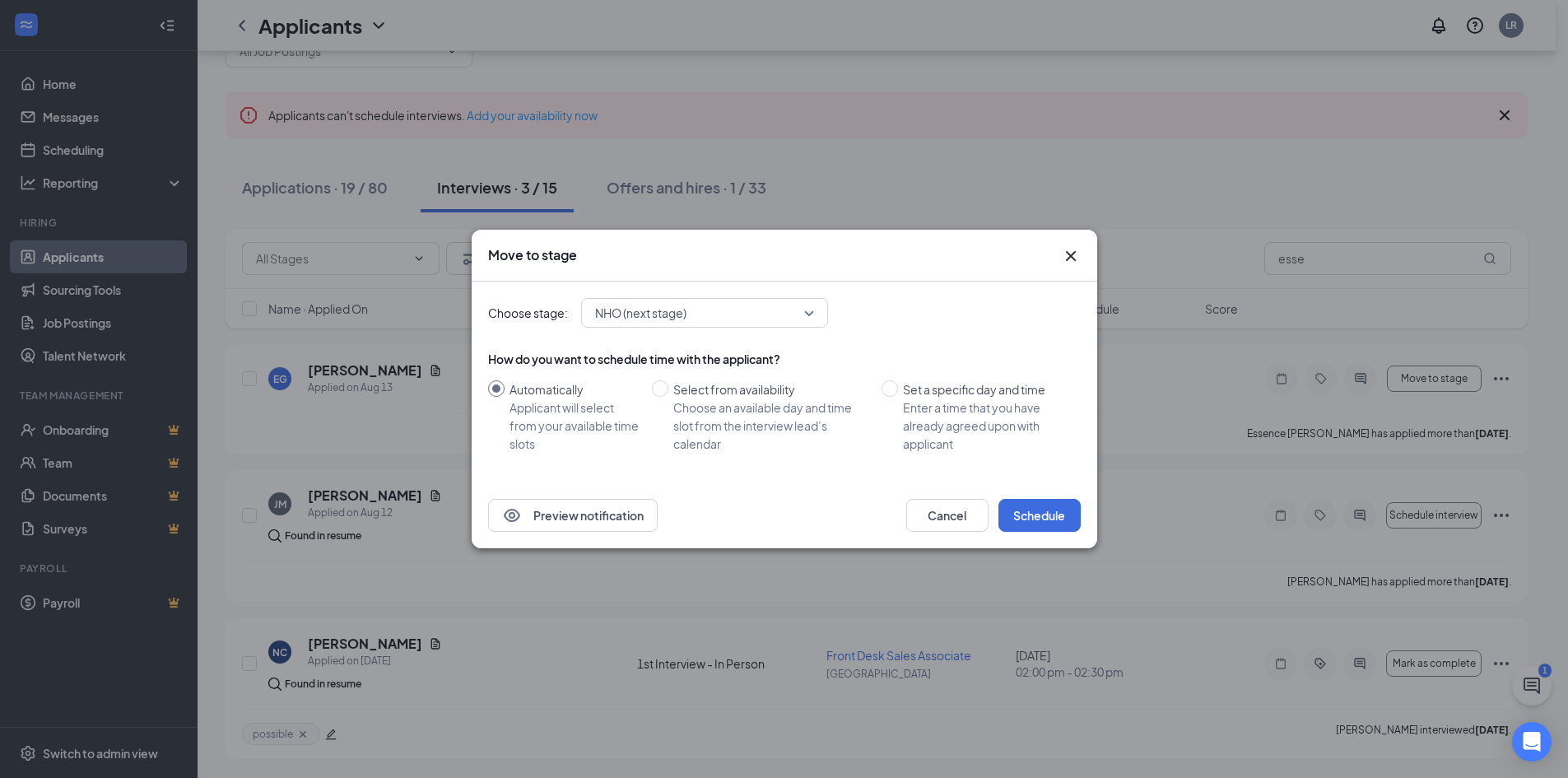
click at [689, 310] on span "NHO (next stage)" at bounding box center [697, 312] width 204 height 24
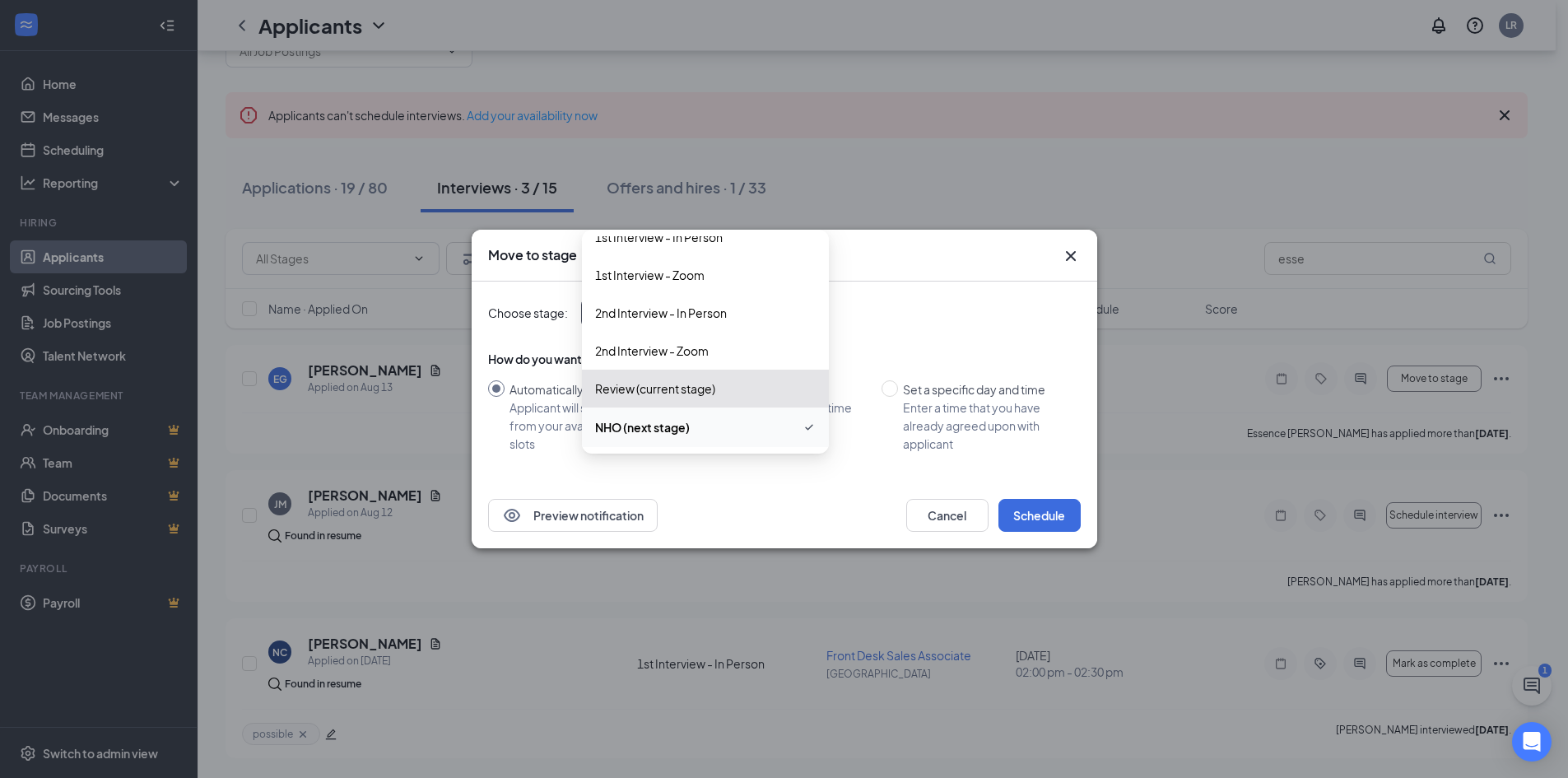
scroll to position [132, 0]
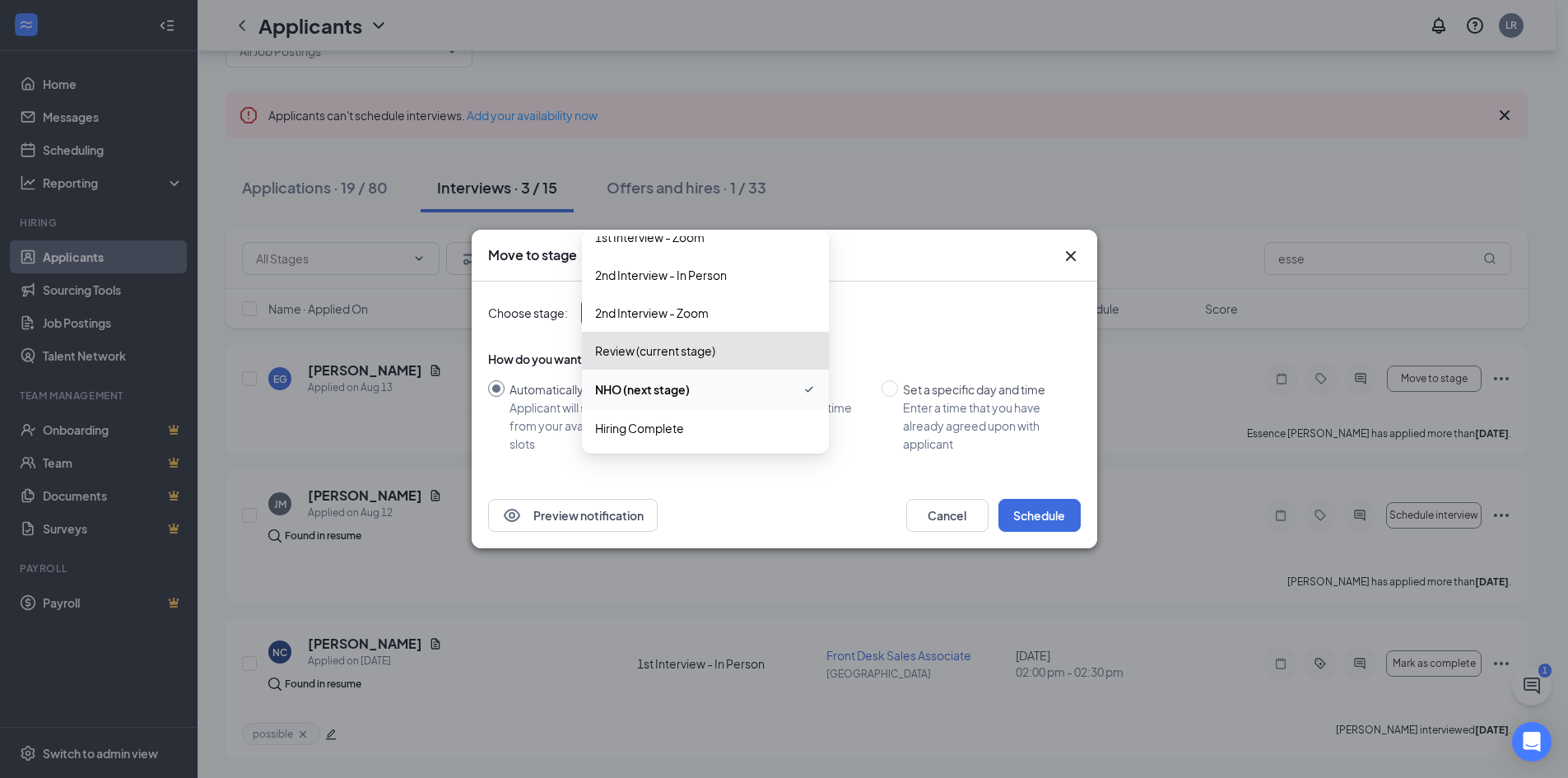
click at [671, 387] on span "NHO (next stage)" at bounding box center [642, 389] width 95 height 19
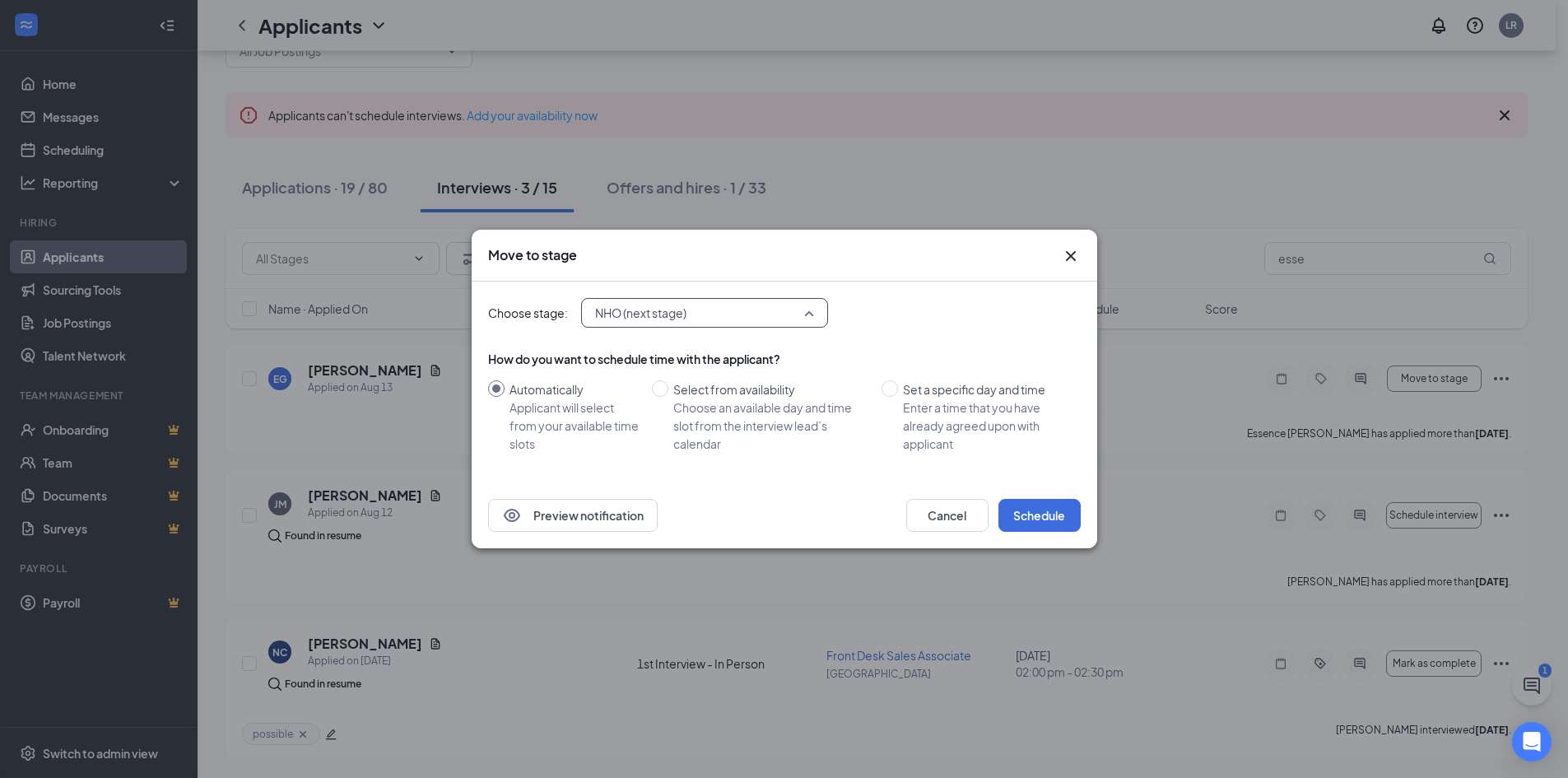
click at [788, 306] on div "NHO (next stage) 4048591 4048593 4048594 Application Phone Interview 1st Interv…" at bounding box center [705, 312] width 247 height 29
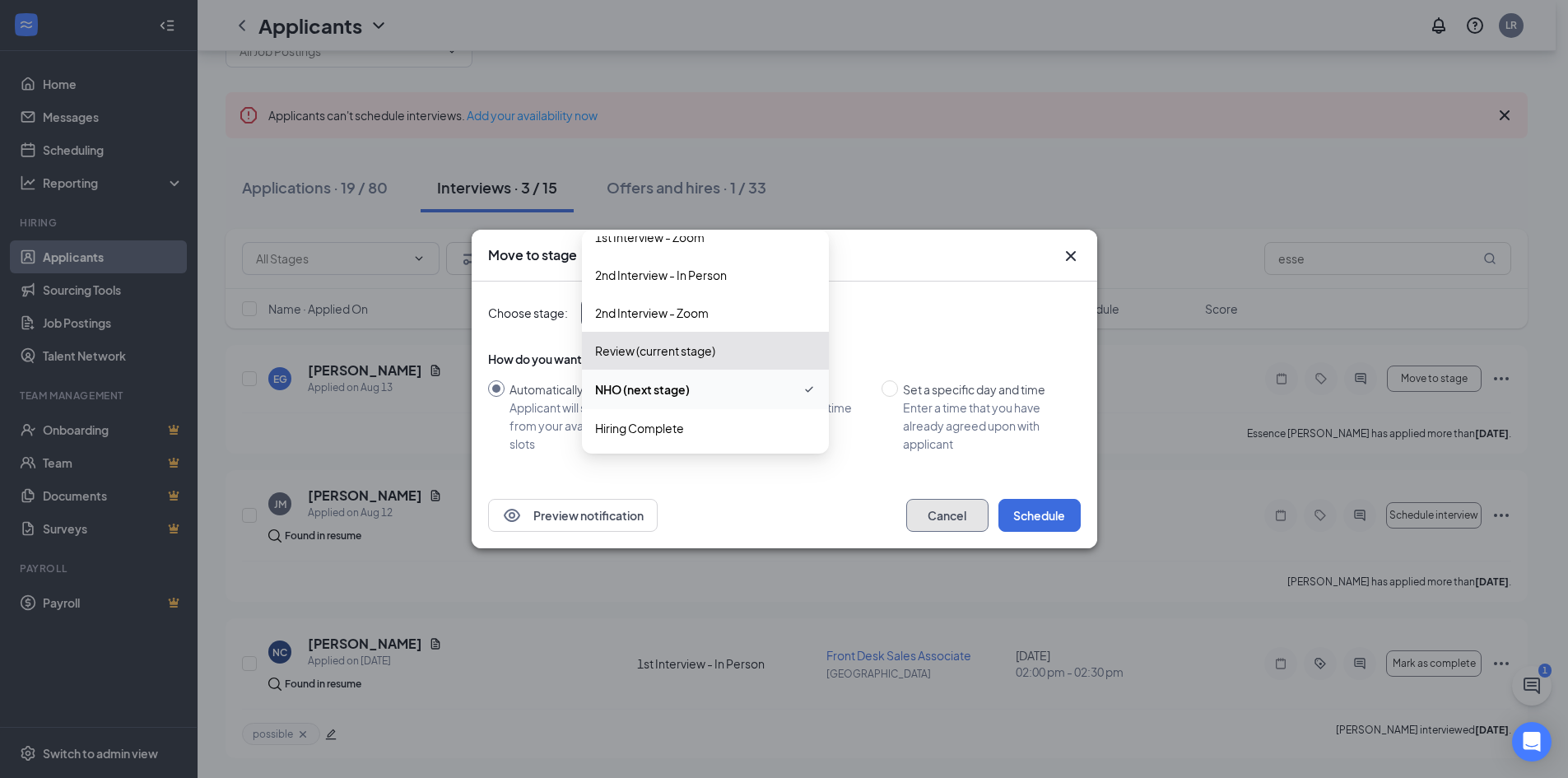
click at [952, 521] on button "Cancel" at bounding box center [947, 515] width 82 height 33
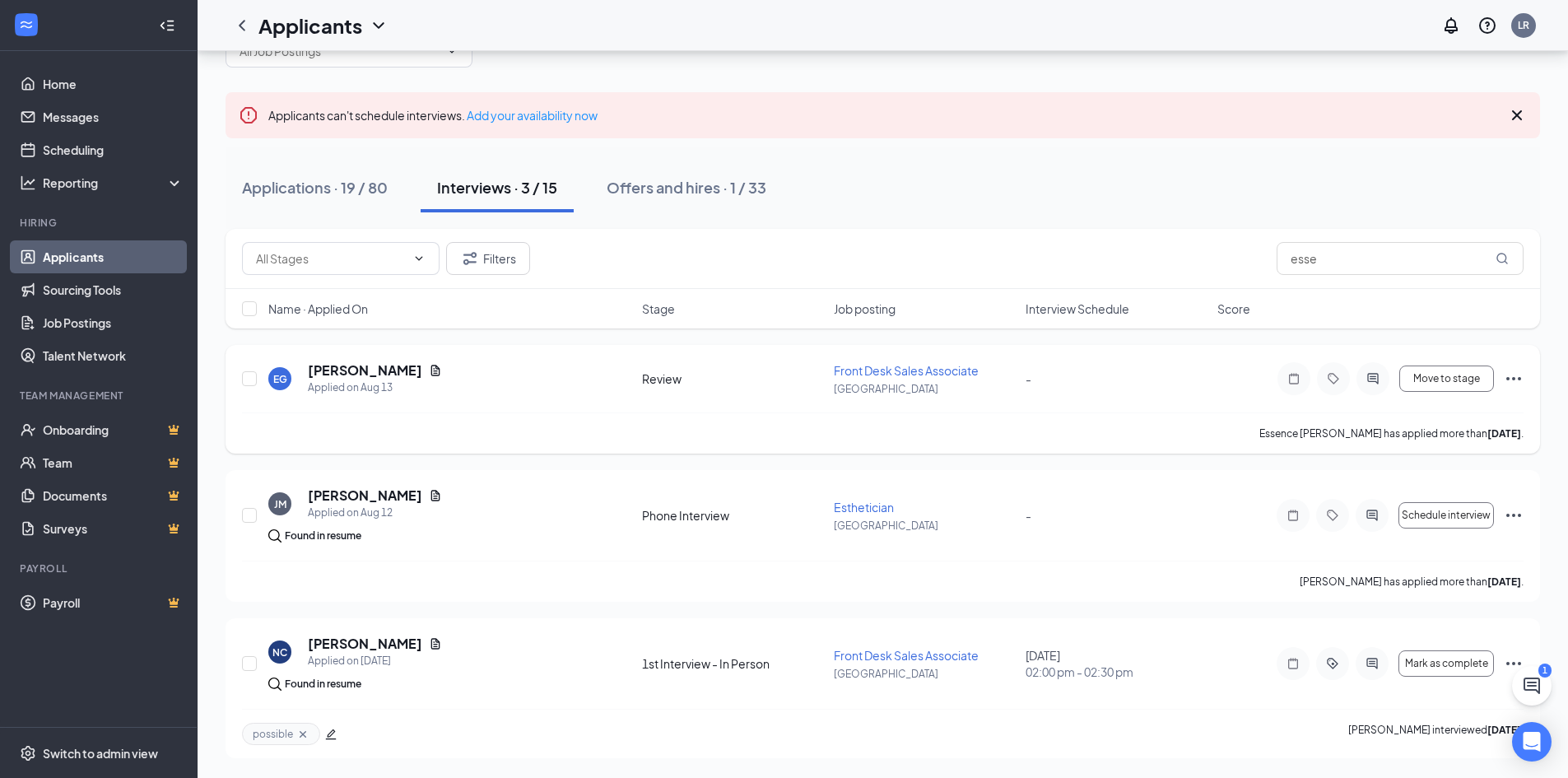
click at [1514, 378] on icon "Ellipses" at bounding box center [1514, 378] width 15 height 3
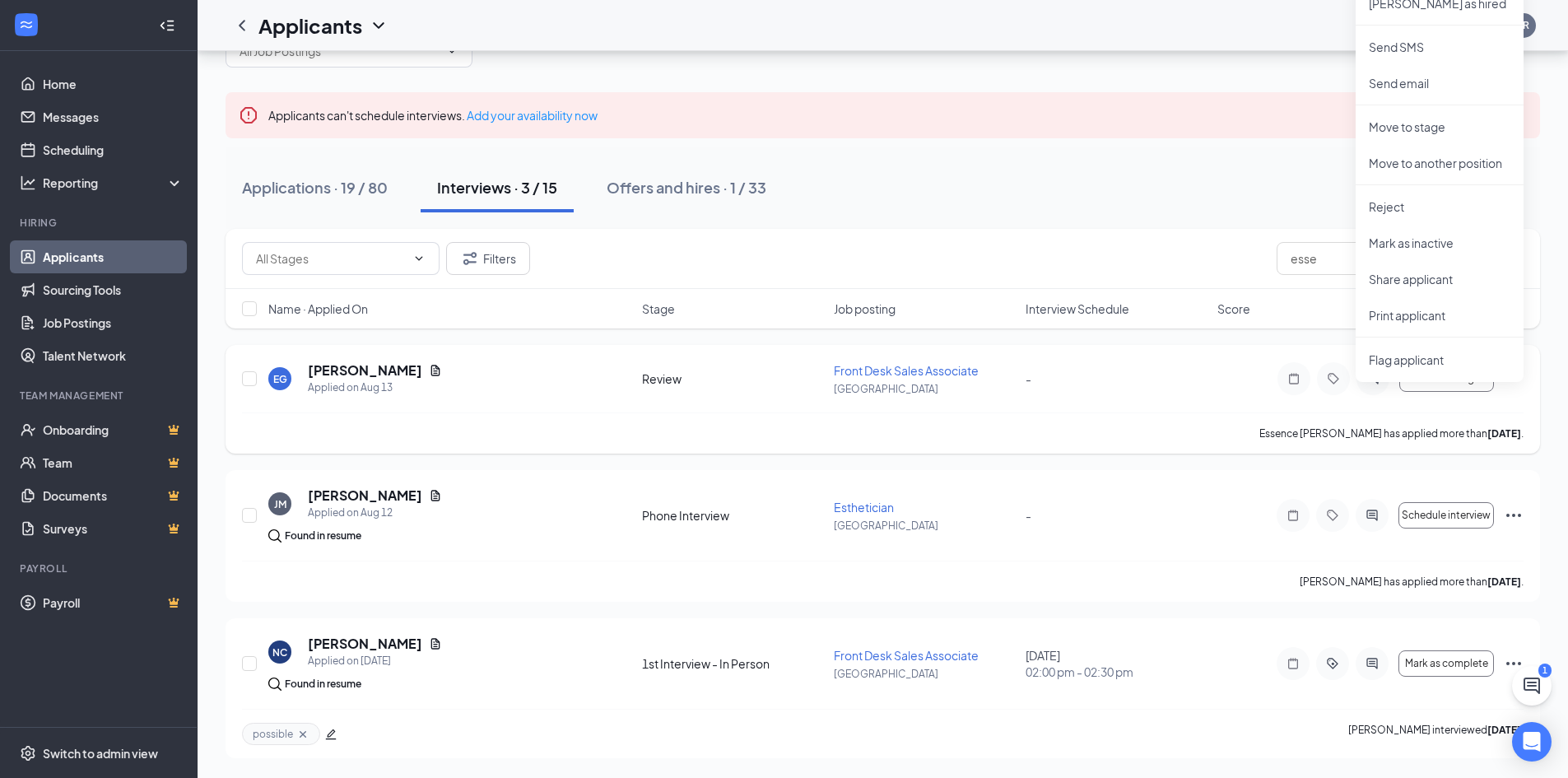
click at [1214, 359] on div "EG Essence [PERSON_NAME] Applied on [DATE] Review Front Desk Sales Associate [G…" at bounding box center [882, 399] width 1315 height 108
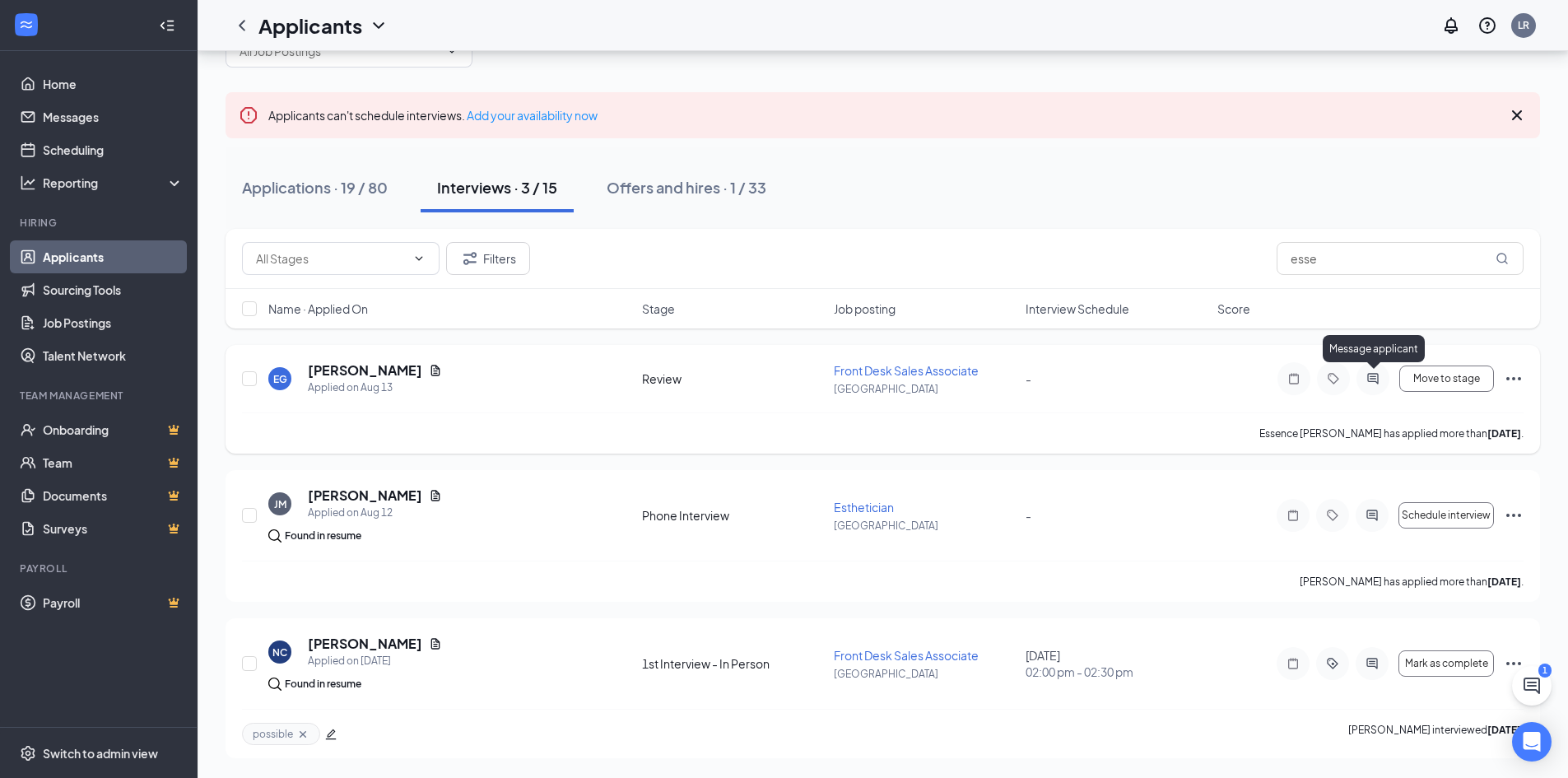
click at [1375, 376] on icon "ActiveChat" at bounding box center [1372, 378] width 11 height 11
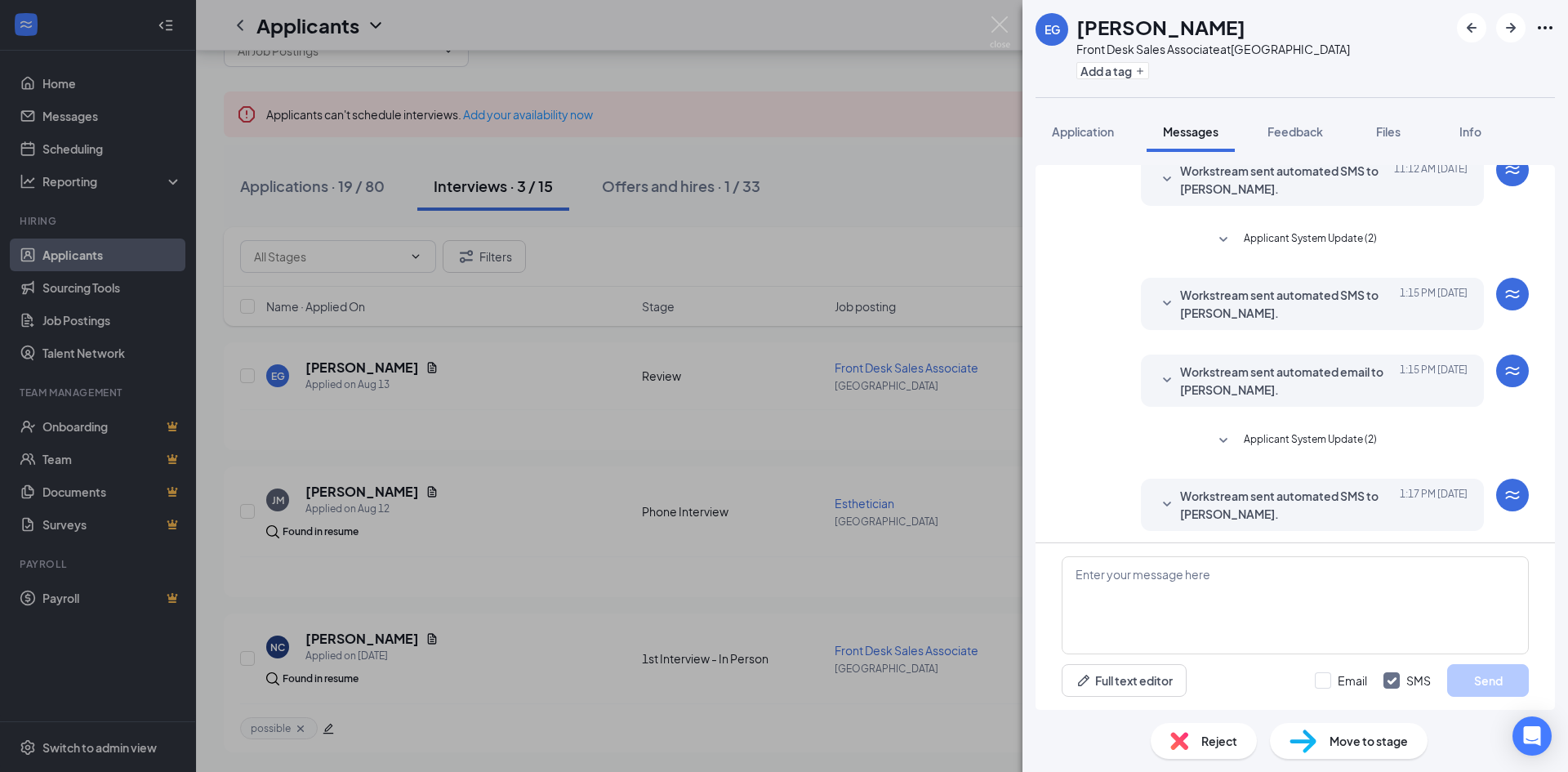
scroll to position [230, 0]
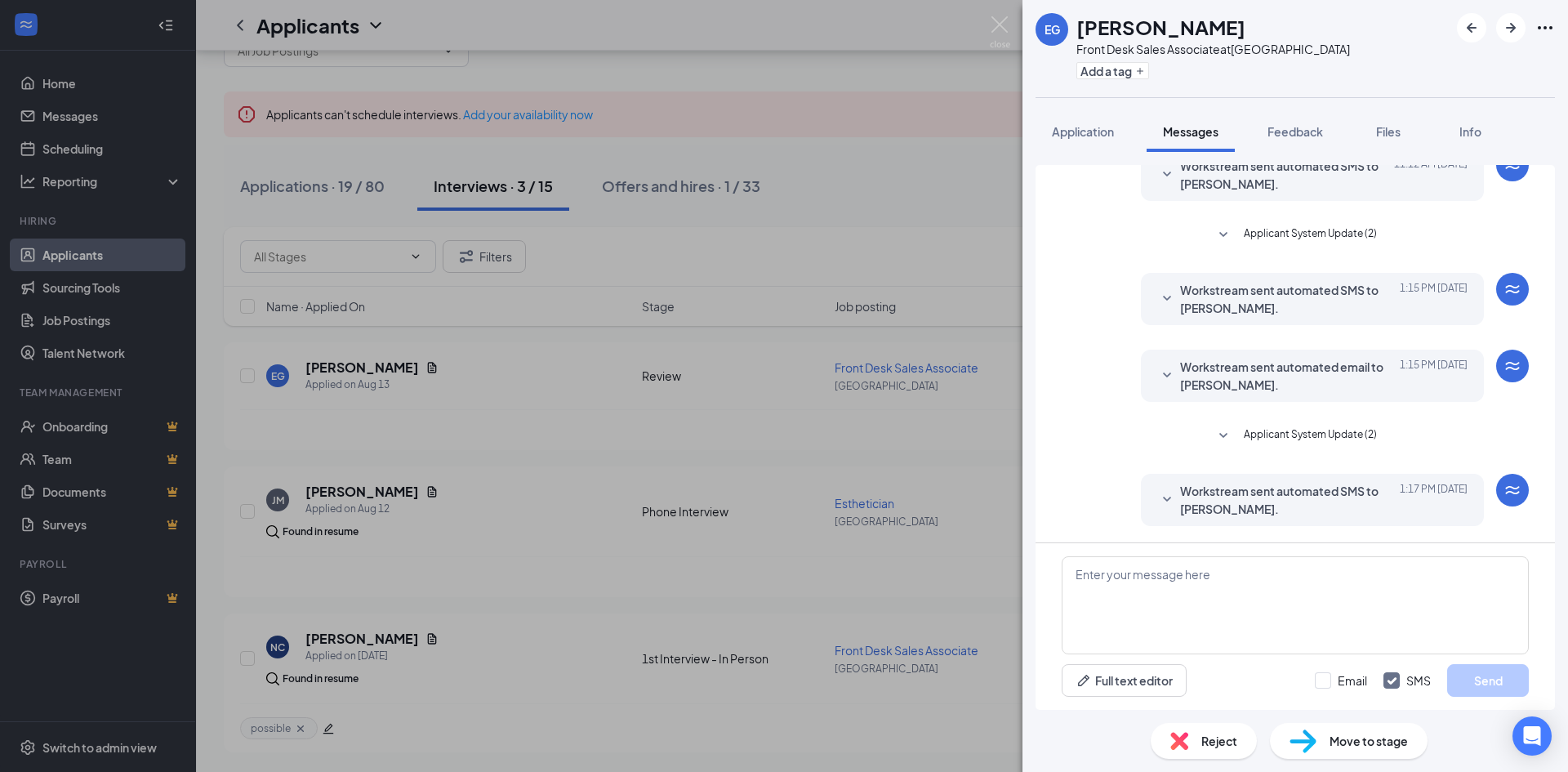
click at [1193, 507] on span "Workstream sent automated SMS to [PERSON_NAME]." at bounding box center [1287, 499] width 214 height 36
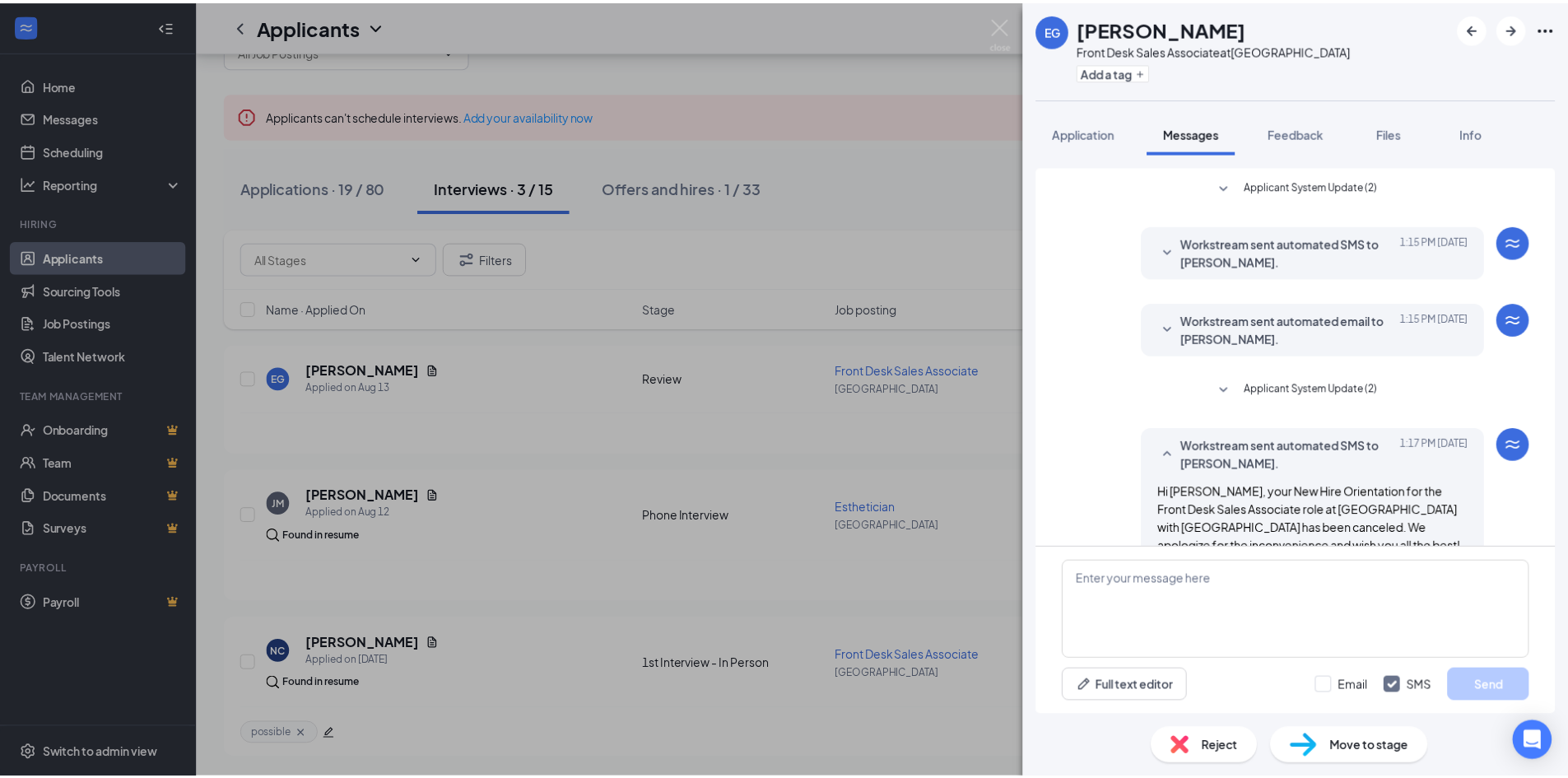
scroll to position [332, 0]
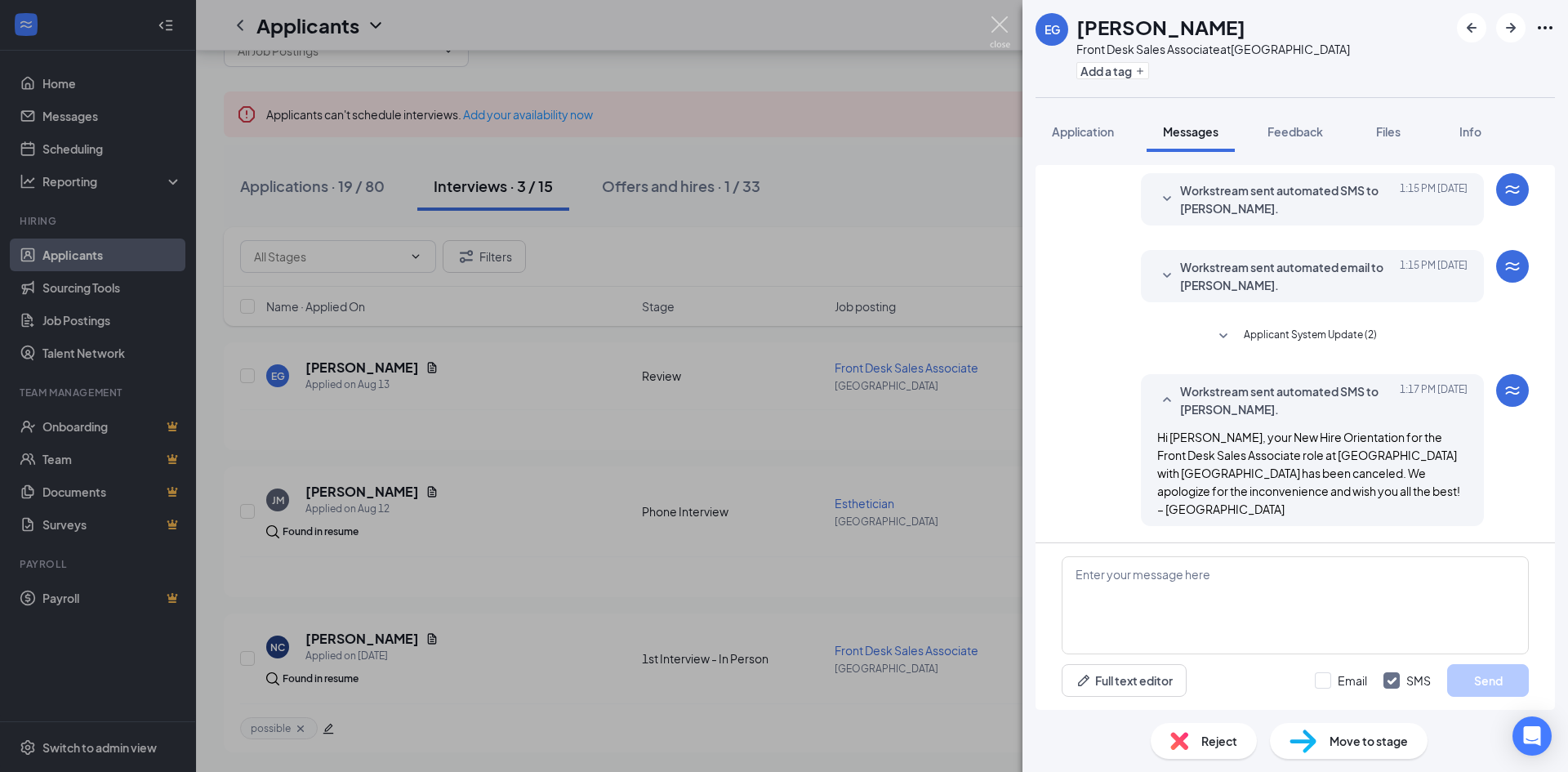
click at [993, 22] on img at bounding box center [1000, 33] width 20 height 32
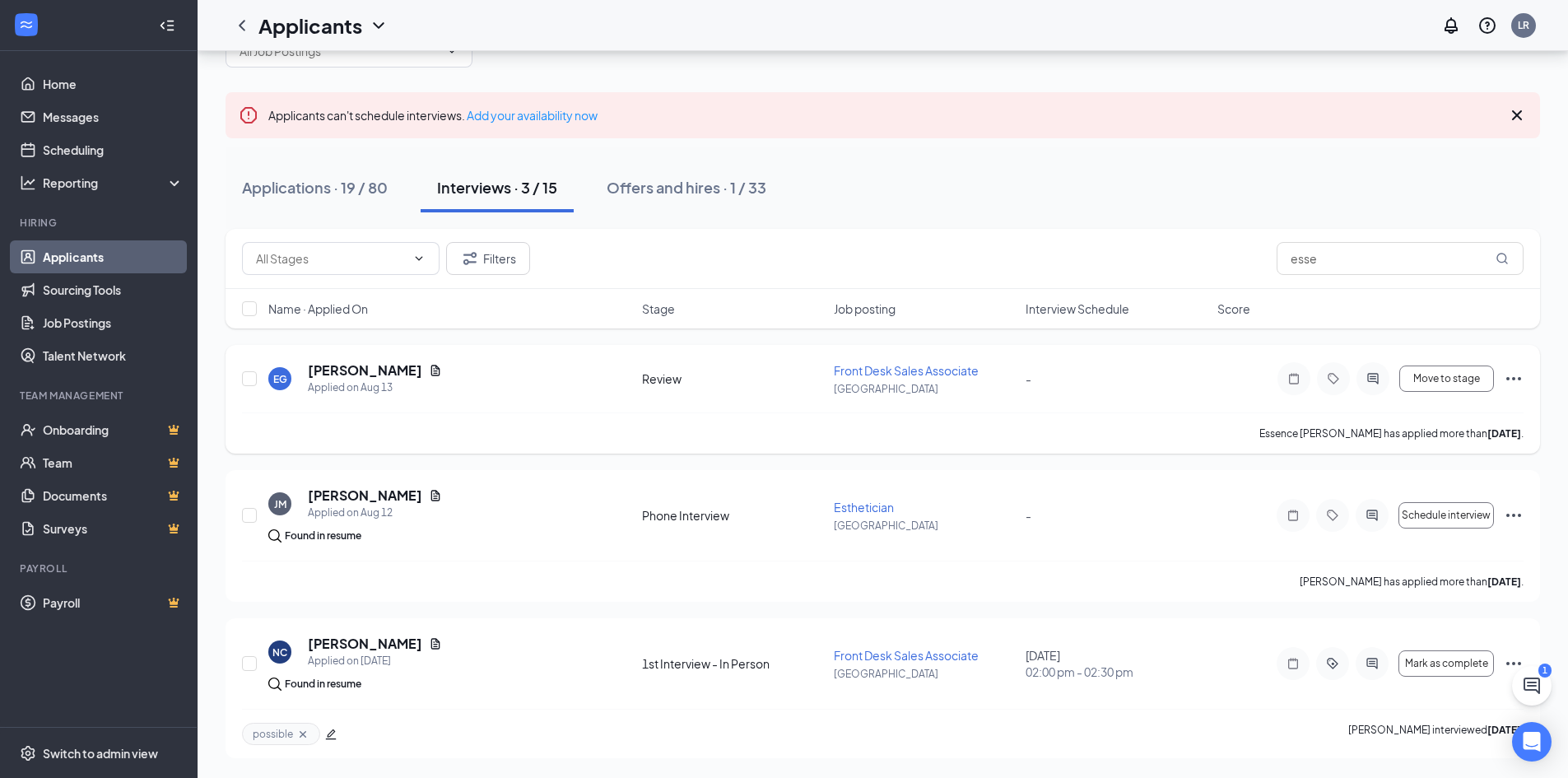
click at [1518, 378] on icon "Ellipses" at bounding box center [1513, 378] width 19 height 19
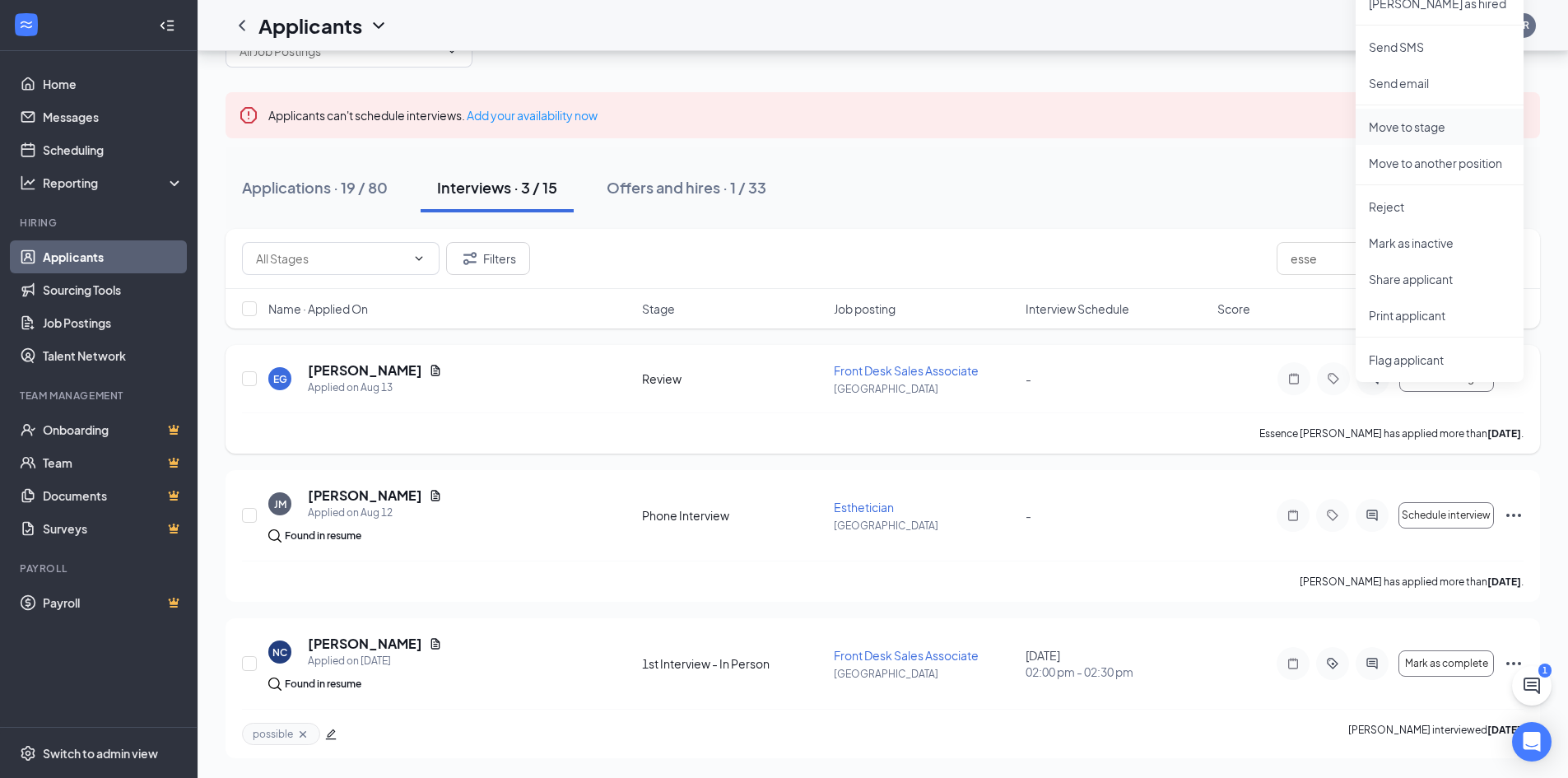
click at [1428, 131] on p "Move to stage" at bounding box center [1439, 127] width 141 height 17
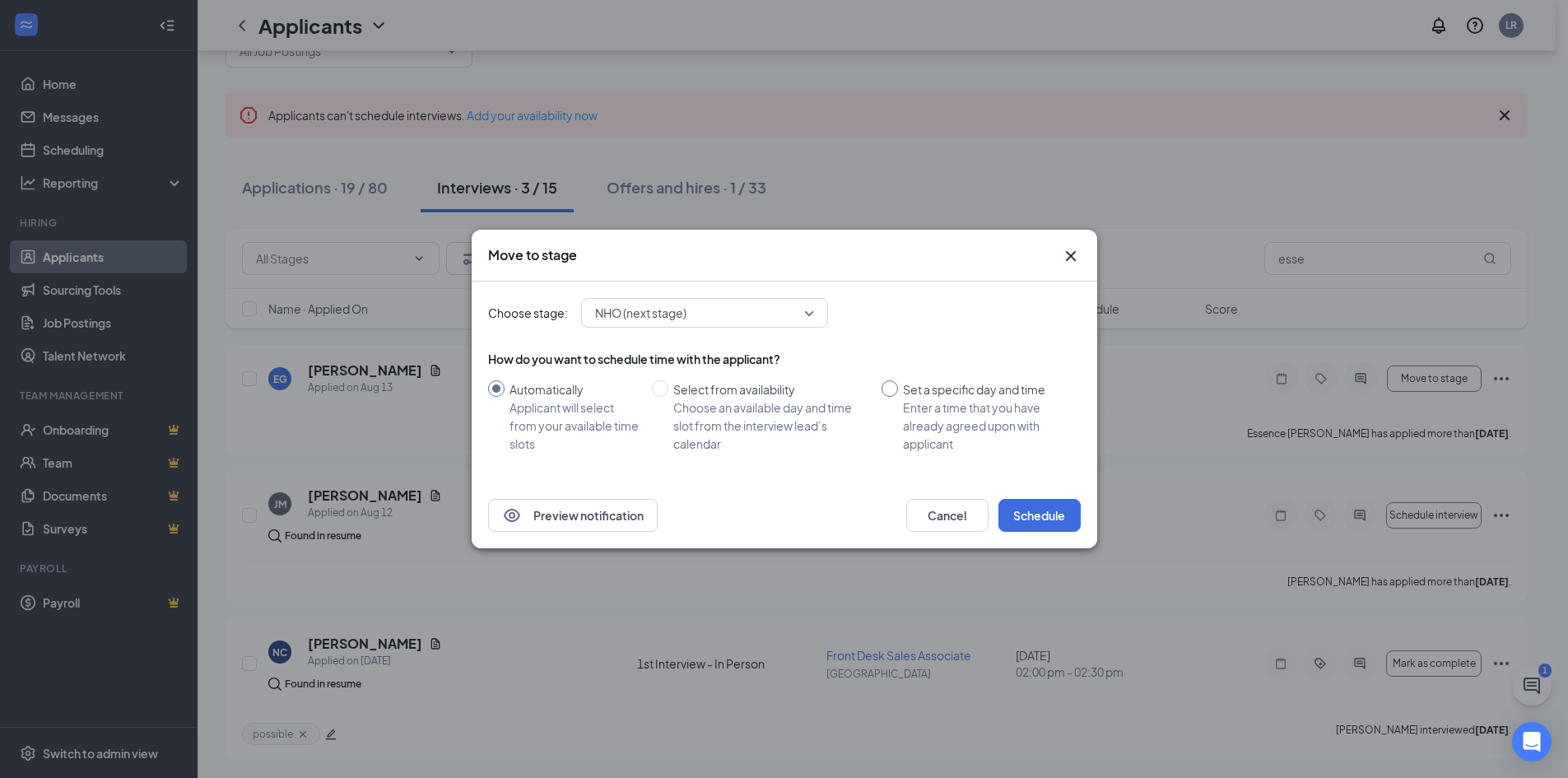
click at [892, 390] on input "Set a specific day and time Enter a time that you have already agreed upon with…" at bounding box center [890, 389] width 17 height 17
radio input "true"
radio input "false"
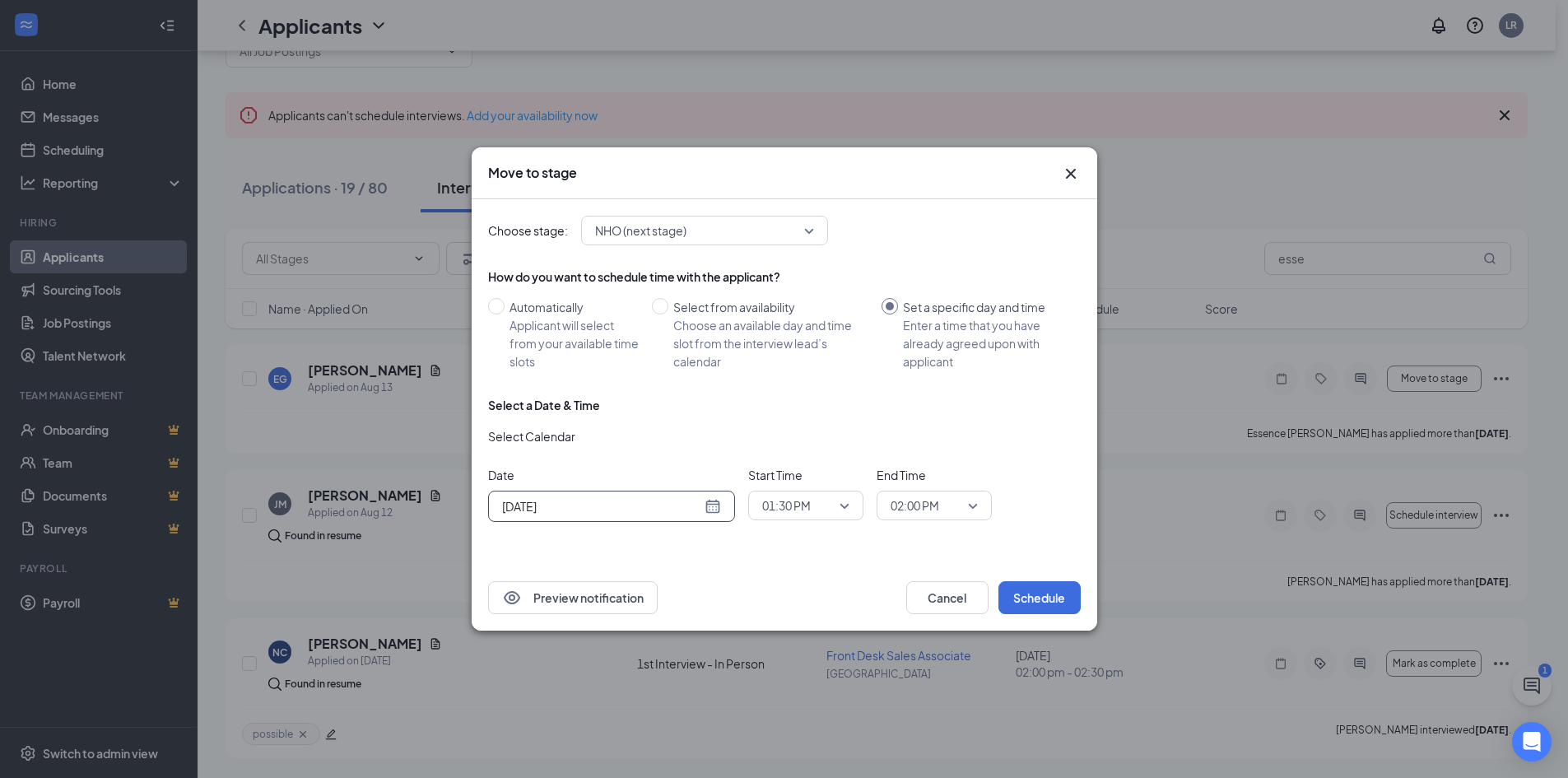
click at [706, 502] on div "[DATE]" at bounding box center [612, 506] width 219 height 19
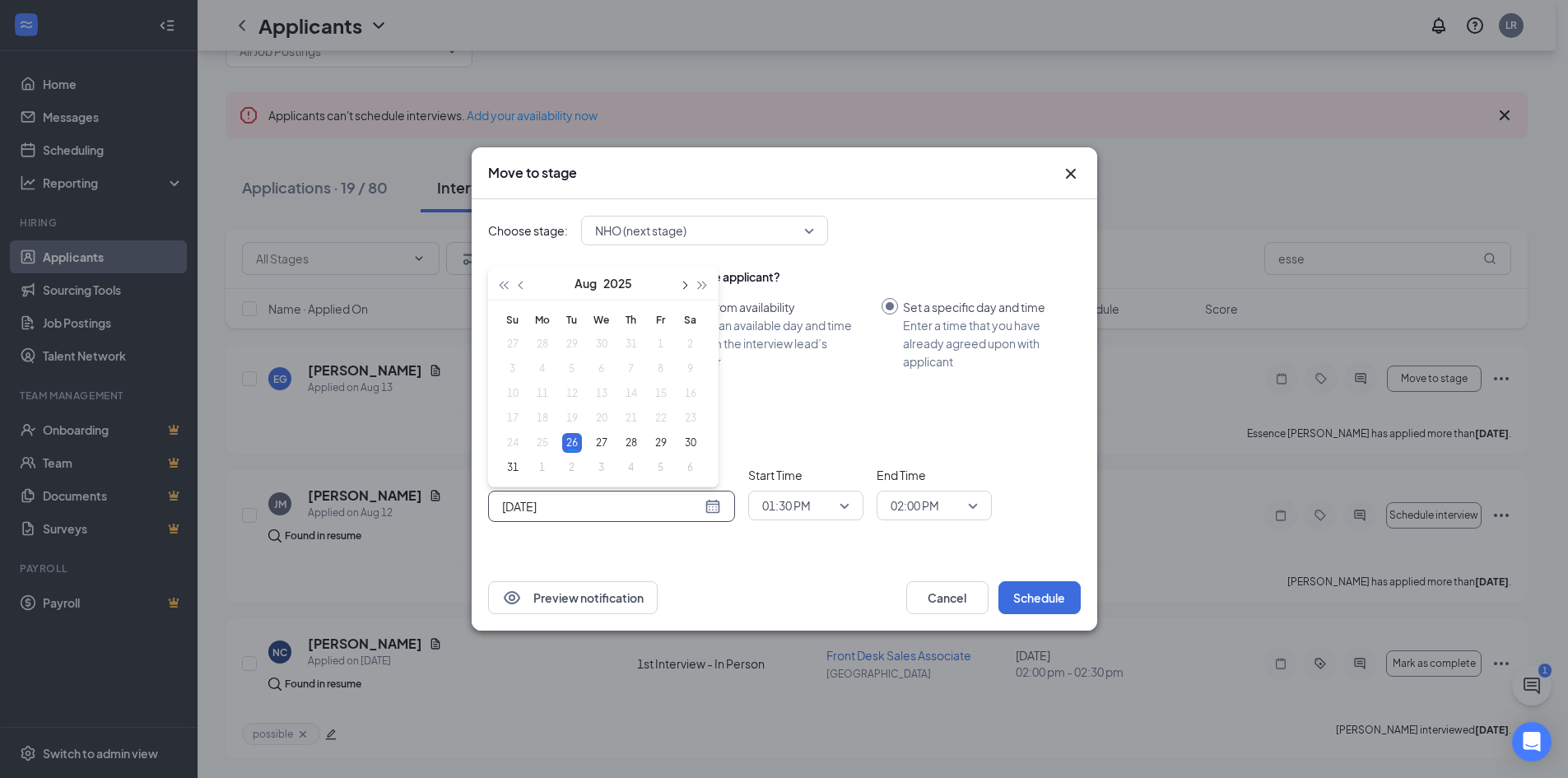
click at [683, 286] on span "button" at bounding box center [684, 286] width 8 height 8
type input "[DATE]"
click at [542, 394] on div "15" at bounding box center [542, 393] width 19 height 19
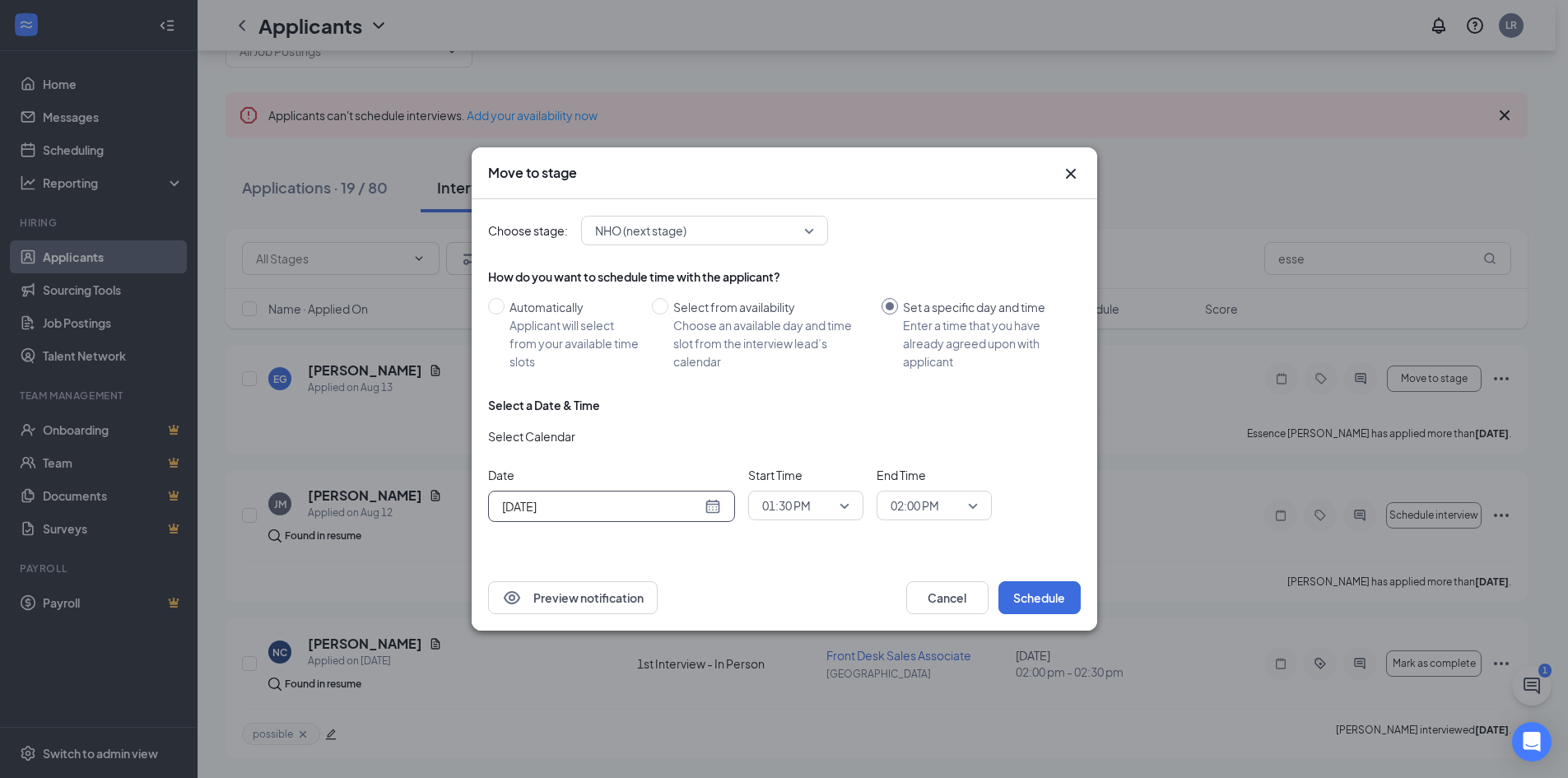
click at [842, 504] on span "01:30 PM" at bounding box center [806, 505] width 87 height 24
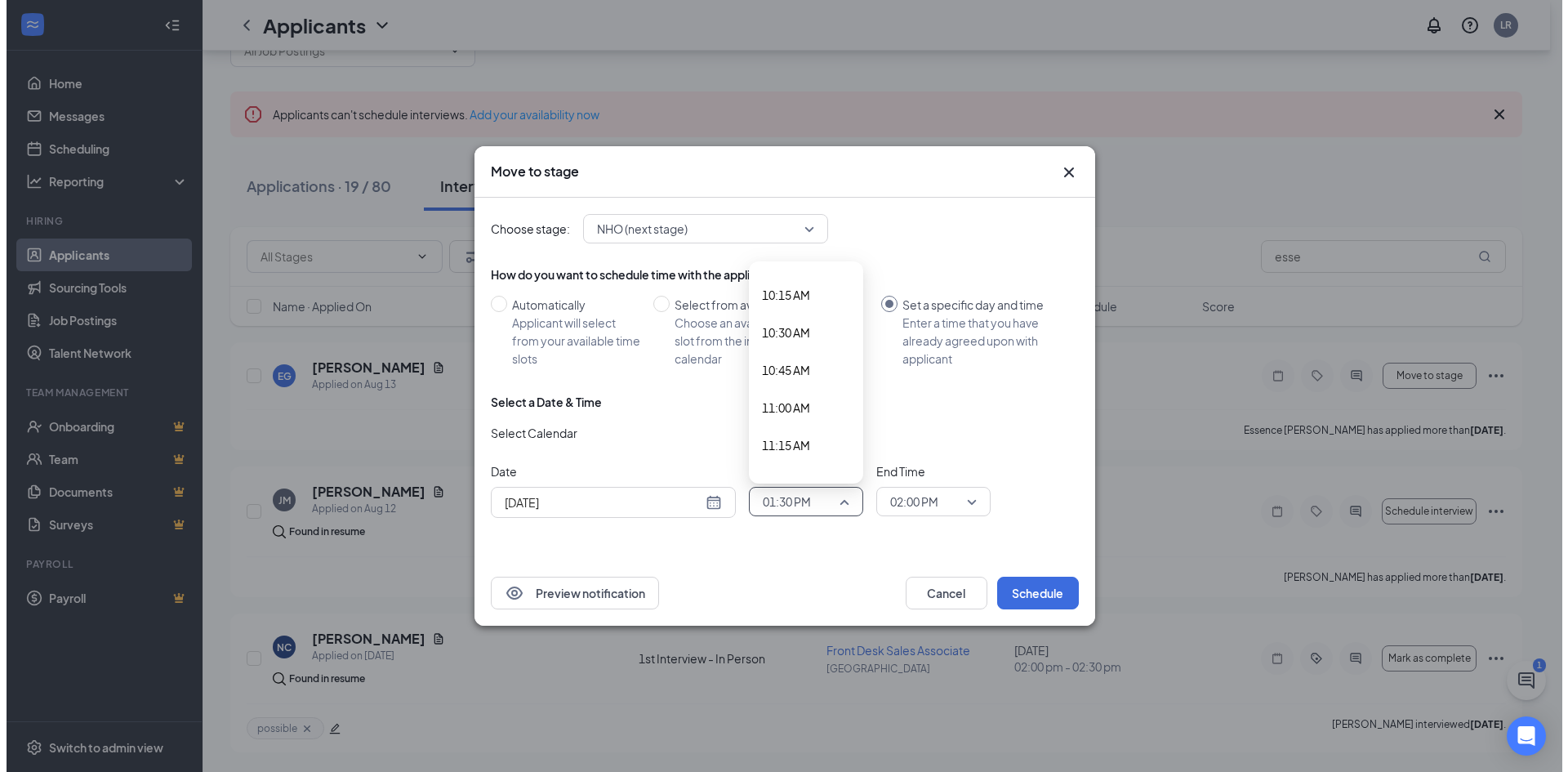
scroll to position [1451, 0]
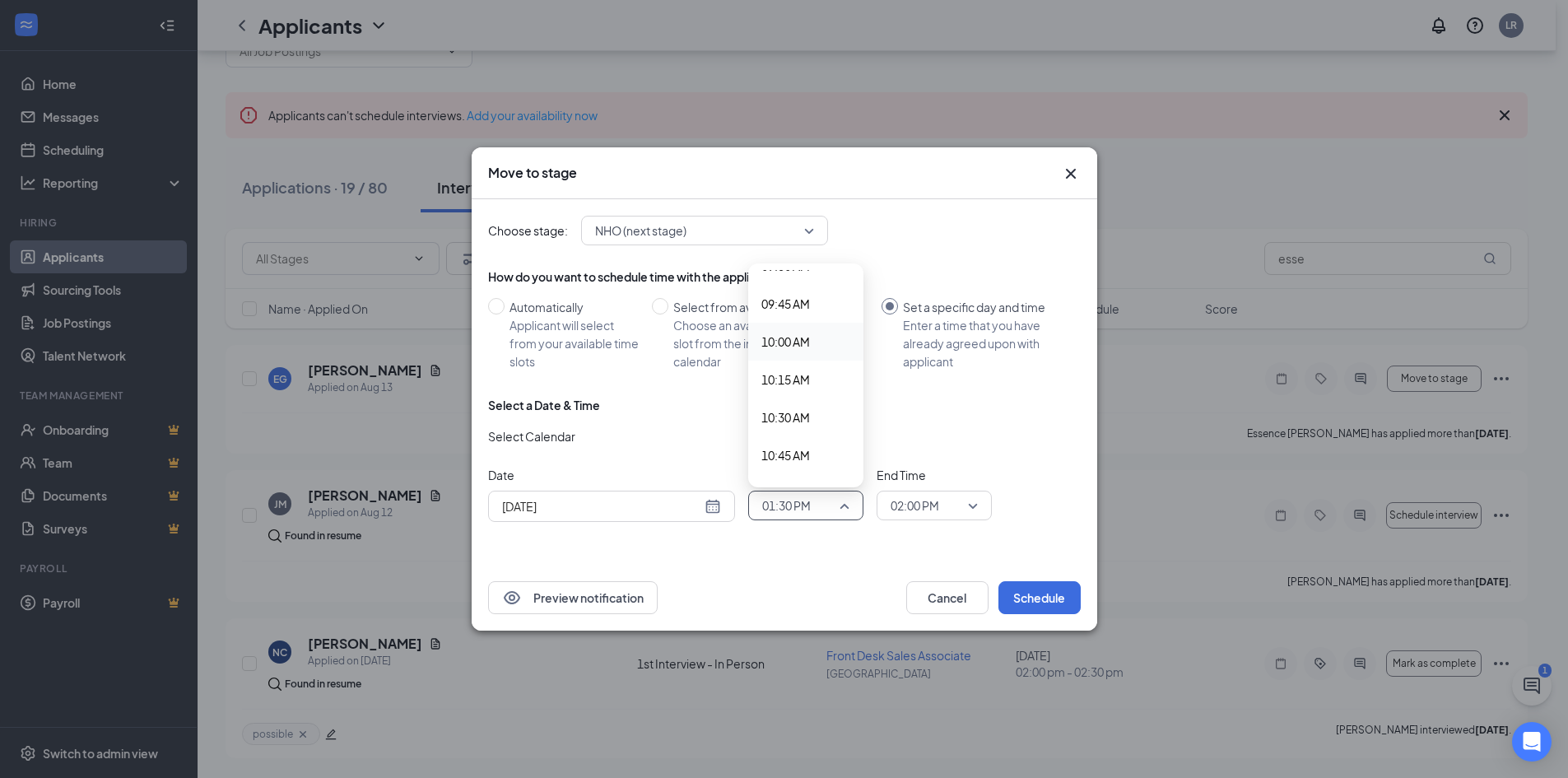
click at [792, 344] on span "10:00 AM" at bounding box center [786, 341] width 49 height 19
click at [1023, 595] on button "Schedule" at bounding box center [1040, 597] width 82 height 33
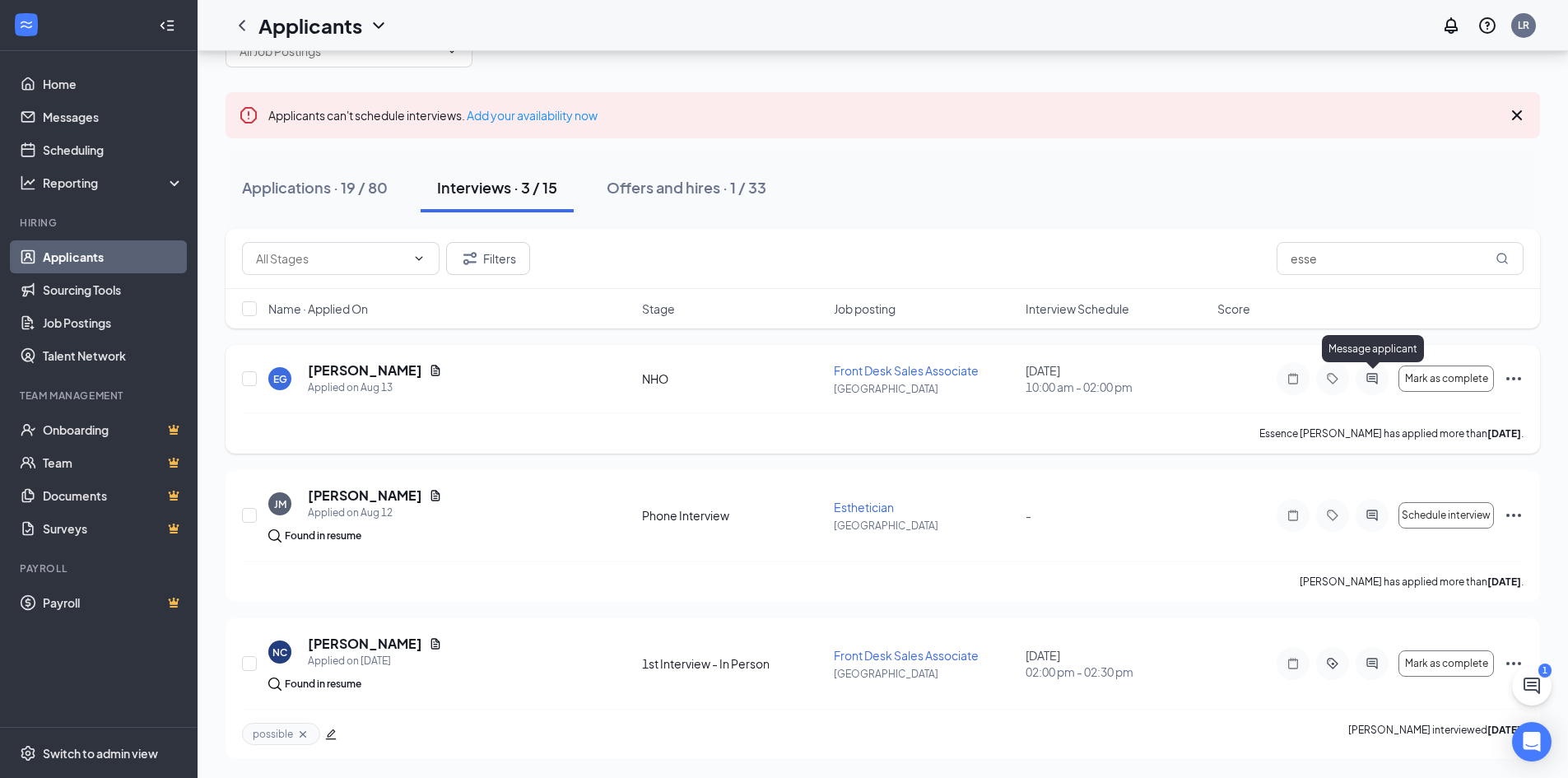
click at [1369, 376] on icon "ActiveChat" at bounding box center [1371, 378] width 11 height 11
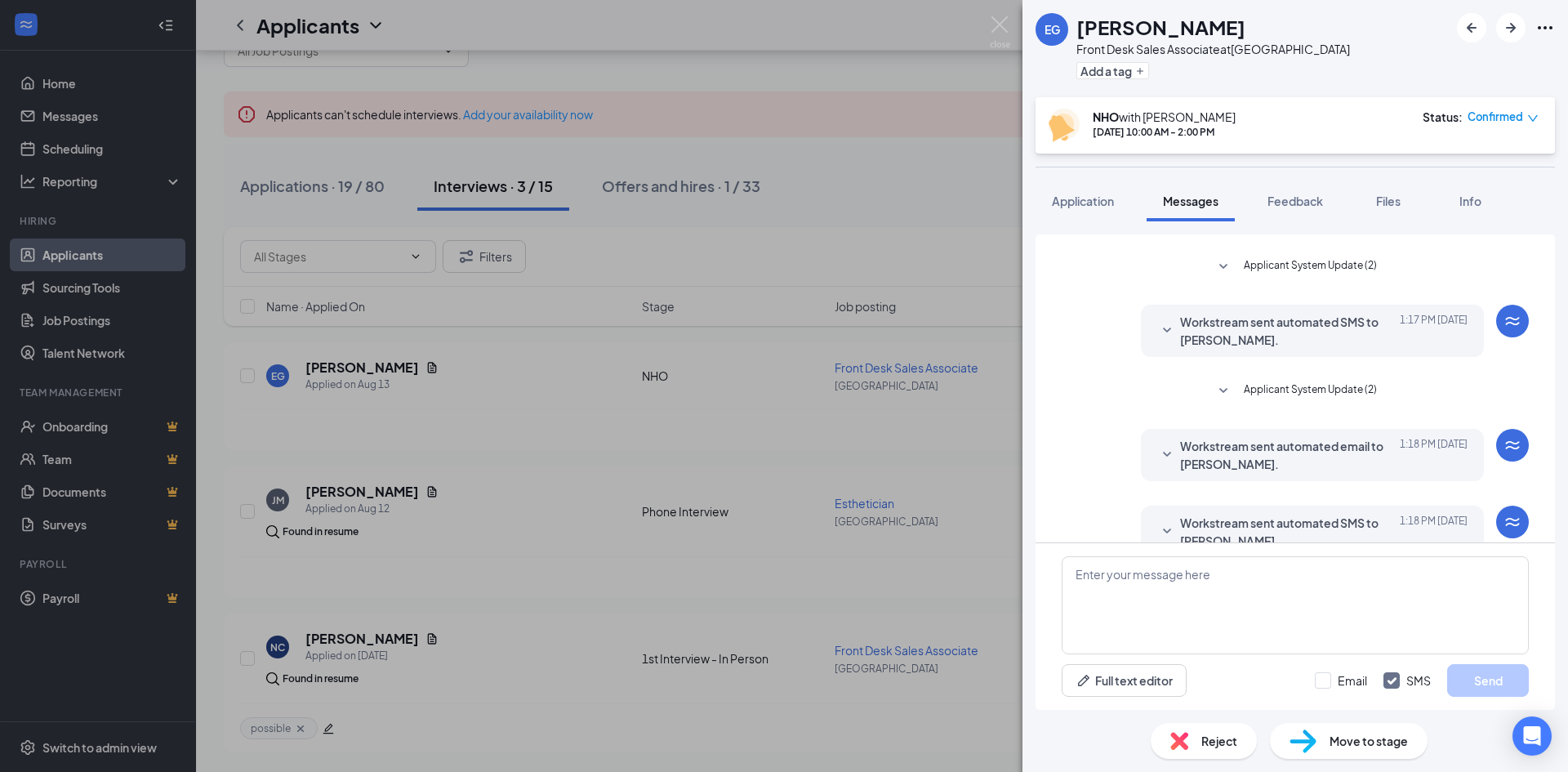
scroll to position [270, 0]
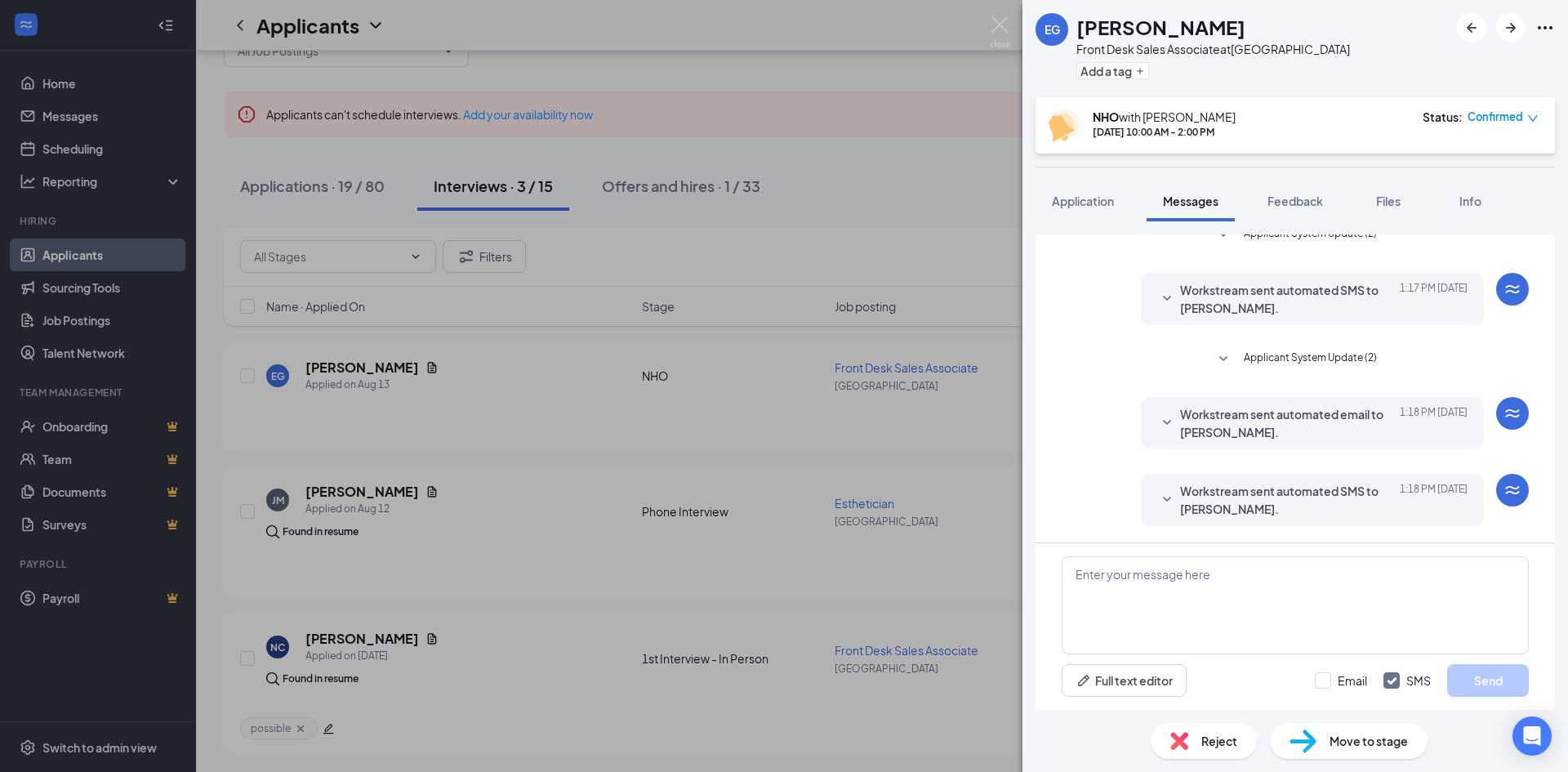
click at [1224, 485] on span "Workstream sent automated SMS to [PERSON_NAME]." at bounding box center [1287, 499] width 214 height 36
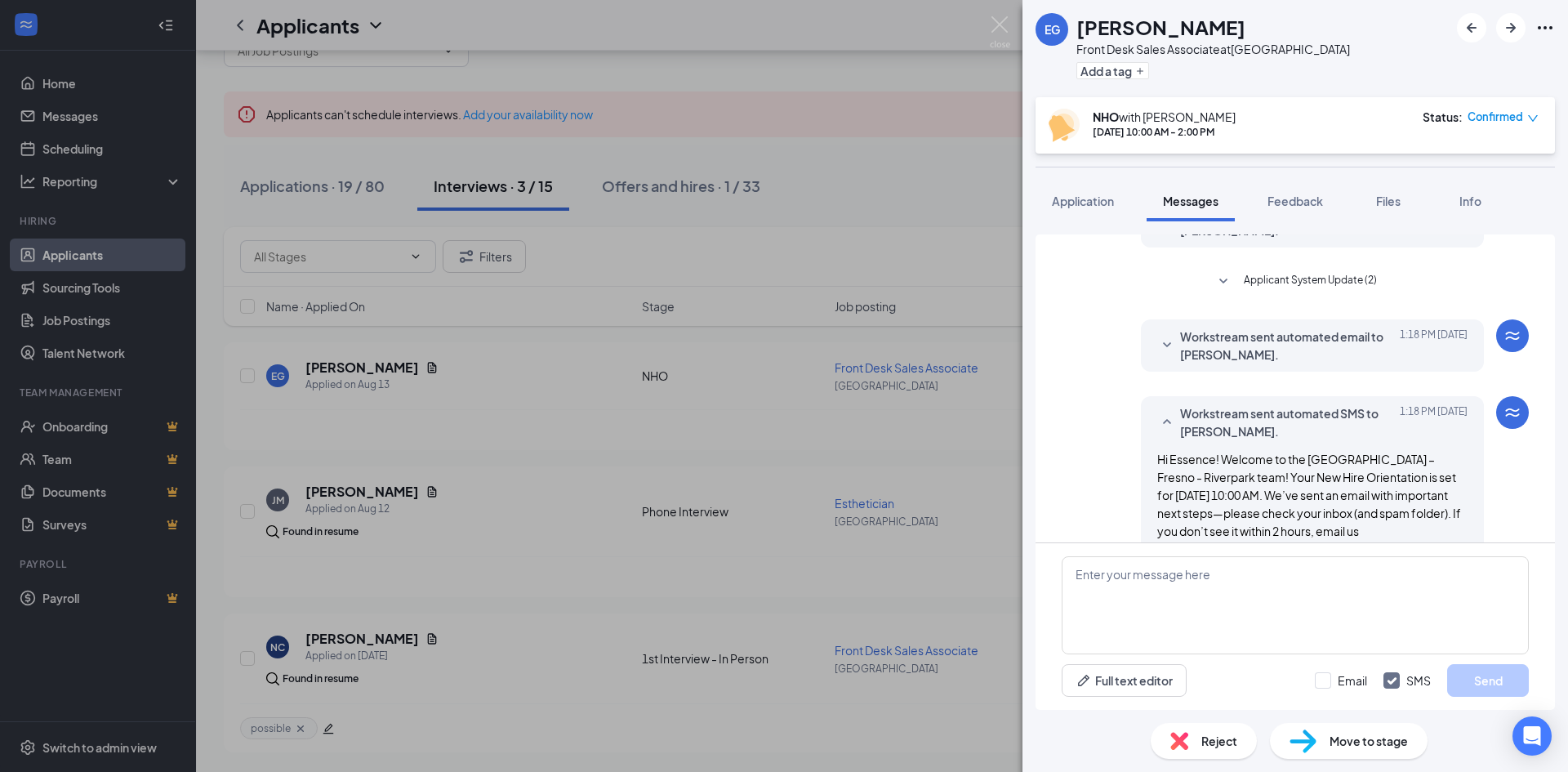
scroll to position [424, 0]
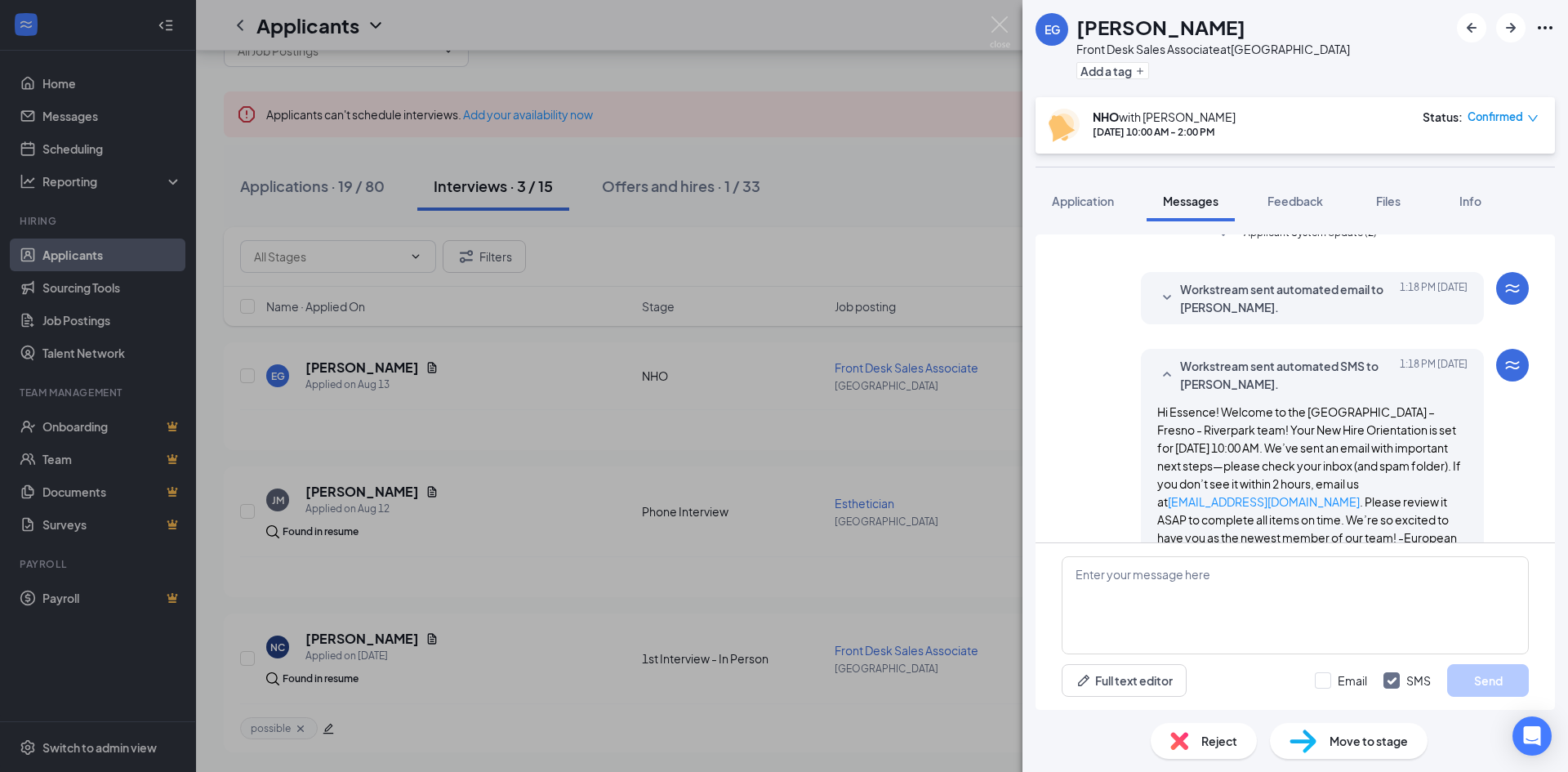
scroll to position [424, 0]
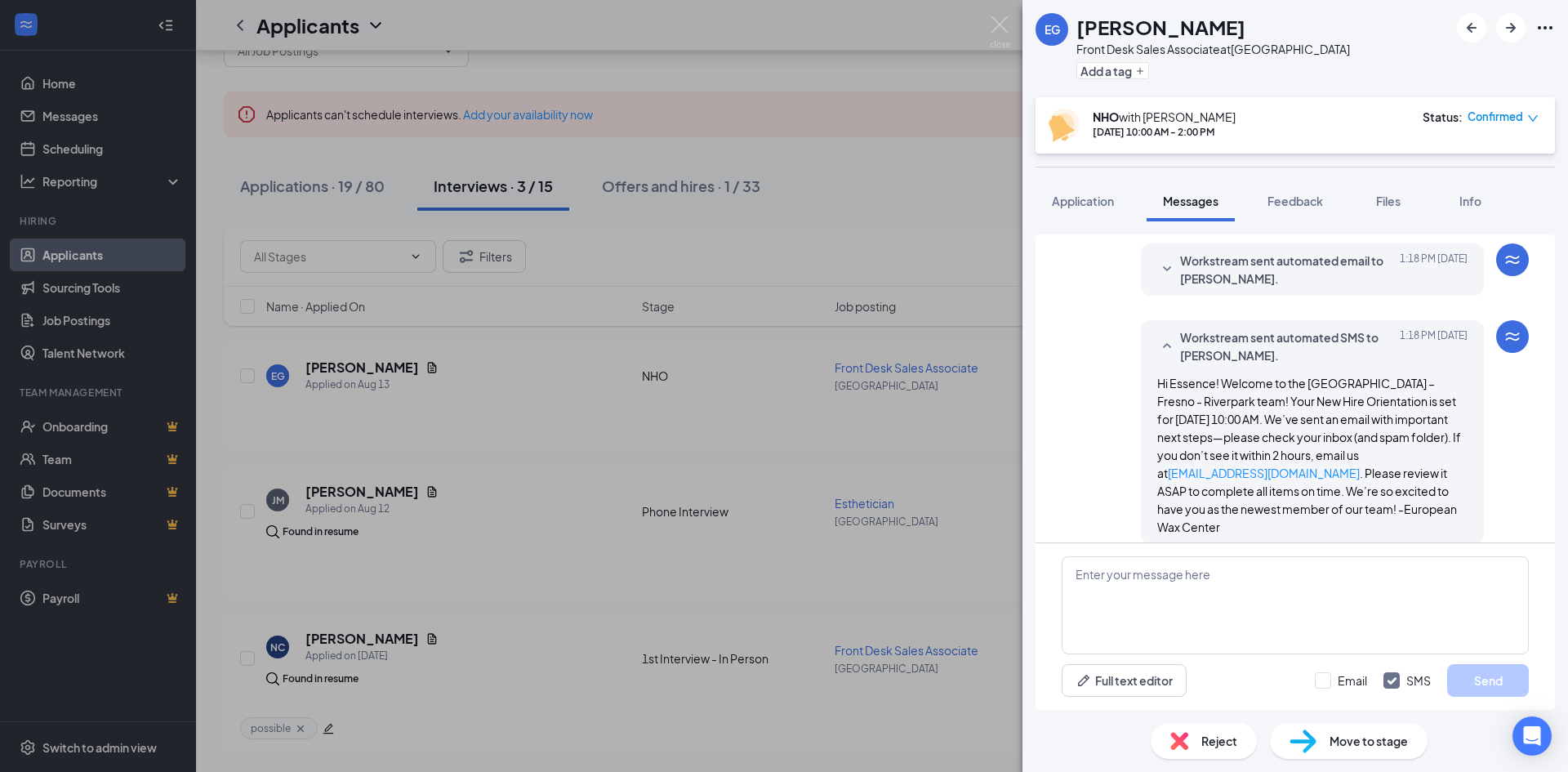
click at [1157, 265] on icon "SmallChevronDown" at bounding box center [1167, 269] width 19 height 19
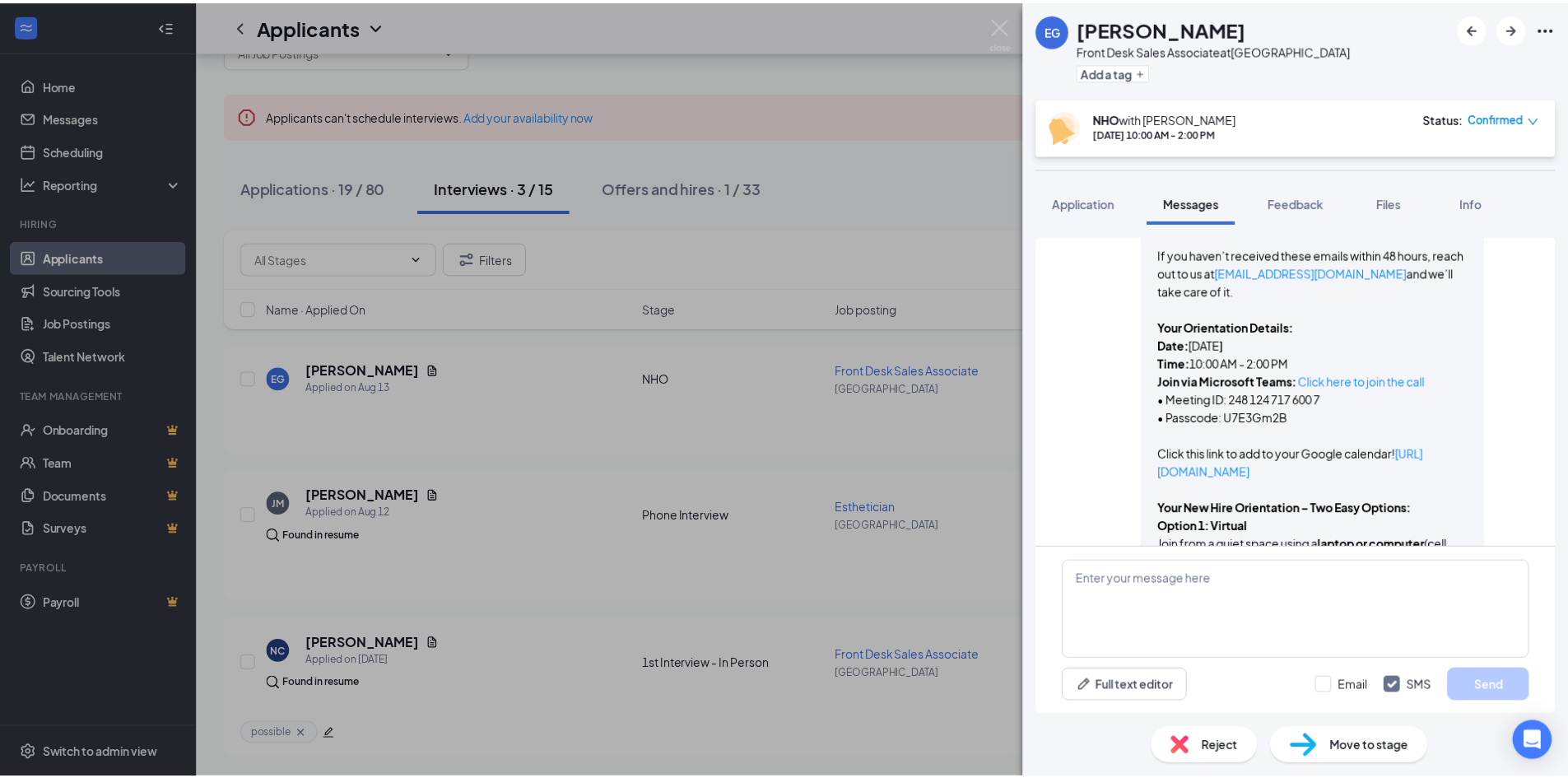
scroll to position [1168, 0]
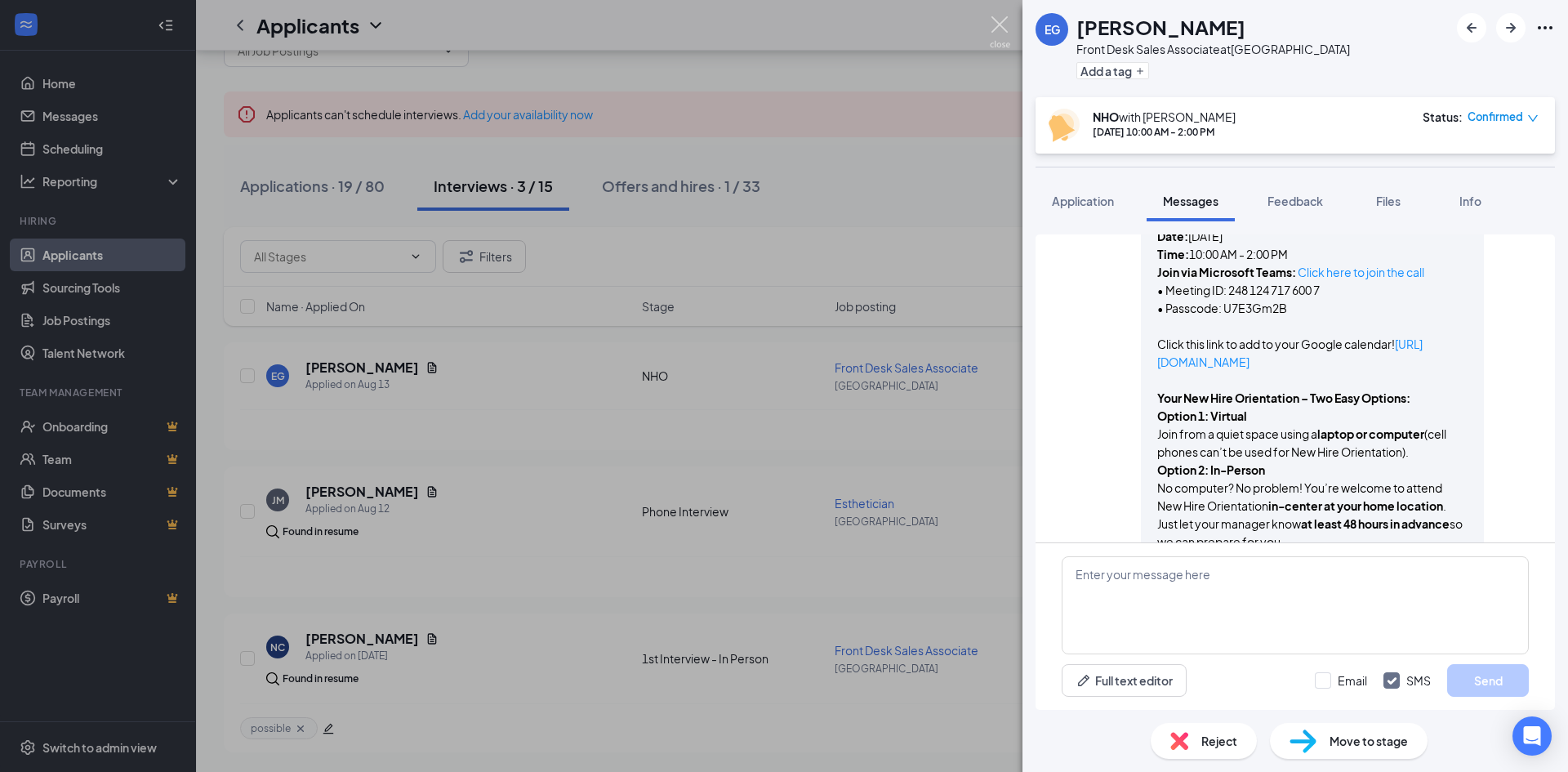
click at [1002, 26] on img at bounding box center [1000, 33] width 20 height 32
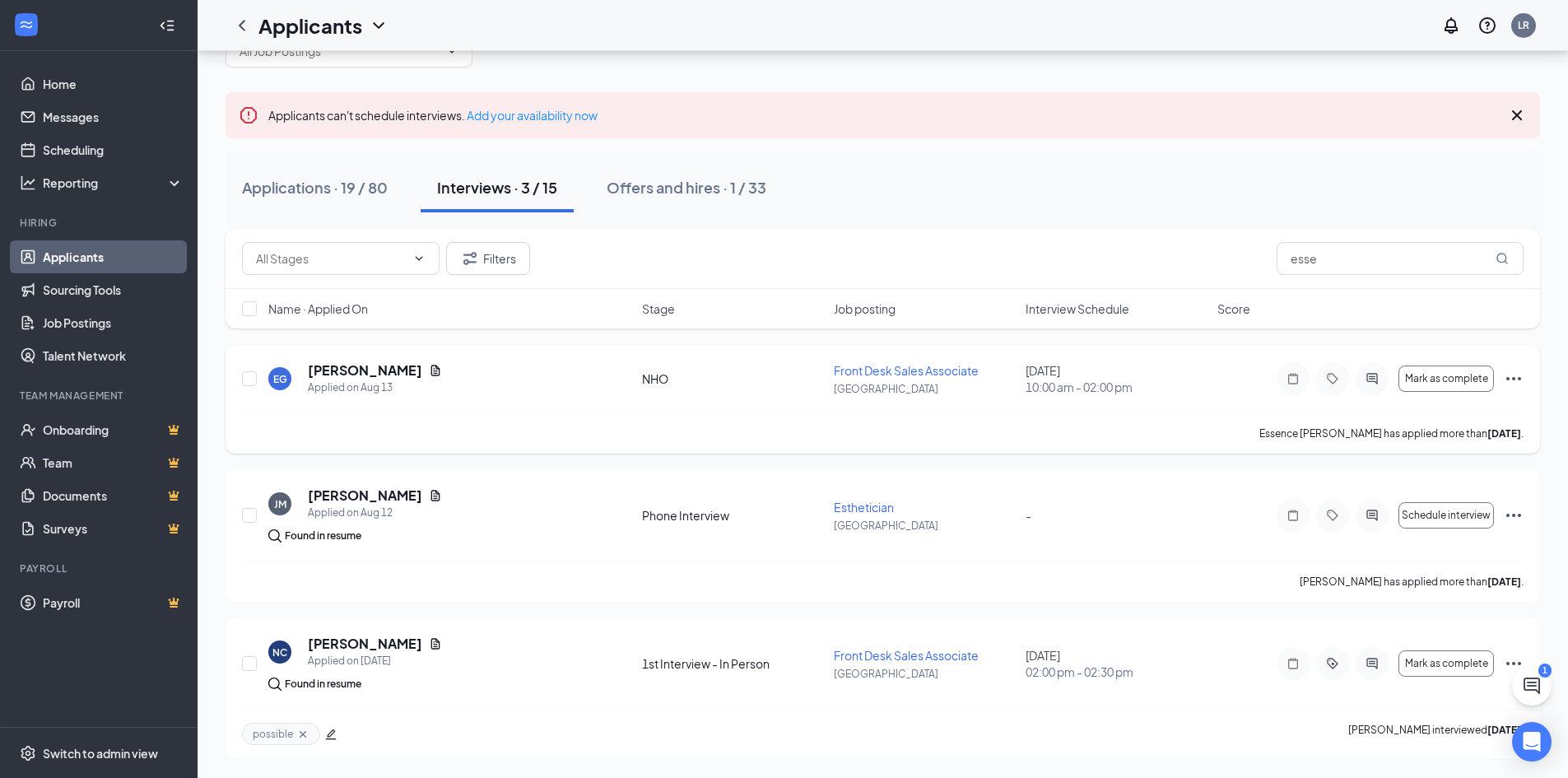
click at [959, 368] on span "Front Desk Sales Associate" at bounding box center [906, 371] width 145 height 15
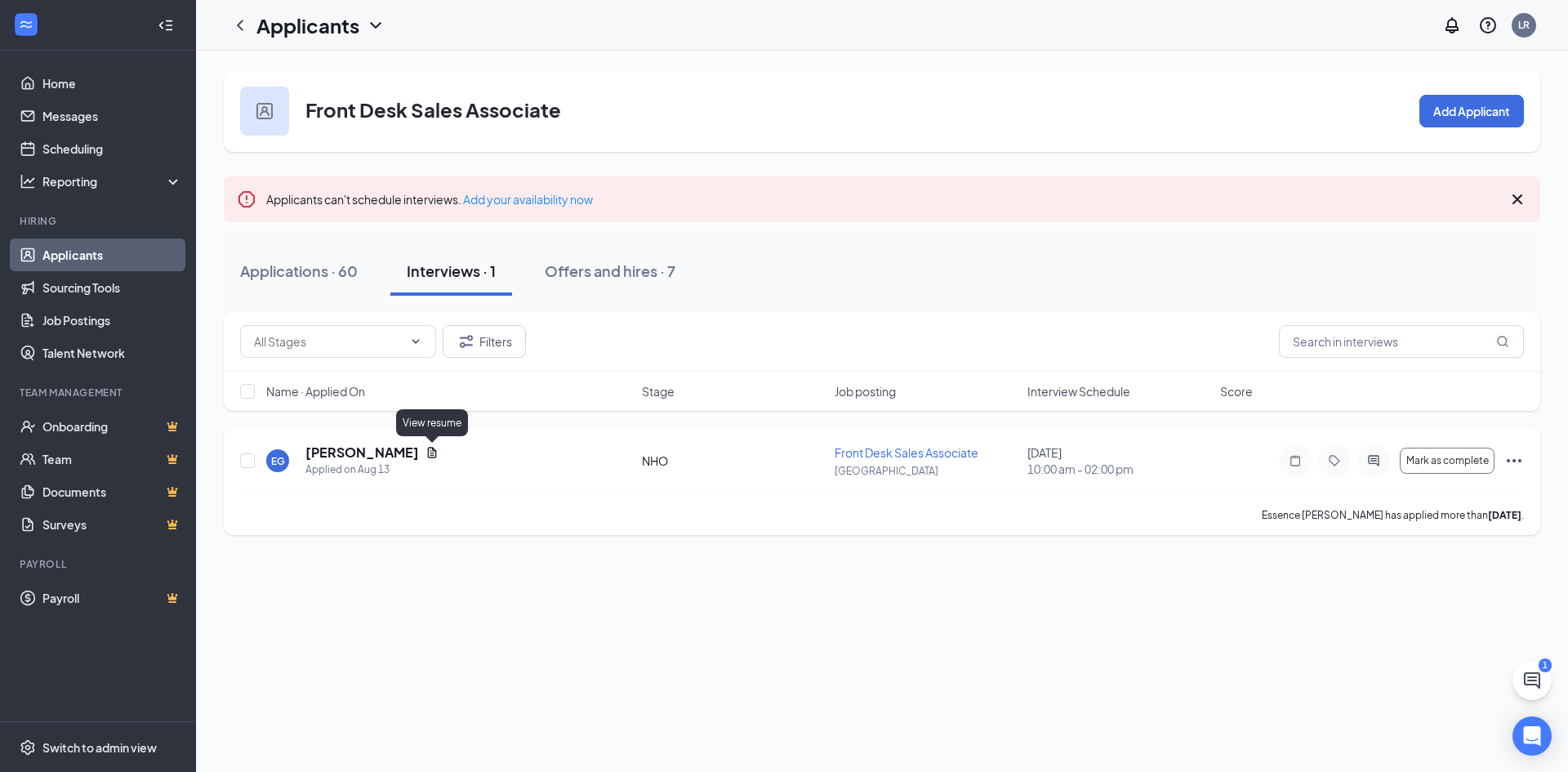
click at [435, 453] on icon "Document" at bounding box center [432, 452] width 9 height 11
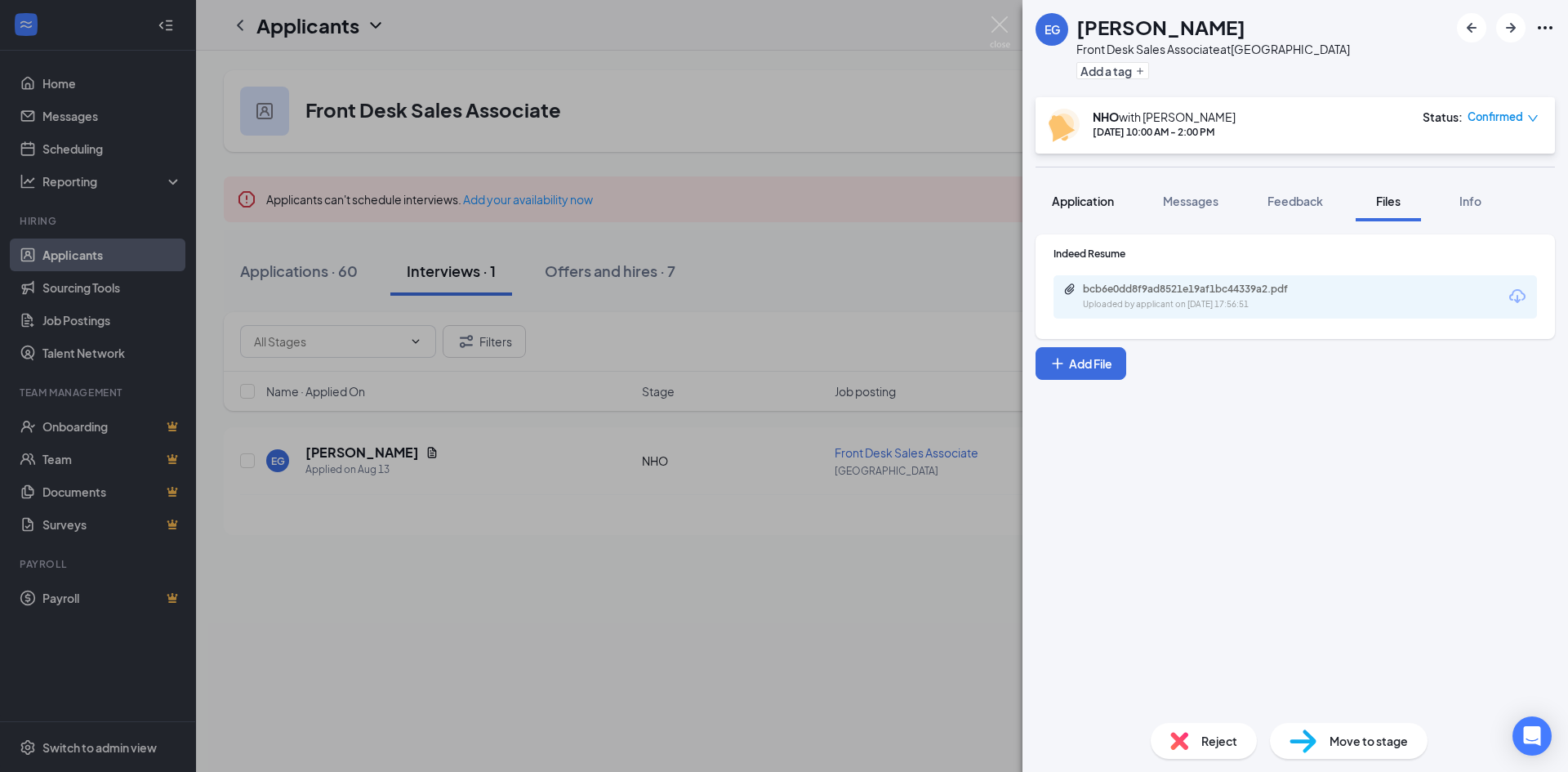
click at [1073, 197] on span "Application" at bounding box center [1082, 201] width 62 height 15
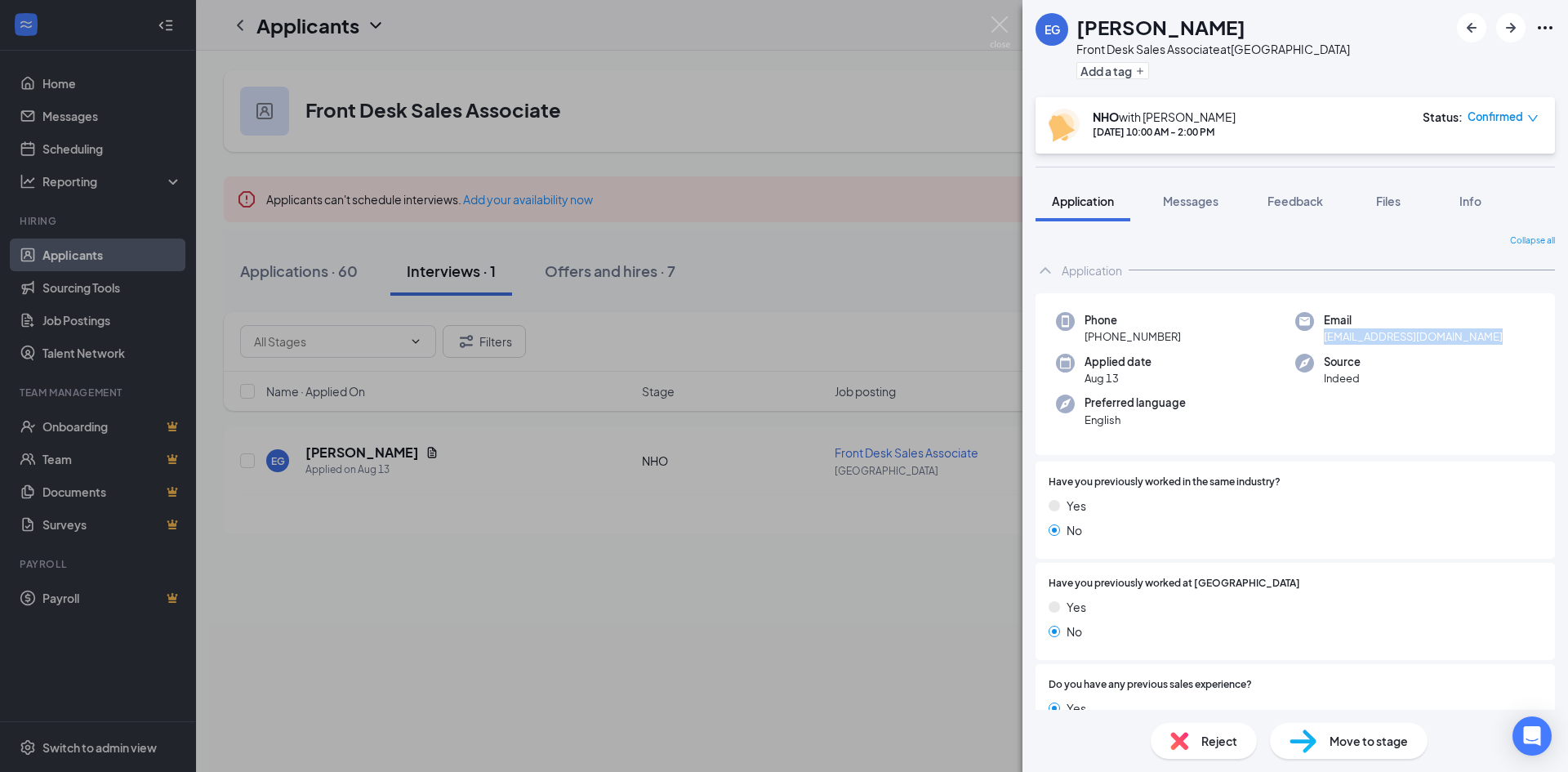
drag, startPoint x: 1494, startPoint y: 336, endPoint x: 1318, endPoint y: 347, distance: 176.3
click at [1318, 347] on div "Phone [PHONE_NUMBER] Email [EMAIL_ADDRESS][DOMAIN_NAME] Applied date [DATE] Sou…" at bounding box center [1295, 374] width 519 height 163
copy span "[EMAIL_ADDRESS][DOMAIN_NAME]"
drag, startPoint x: 996, startPoint y: 19, endPoint x: 977, endPoint y: 628, distance: 609.3
click at [996, 21] on img at bounding box center [1000, 33] width 20 height 32
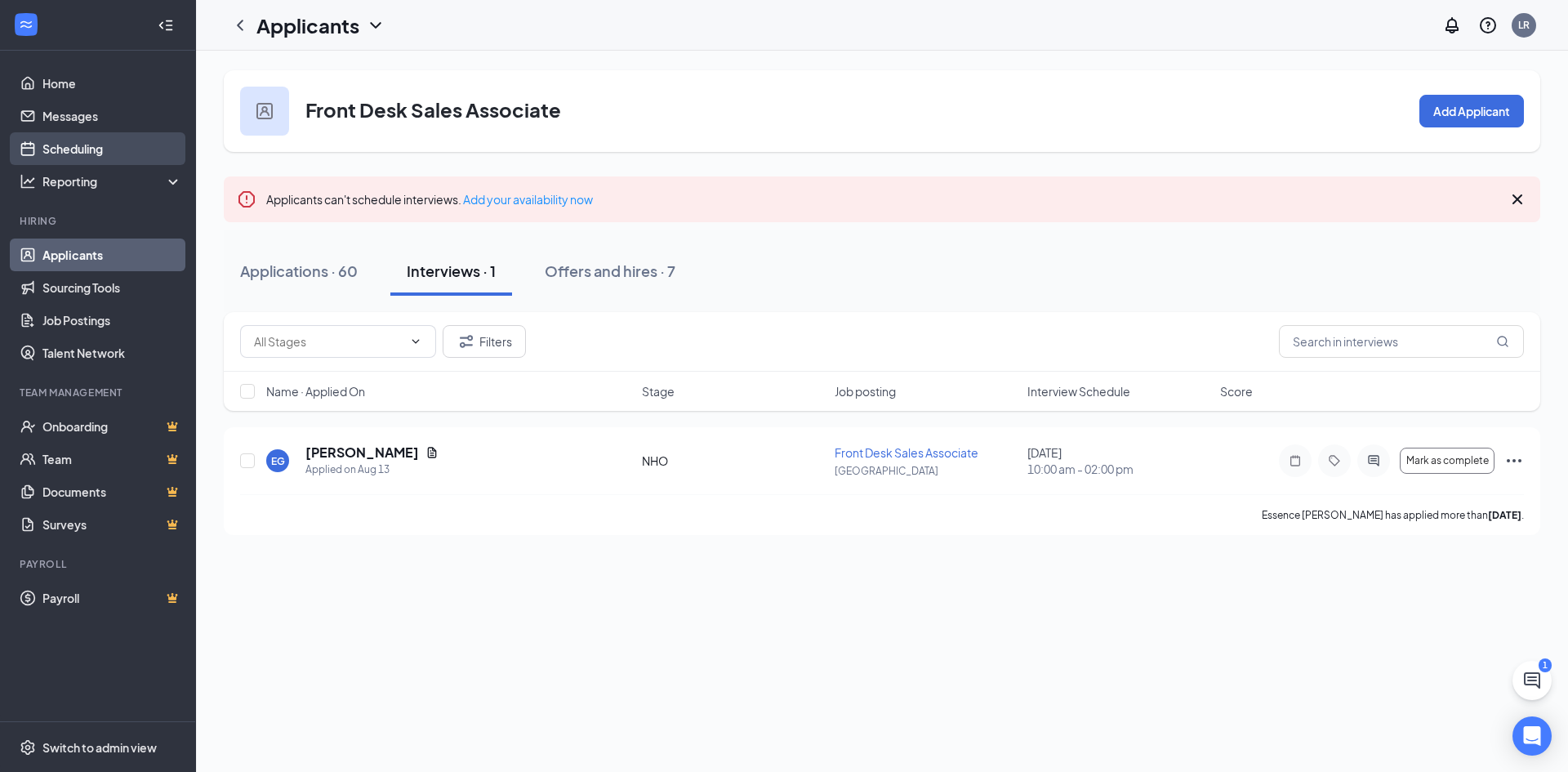
click at [71, 149] on link "Scheduling" at bounding box center [112, 149] width 139 height 33
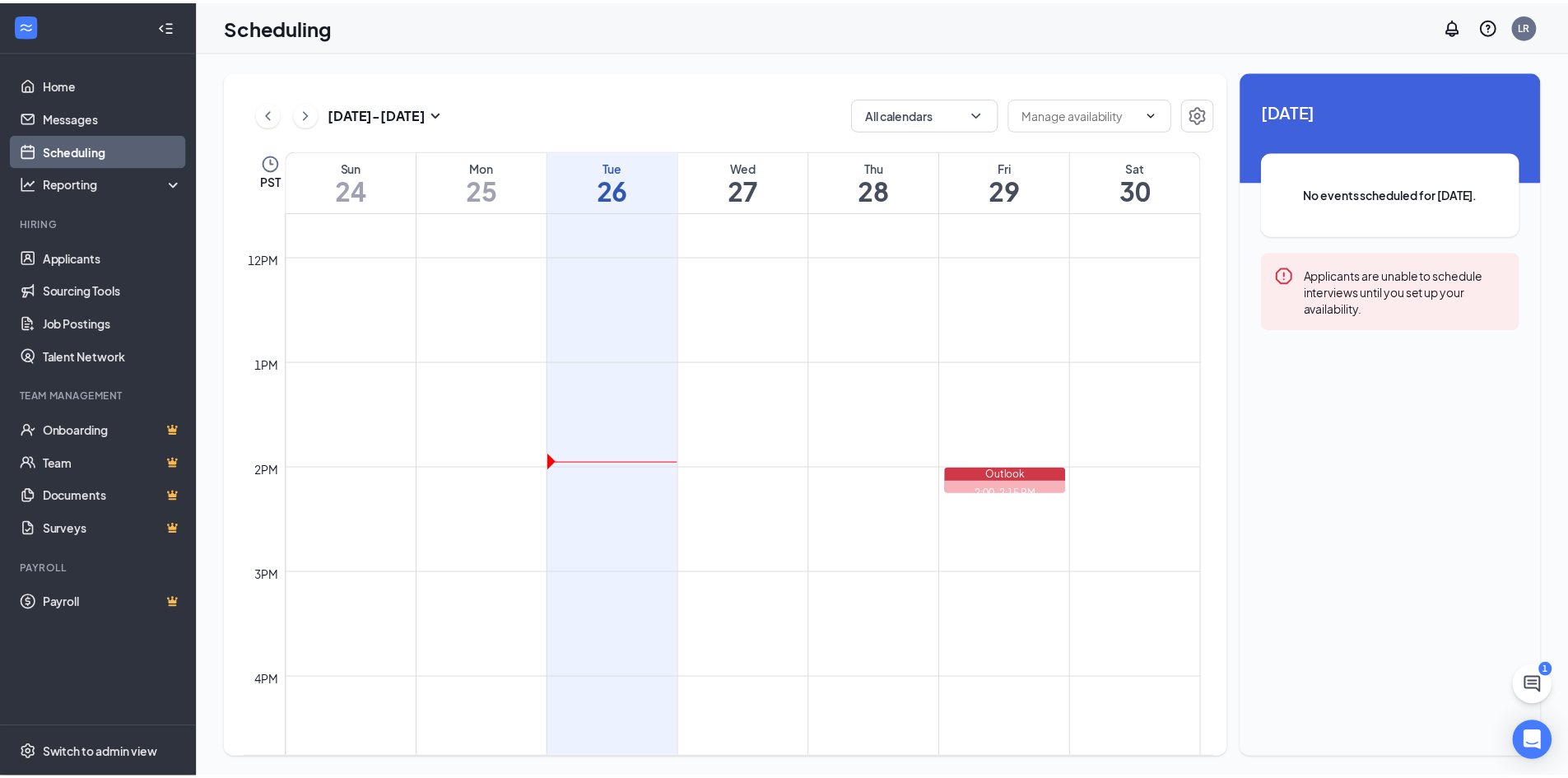
scroll to position [892, 0]
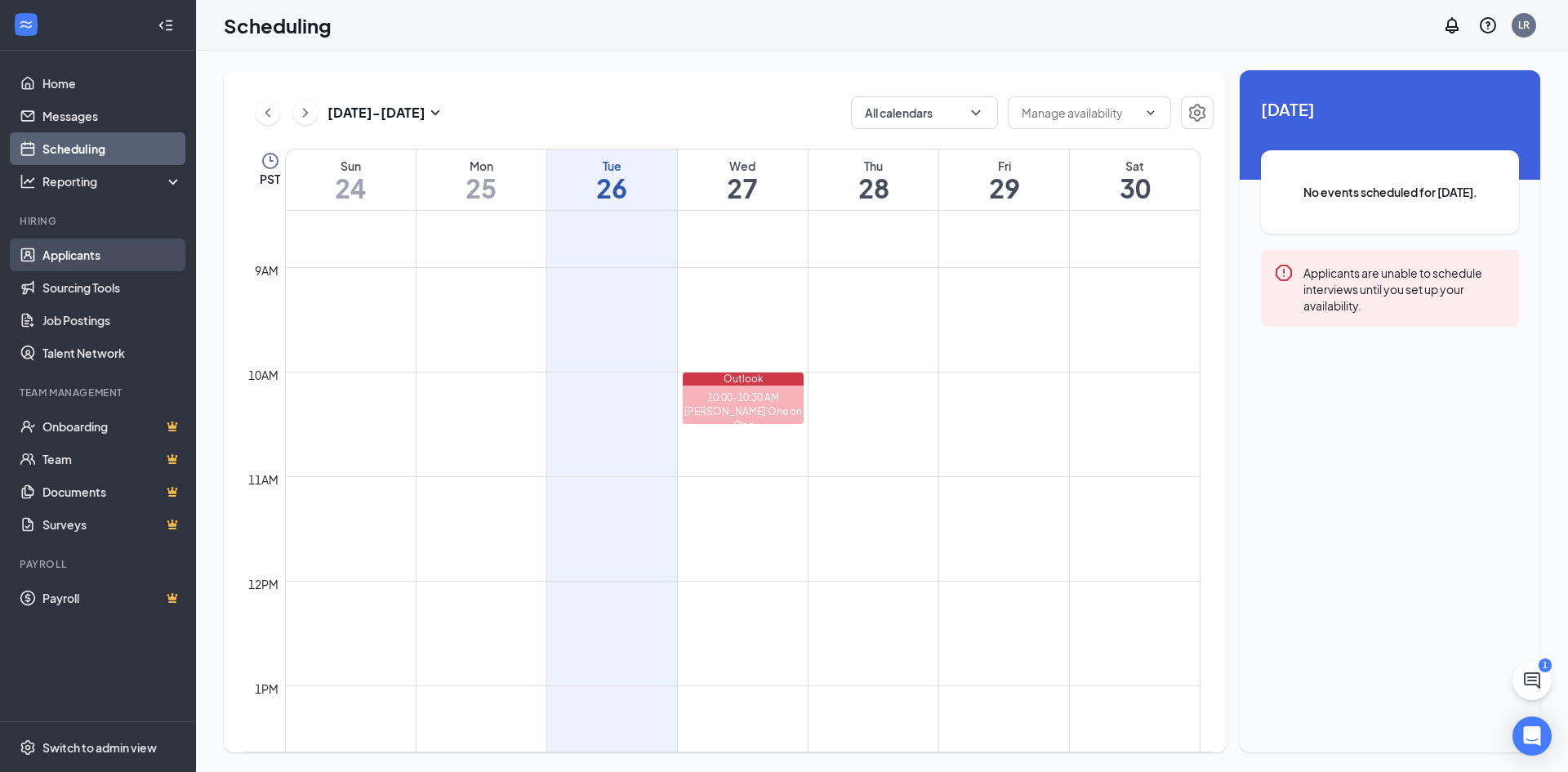
click at [62, 258] on link "Applicants" at bounding box center [112, 255] width 139 height 33
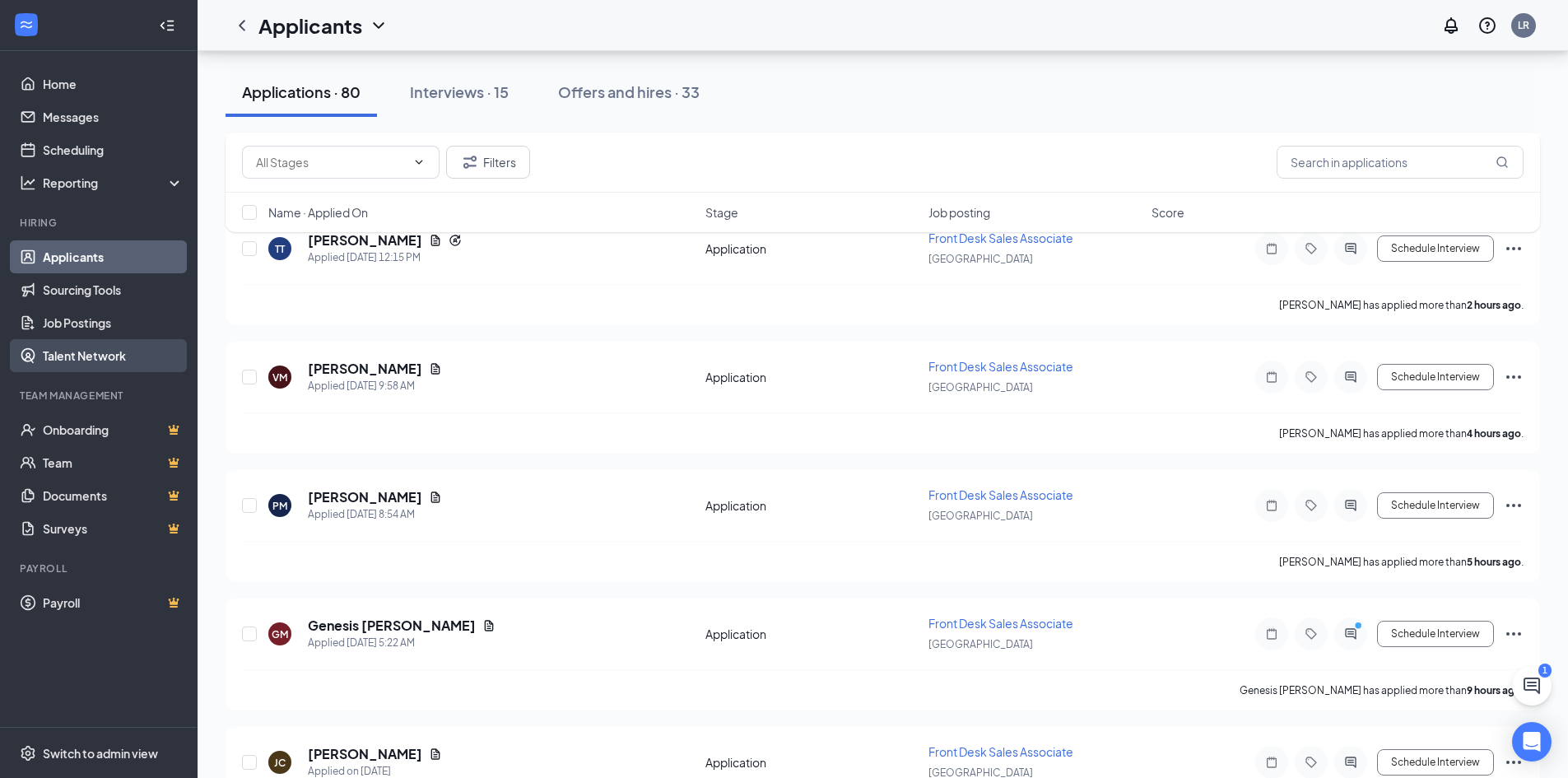
scroll to position [576, 0]
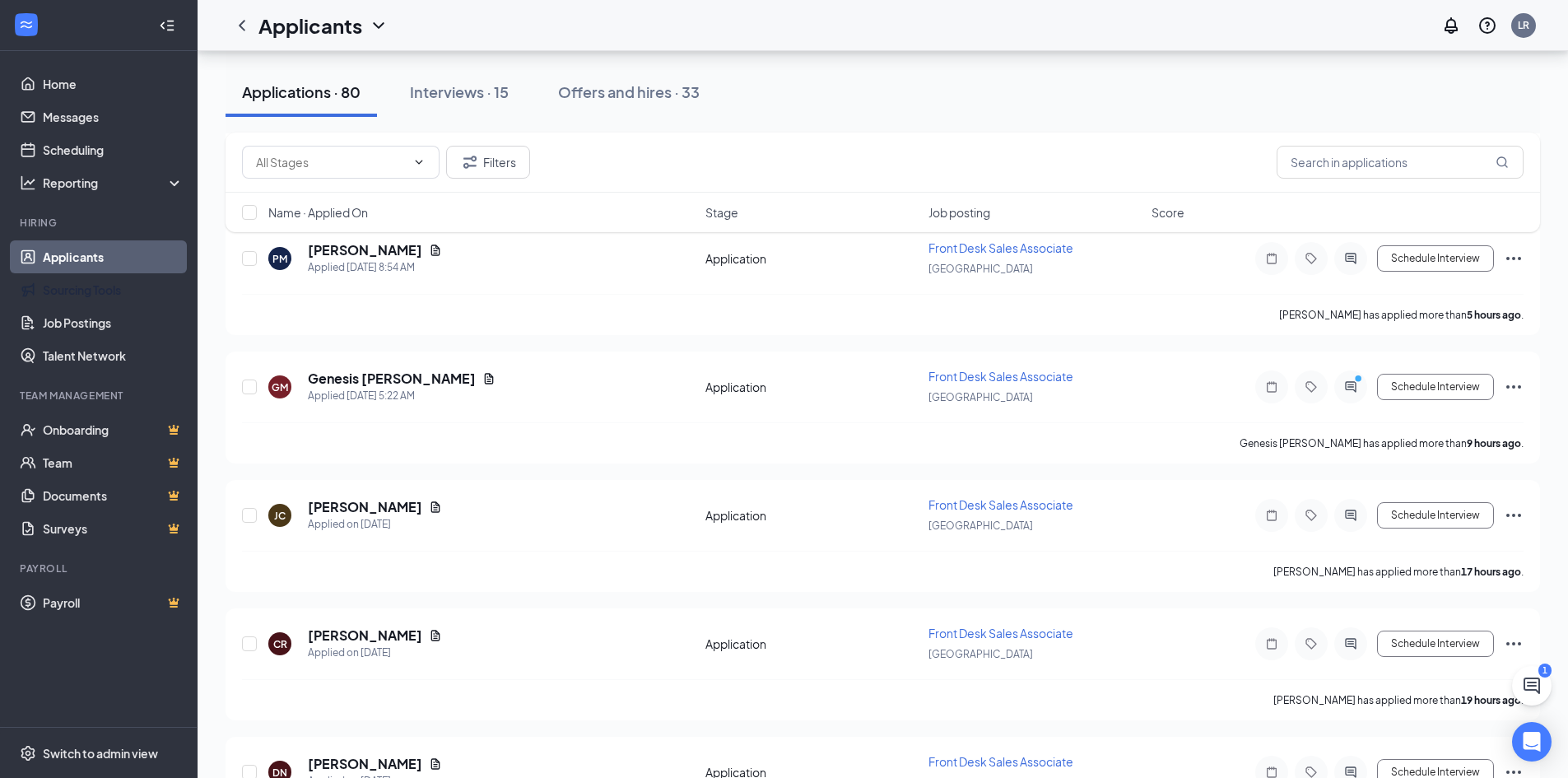
drag, startPoint x: 87, startPoint y: 297, endPoint x: 649, endPoint y: 477, distance: 590.1
click at [87, 297] on link "Sourcing Tools" at bounding box center [113, 289] width 140 height 33
